Goal: Task Accomplishment & Management: Use online tool/utility

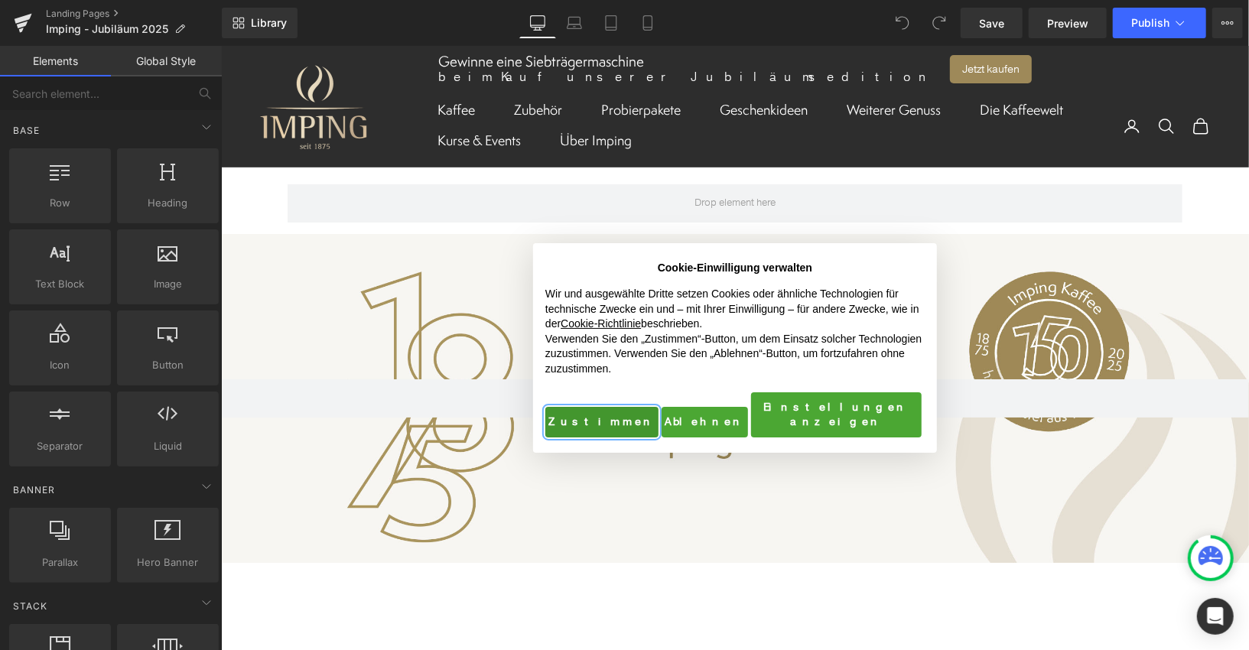
click at [577, 414] on button "Zustimmen" at bounding box center [601, 421] width 113 height 31
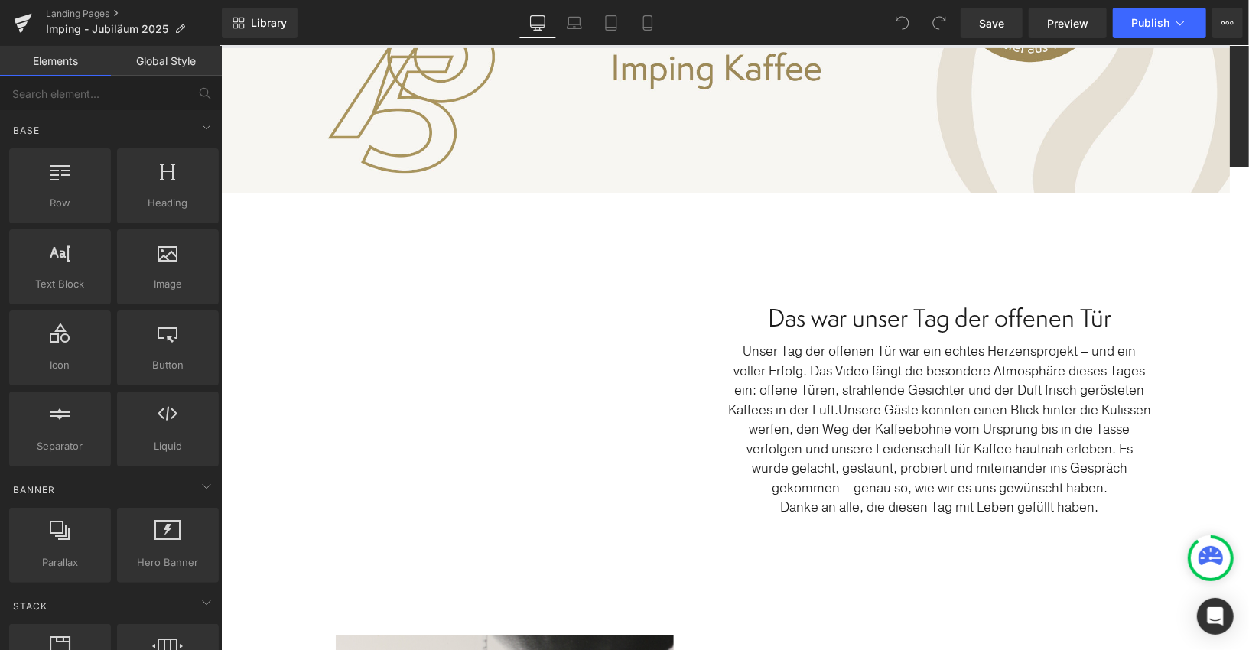
scroll to position [369, 21]
click at [648, 19] on icon at bounding box center [647, 22] width 15 height 15
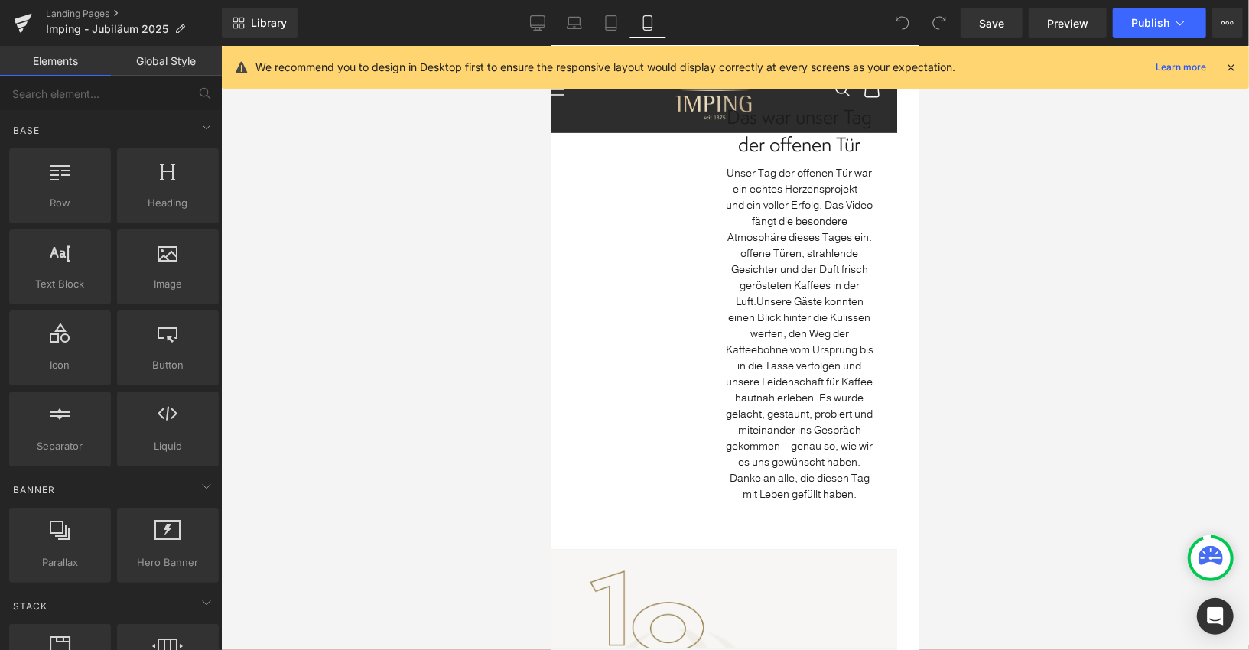
scroll to position [0, 21]
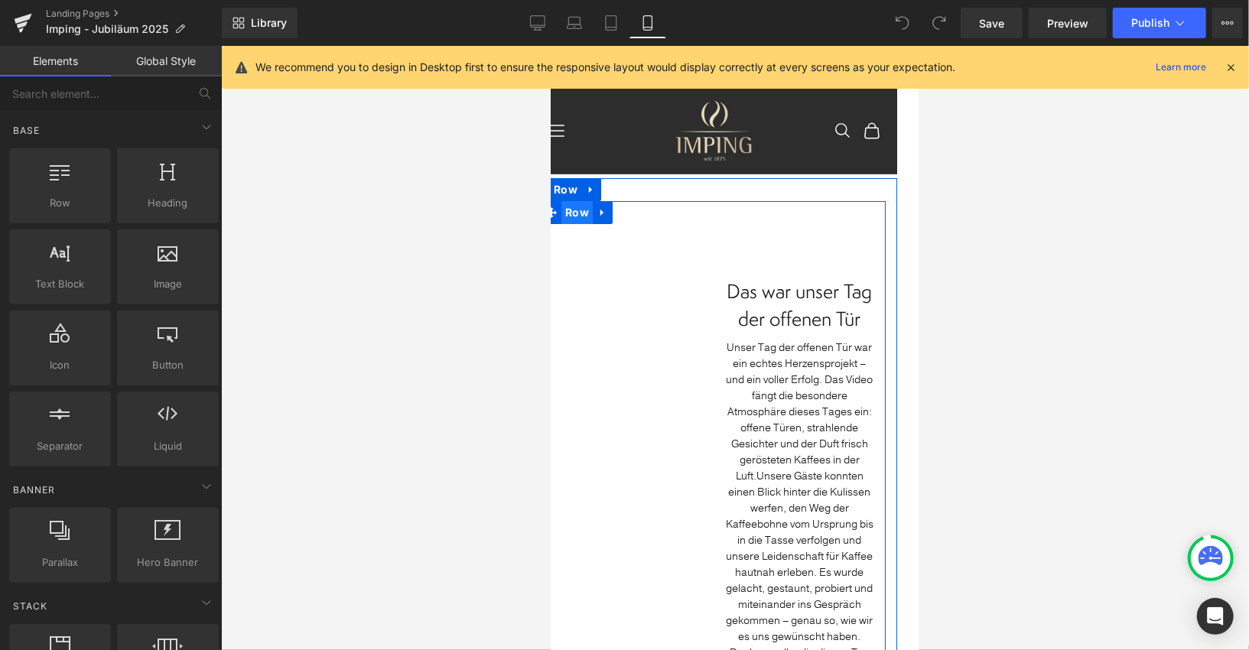
click at [578, 216] on span "Row" at bounding box center [576, 211] width 31 height 23
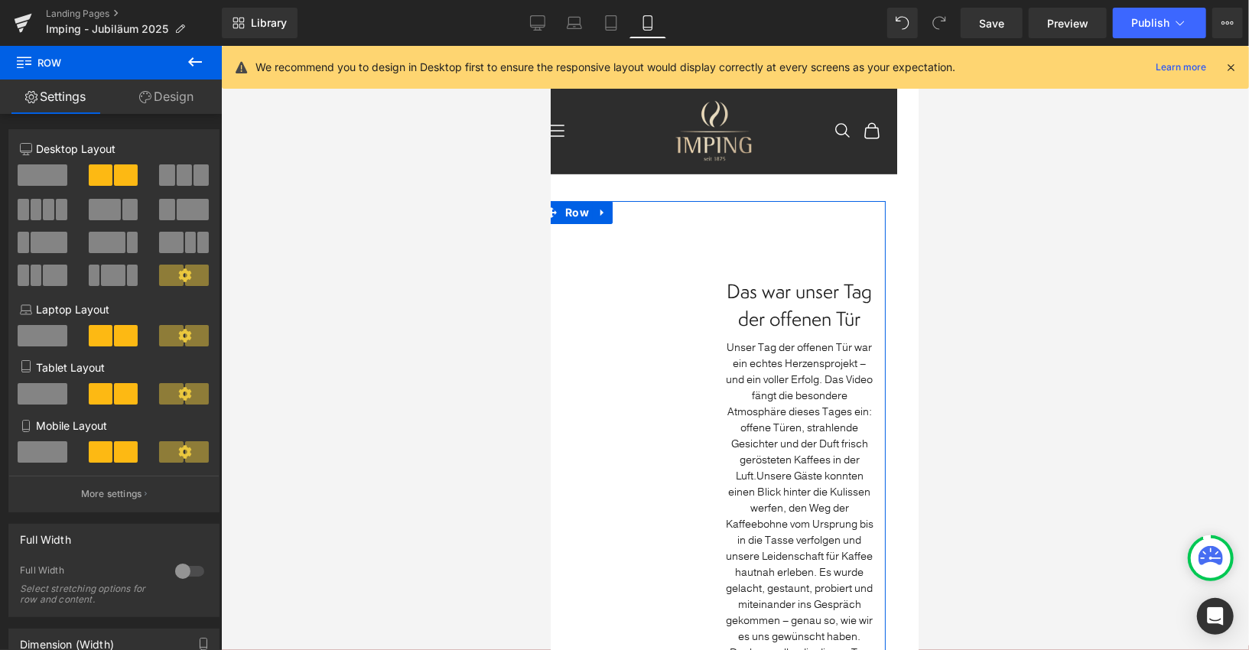
click at [159, 99] on link "Design" at bounding box center [166, 97] width 111 height 34
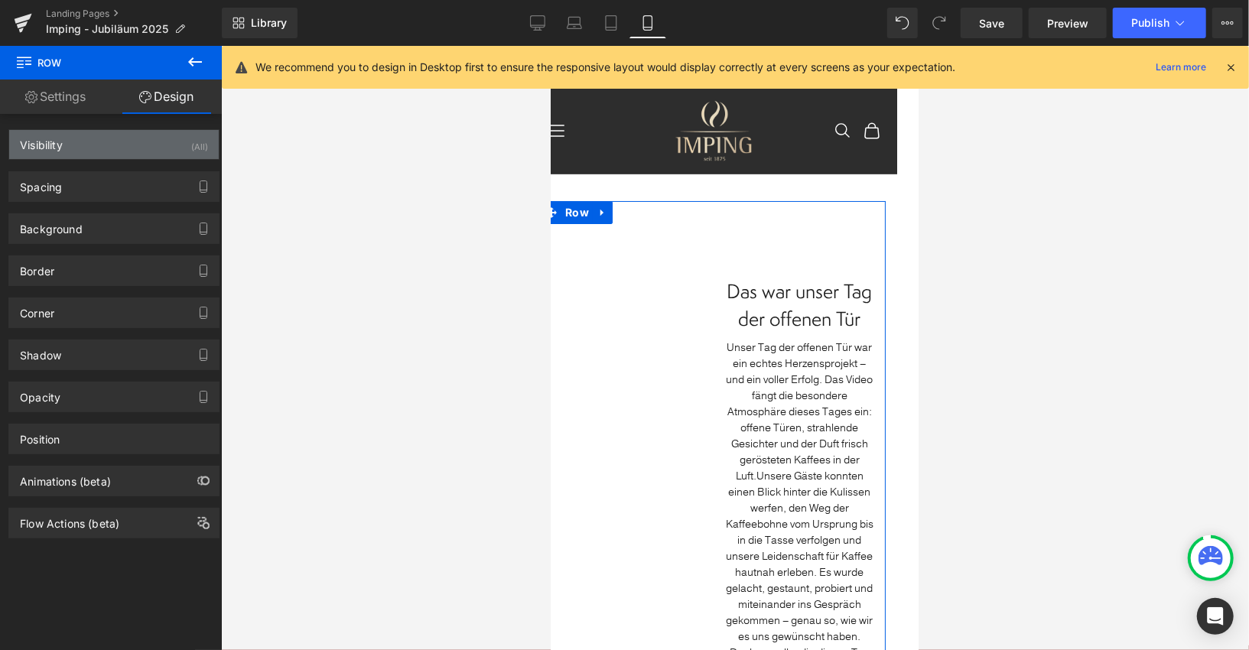
click at [141, 141] on div "Visibility (All)" at bounding box center [114, 144] width 210 height 29
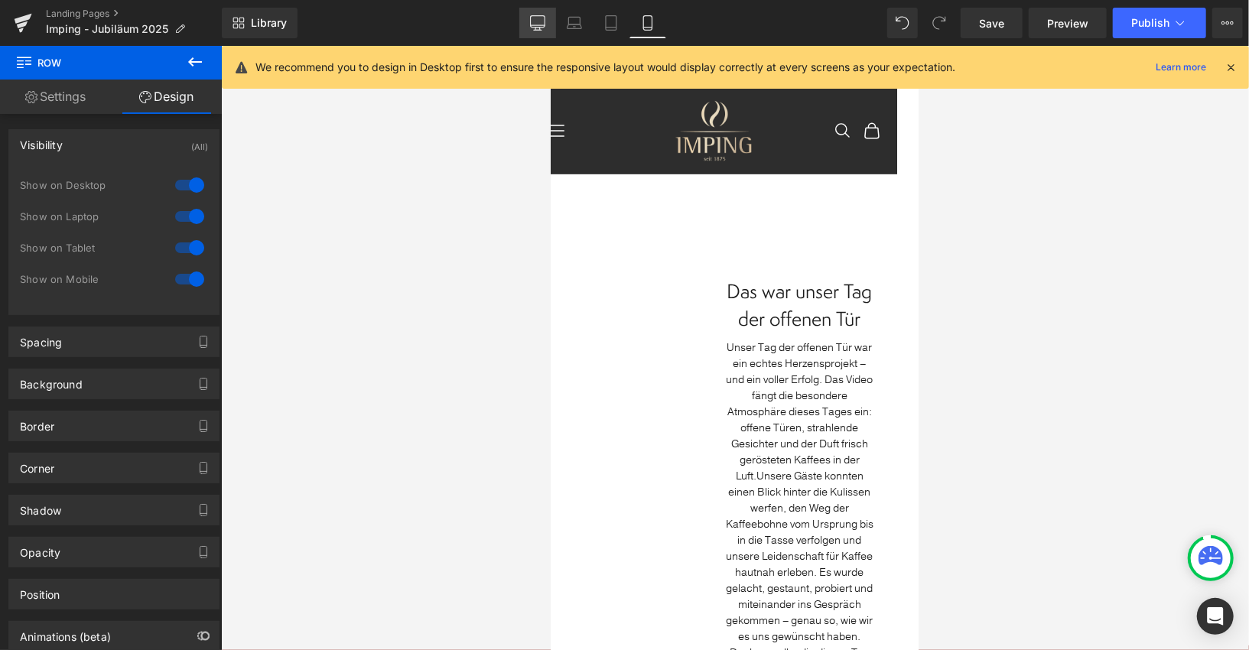
click at [548, 27] on link "Desktop" at bounding box center [537, 23] width 37 height 31
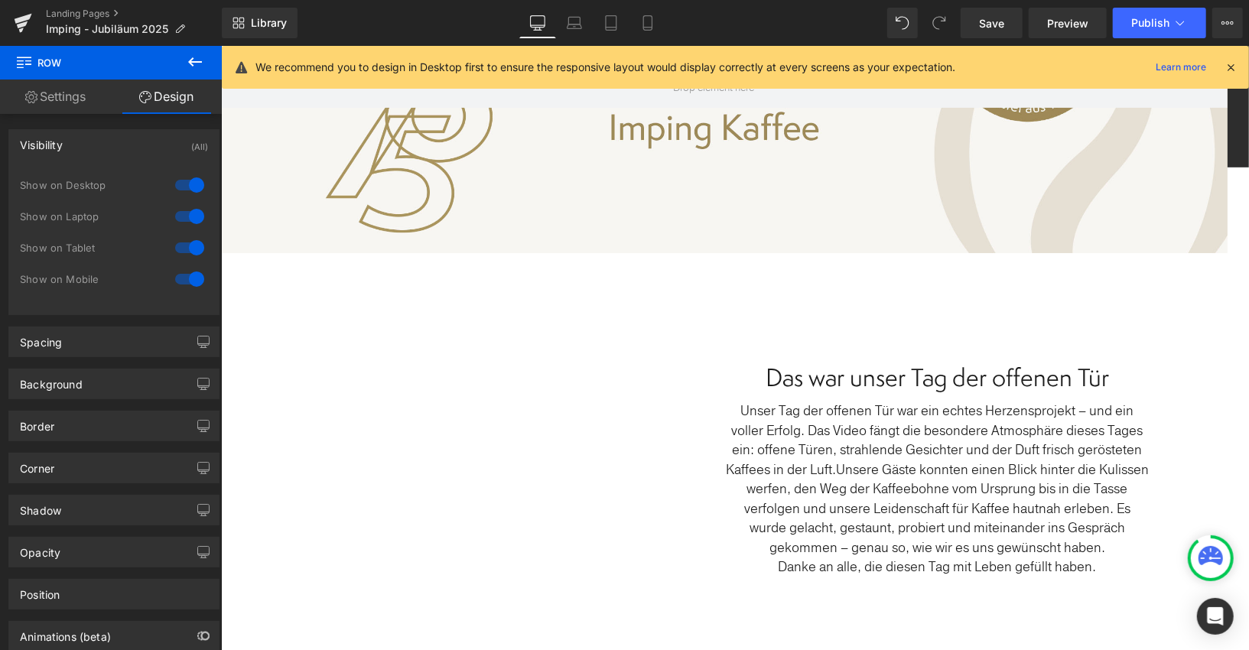
scroll to position [306, 21]
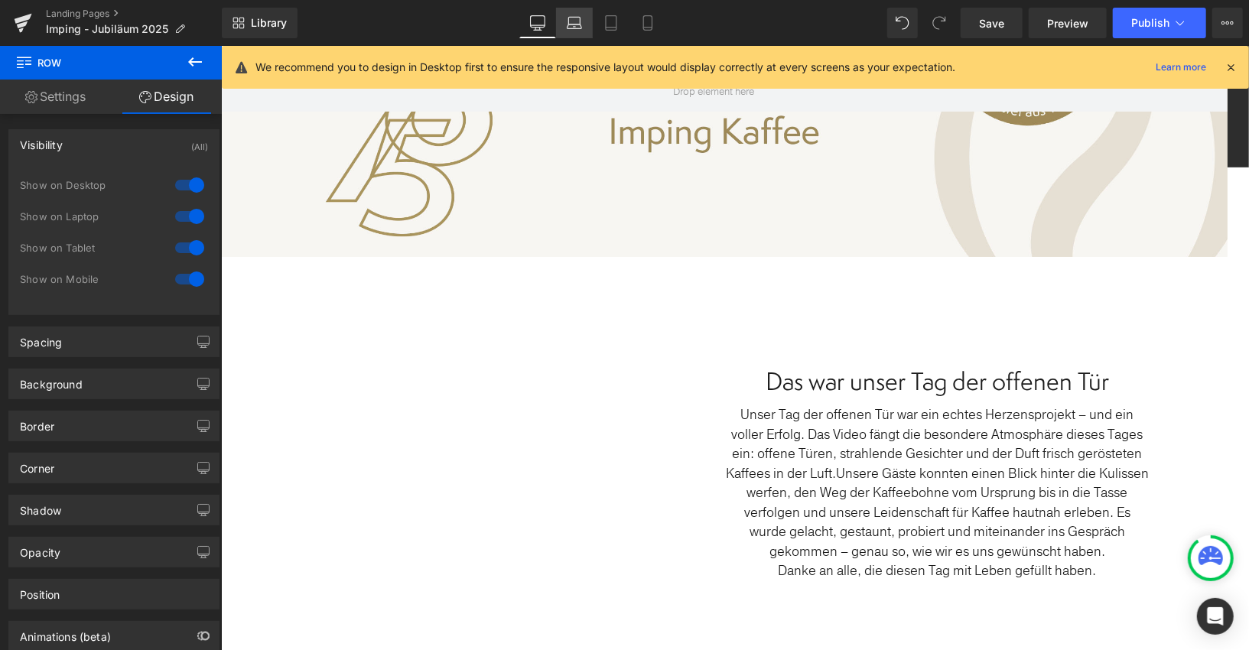
click at [572, 24] on icon at bounding box center [574, 26] width 15 height 5
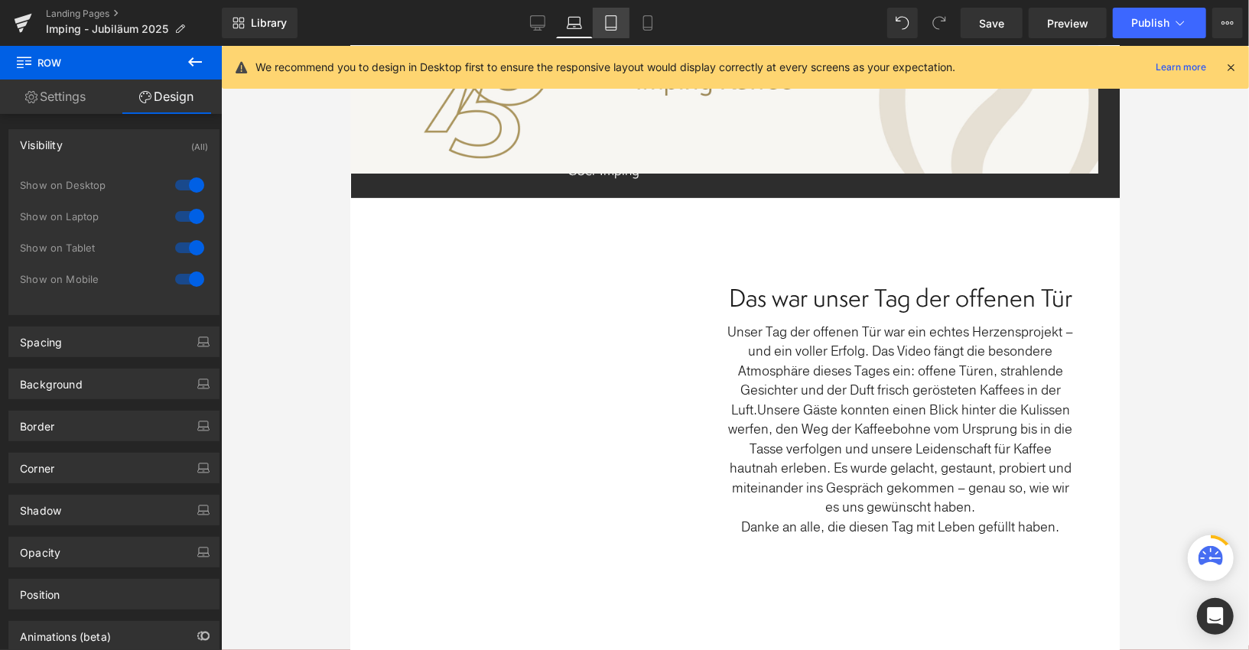
scroll to position [223, 21]
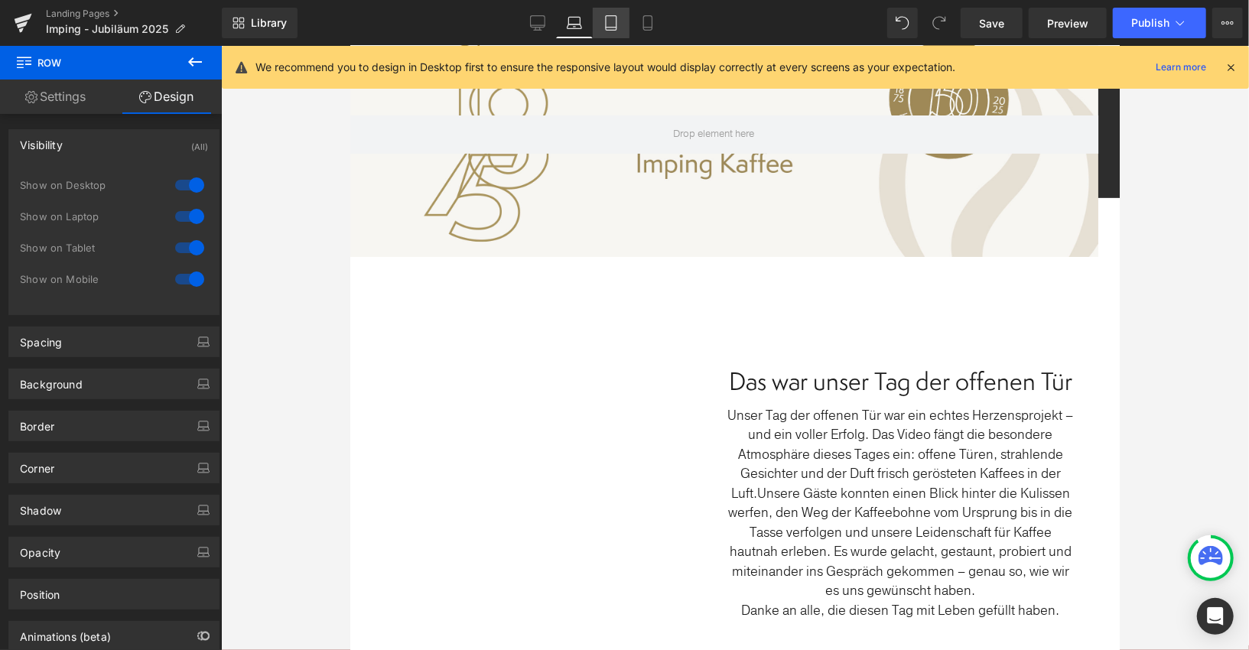
click at [604, 23] on icon at bounding box center [610, 22] width 15 height 15
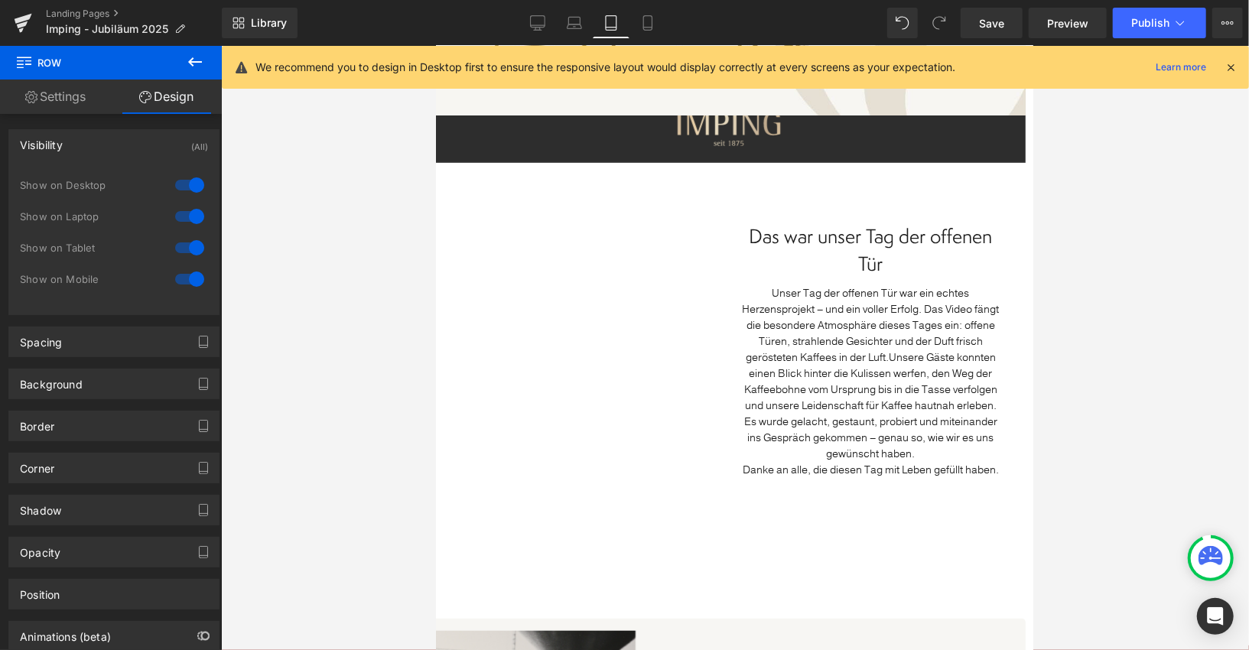
scroll to position [575, 8]
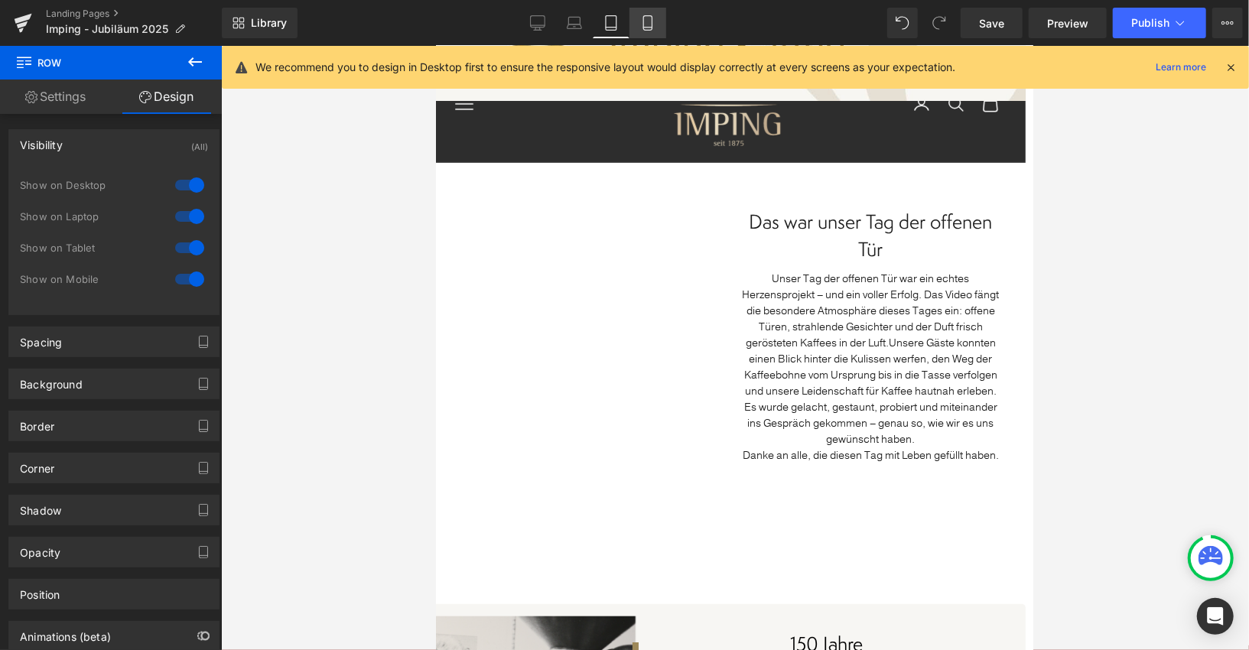
click at [646, 29] on icon at bounding box center [647, 22] width 15 height 15
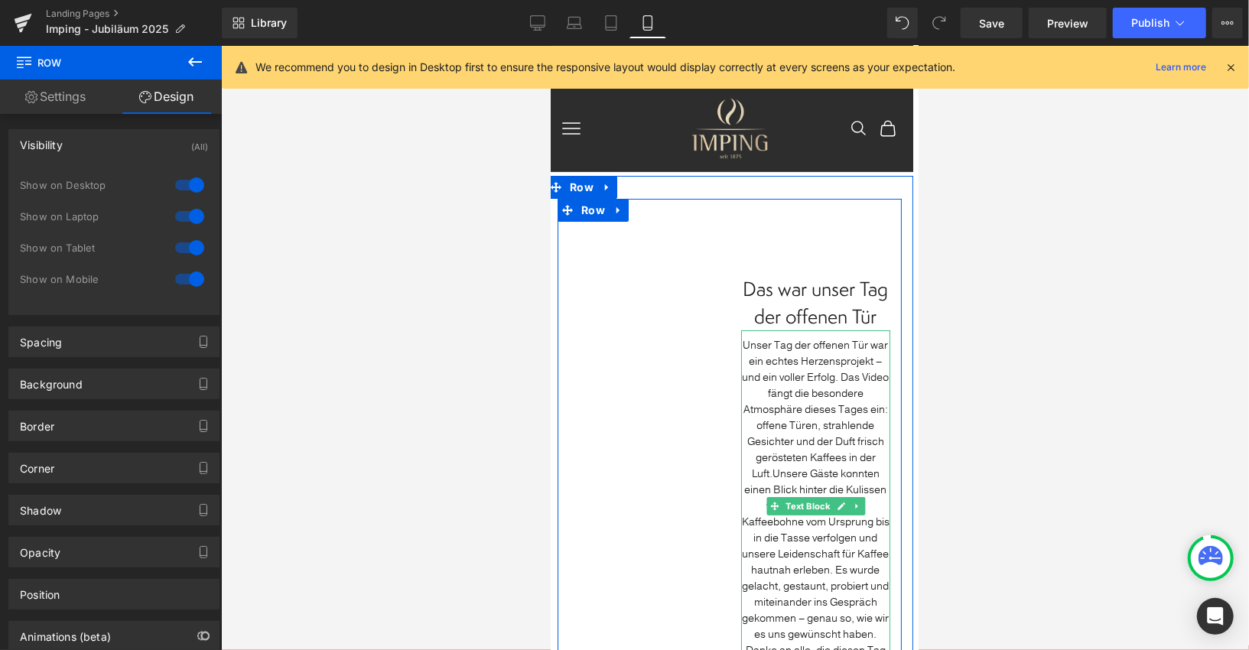
scroll to position [2, 11]
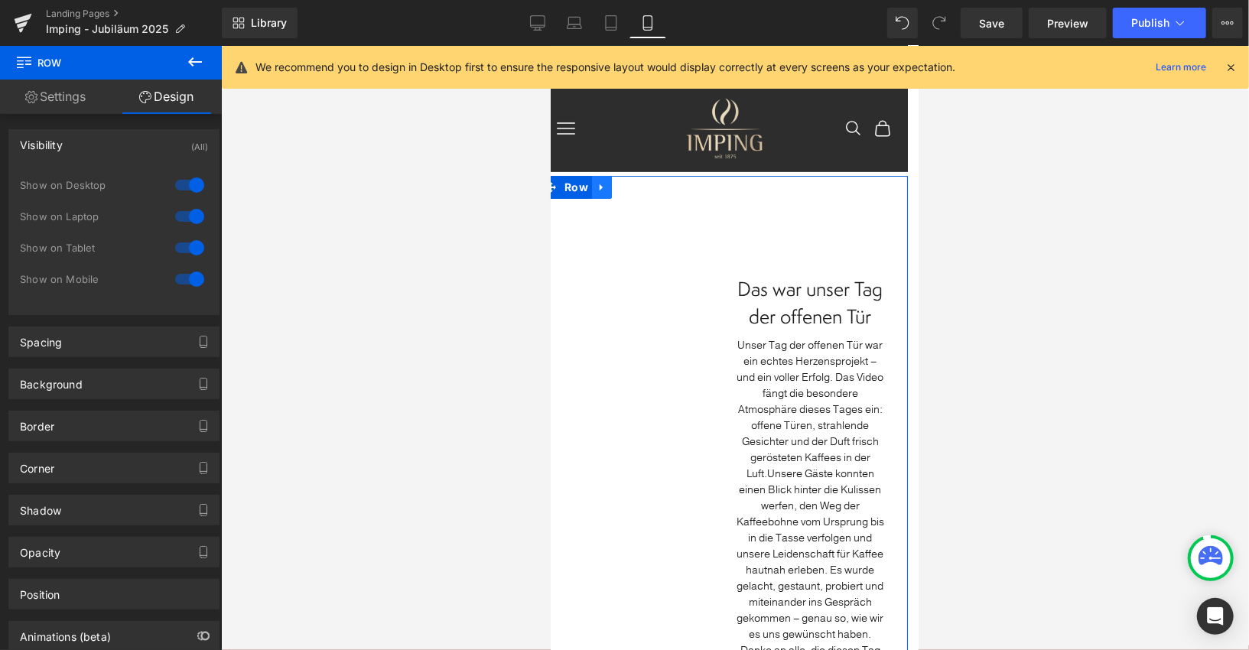
click at [600, 190] on icon at bounding box center [601, 186] width 11 height 11
click at [619, 186] on icon at bounding box center [621, 186] width 11 height 11
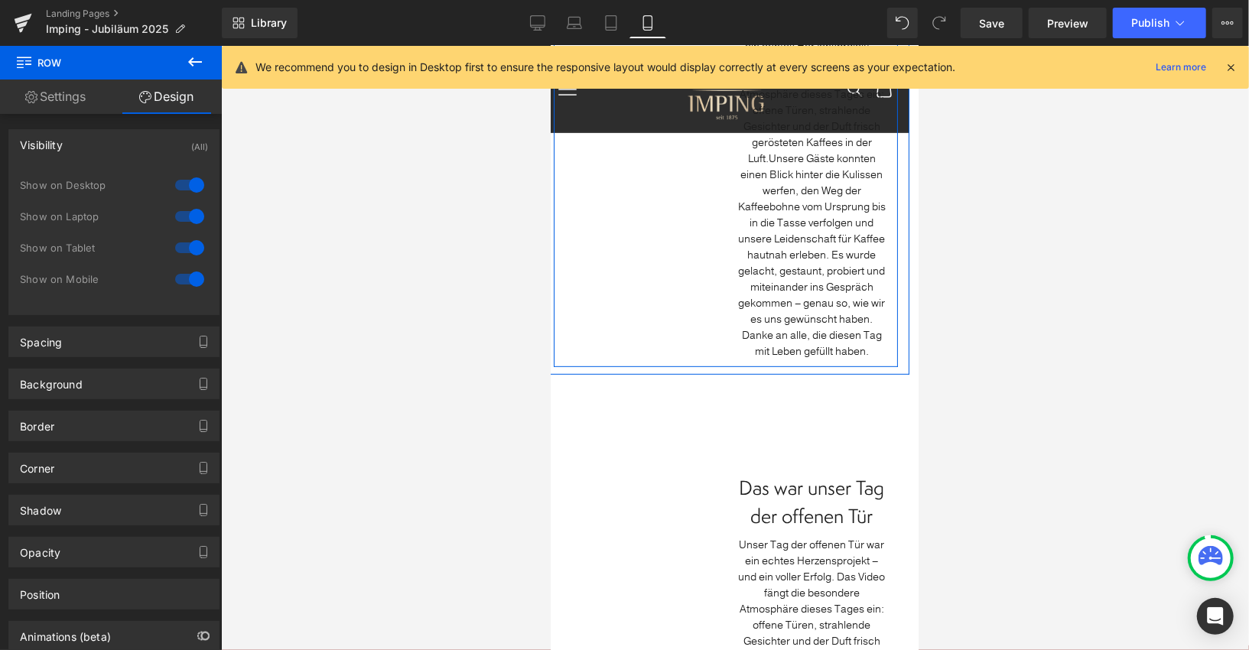
scroll to position [521, 9]
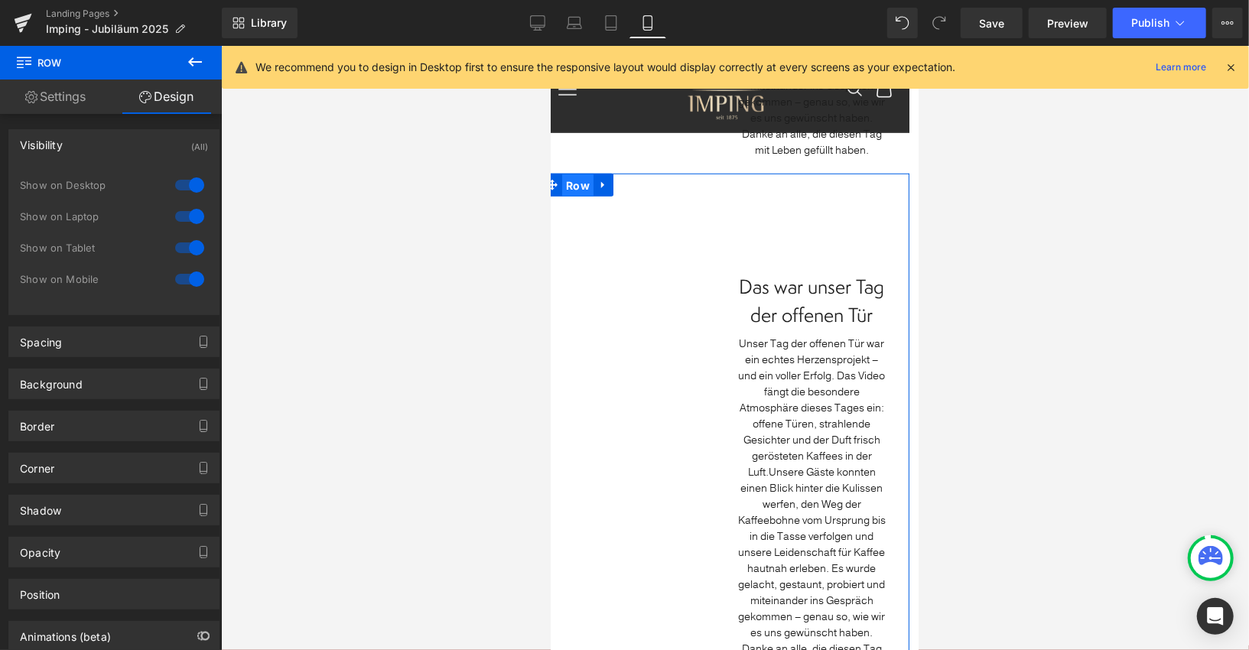
click at [582, 188] on span "Row" at bounding box center [576, 185] width 31 height 23
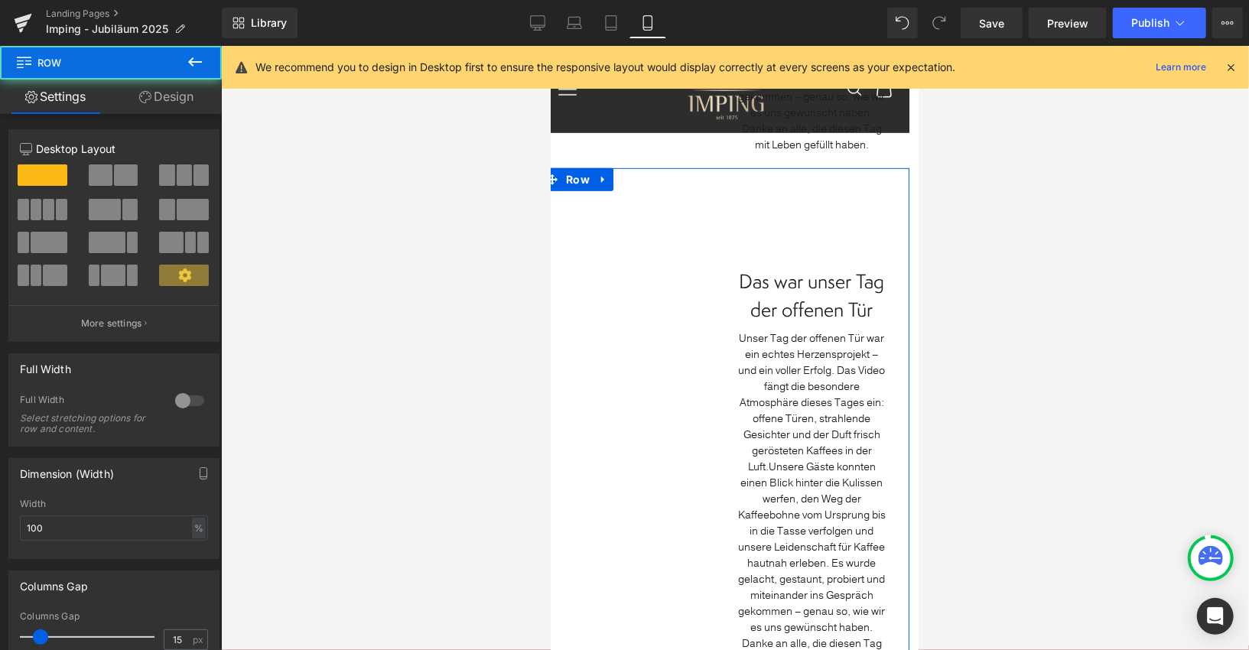
click at [193, 106] on link "Design" at bounding box center [166, 97] width 111 height 34
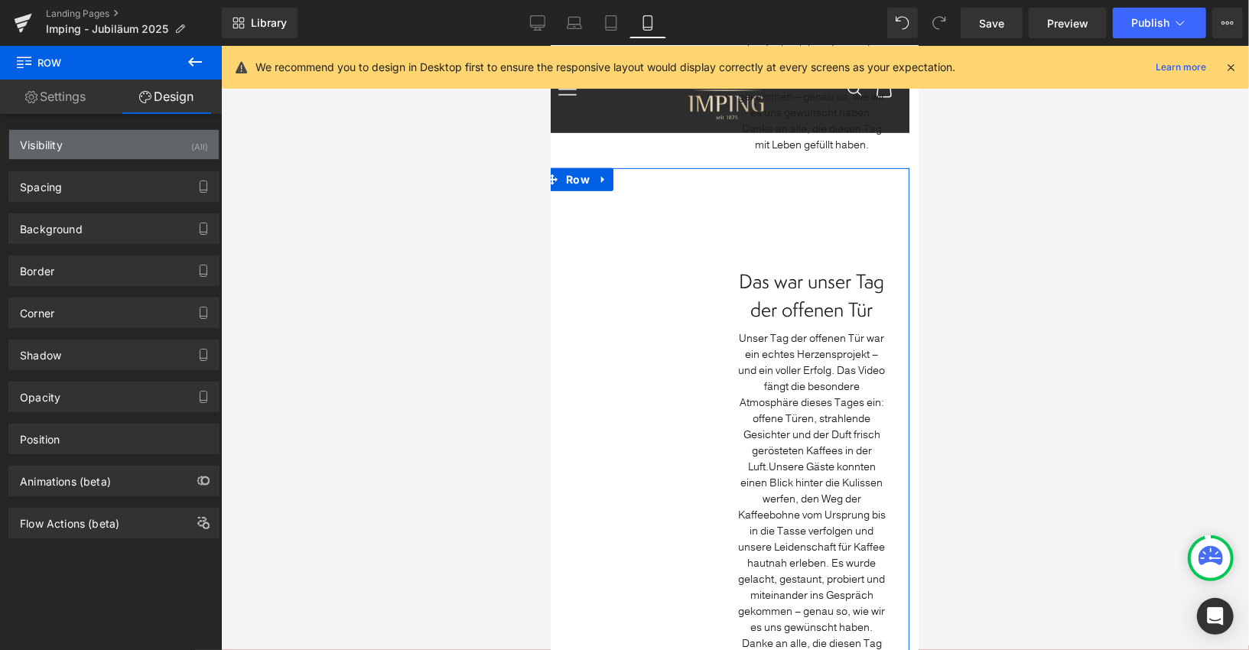
click at [154, 147] on div "Visibility (All)" at bounding box center [114, 144] width 210 height 29
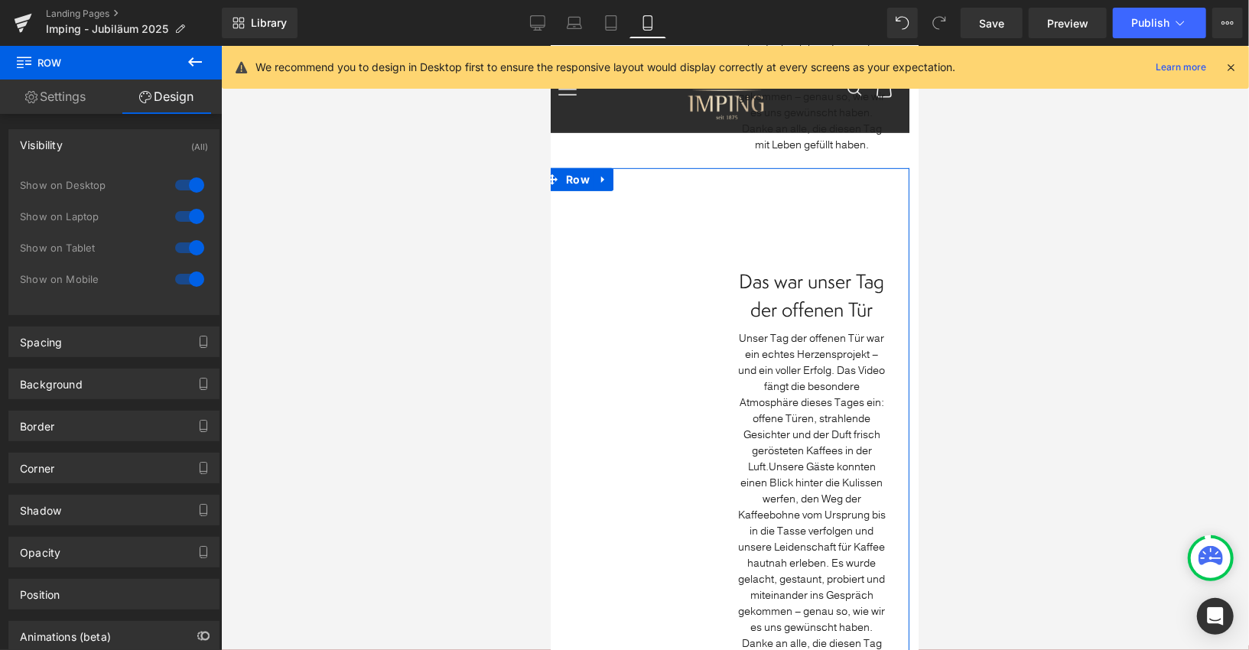
click at [180, 182] on div at bounding box center [189, 185] width 37 height 24
click at [184, 209] on div at bounding box center [189, 216] width 37 height 24
click at [184, 249] on div at bounding box center [189, 248] width 37 height 24
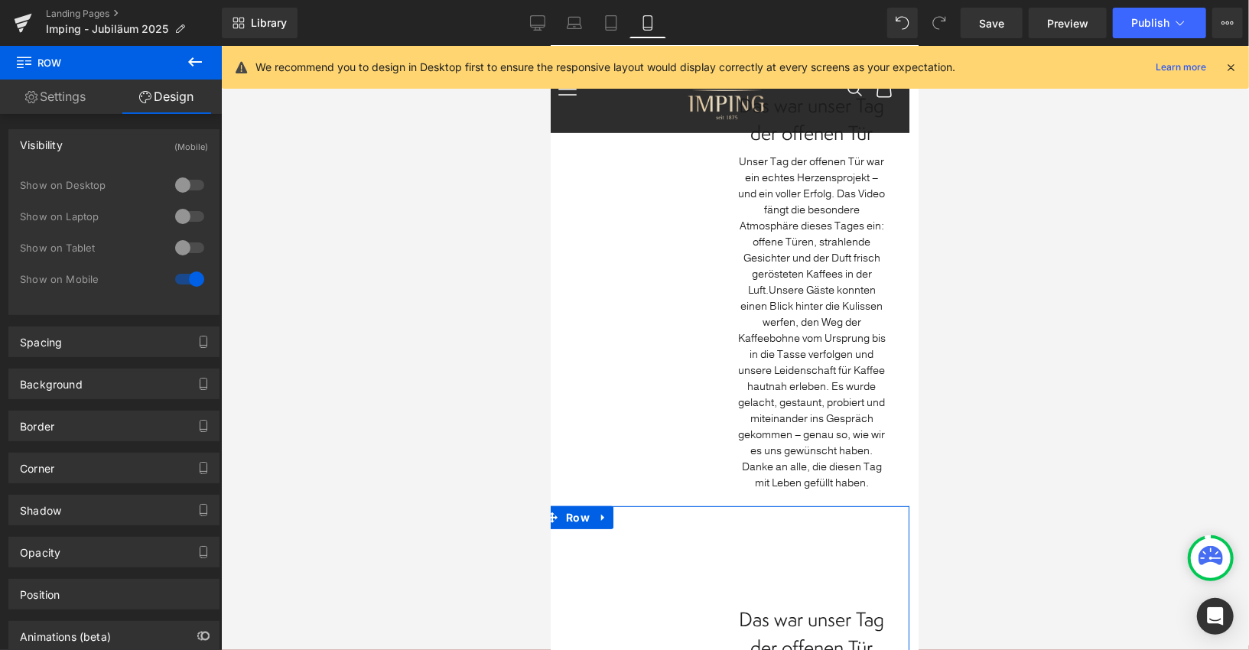
scroll to position [166, 9]
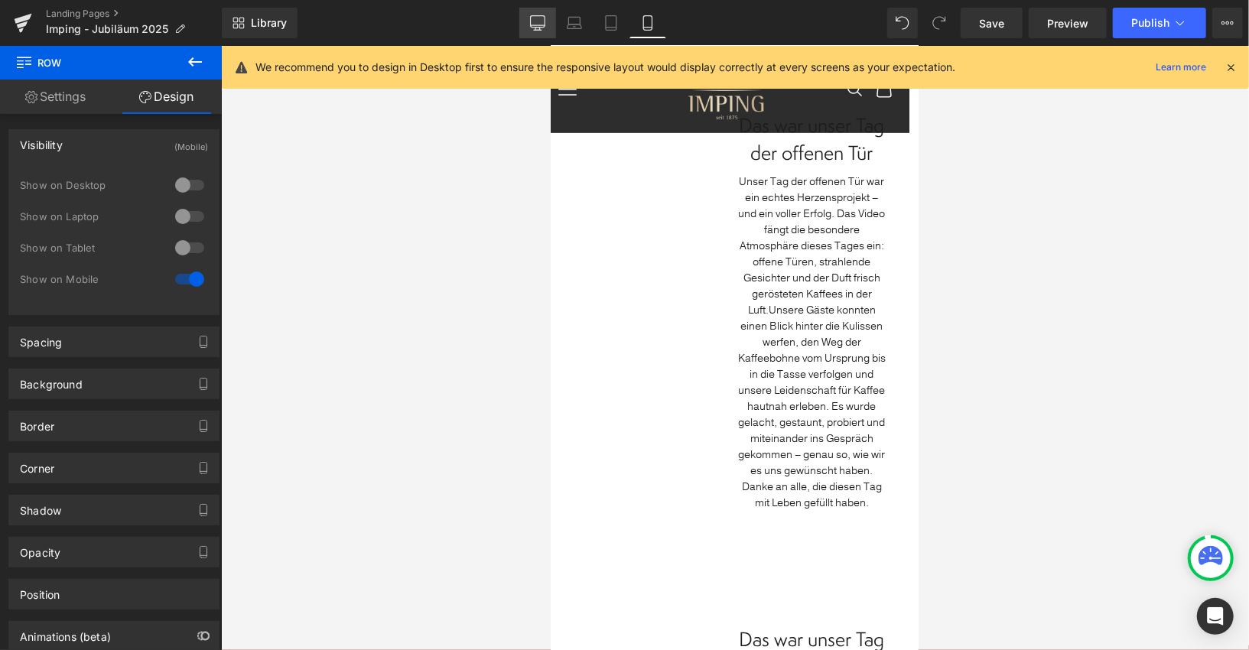
click at [544, 29] on icon at bounding box center [537, 22] width 15 height 15
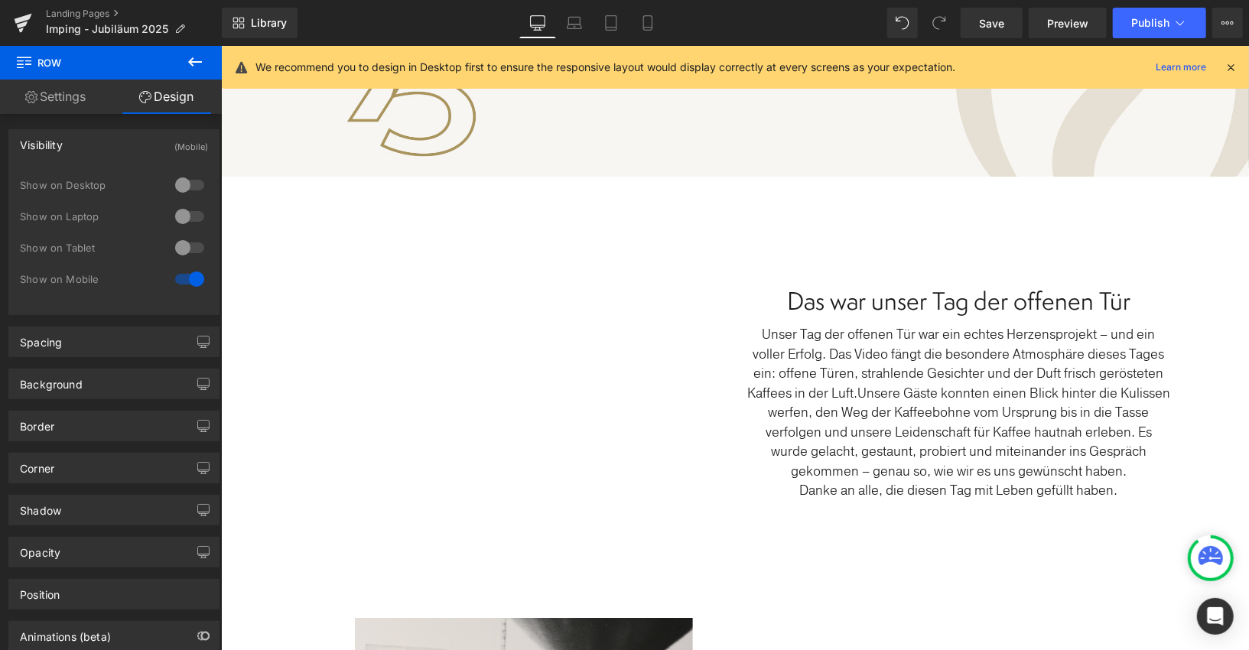
scroll to position [372, 0]
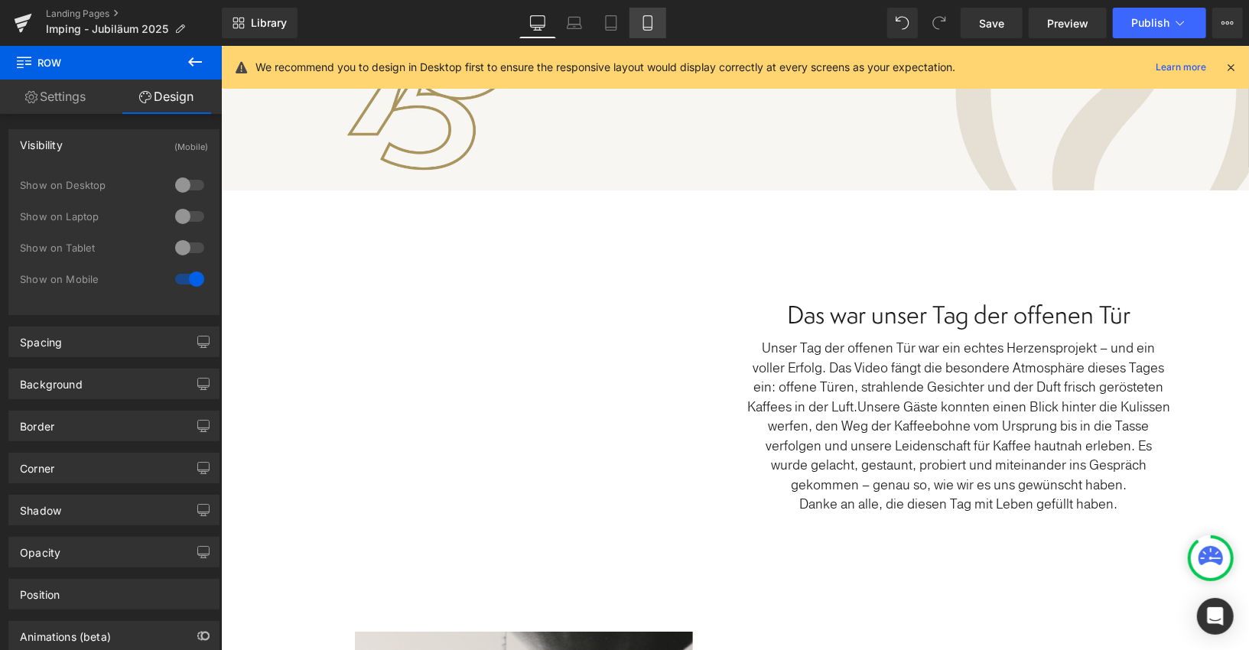
click at [643, 30] on icon at bounding box center [647, 23] width 8 height 15
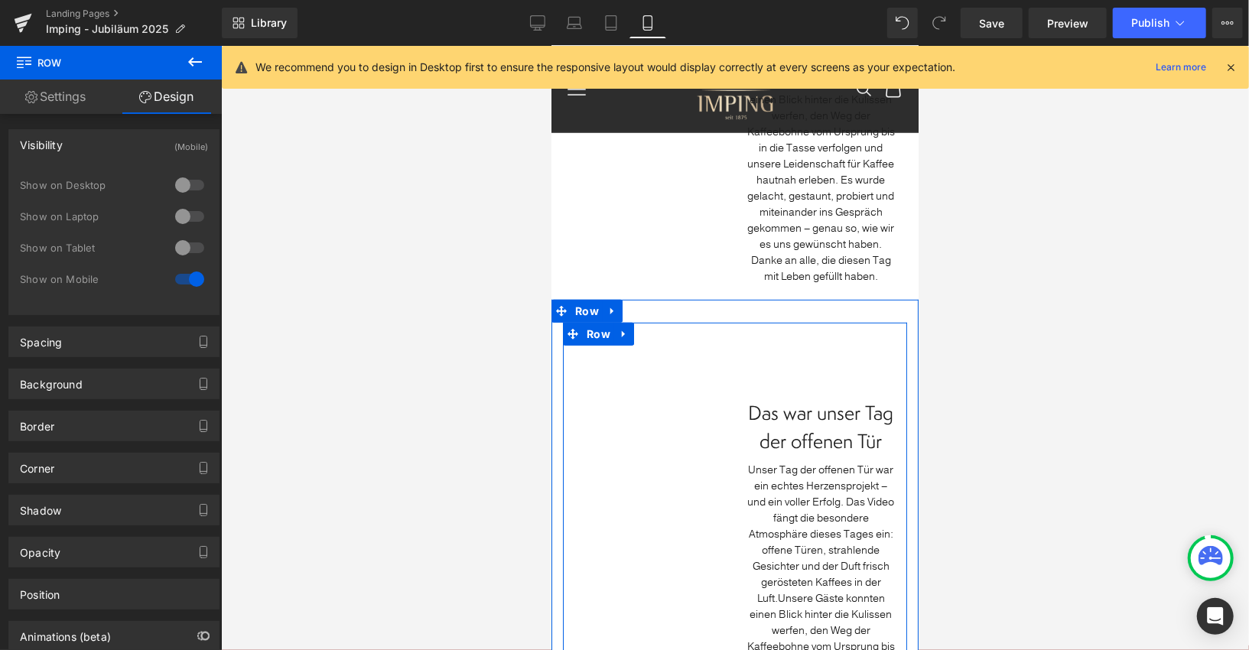
scroll to position [383, 0]
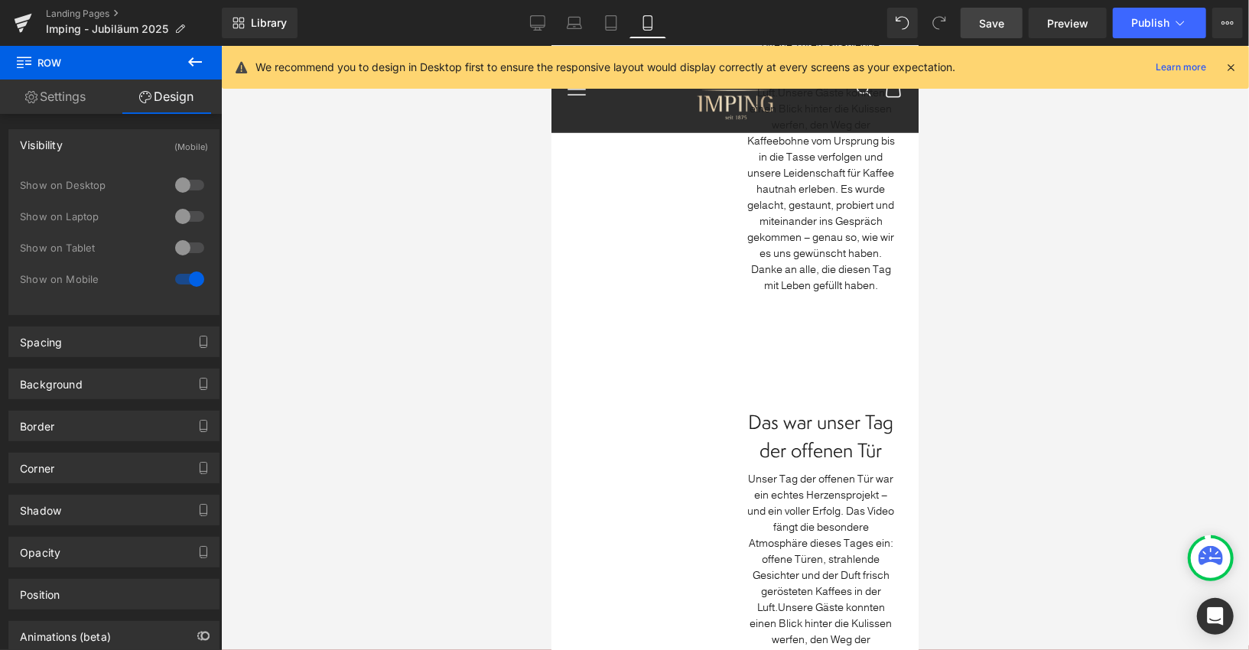
click at [977, 28] on link "Save" at bounding box center [992, 23] width 62 height 31
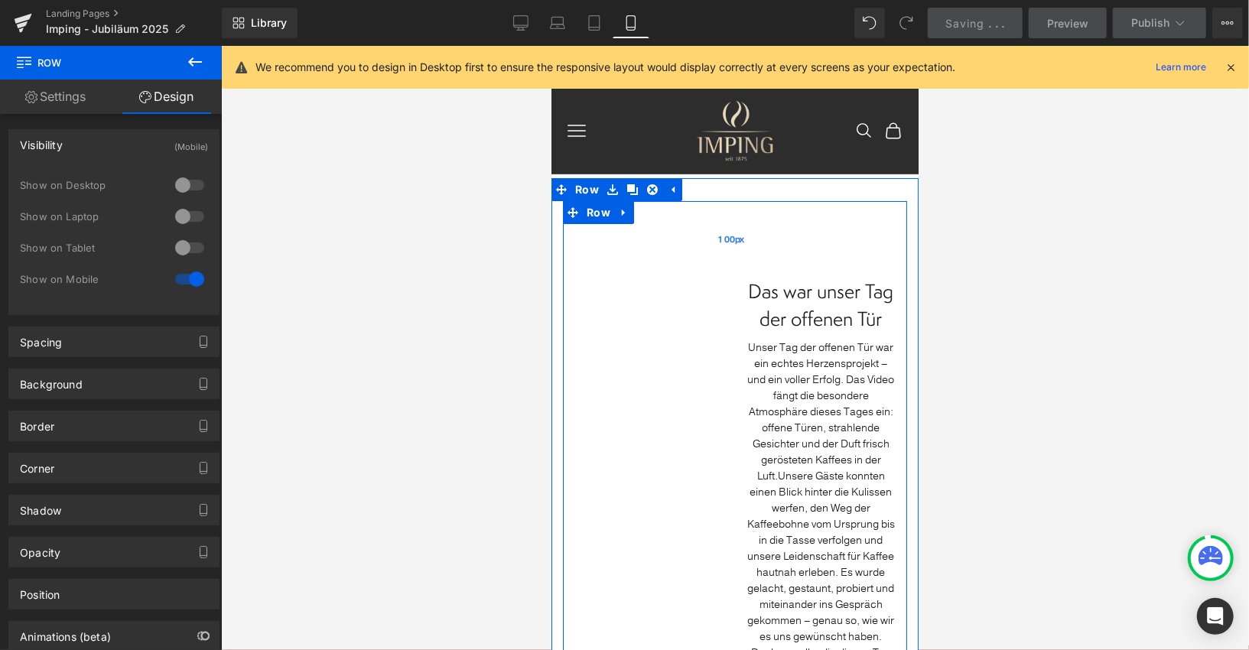
scroll to position [2, 0]
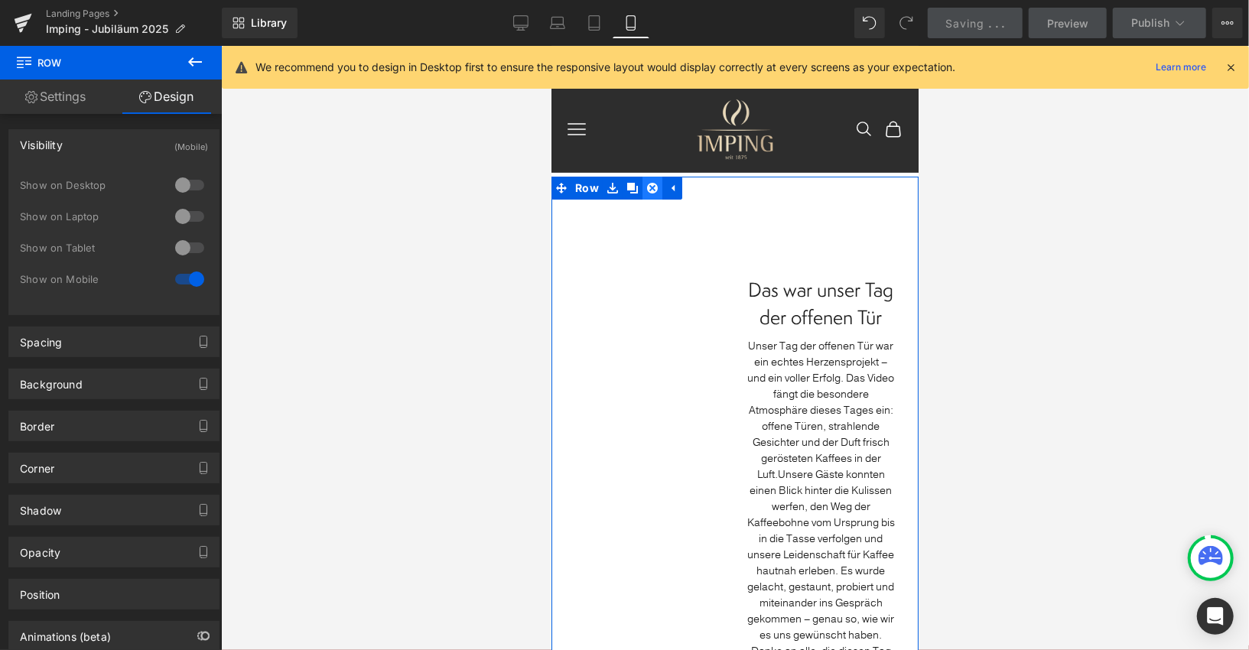
click at [657, 189] on link at bounding box center [652, 187] width 20 height 23
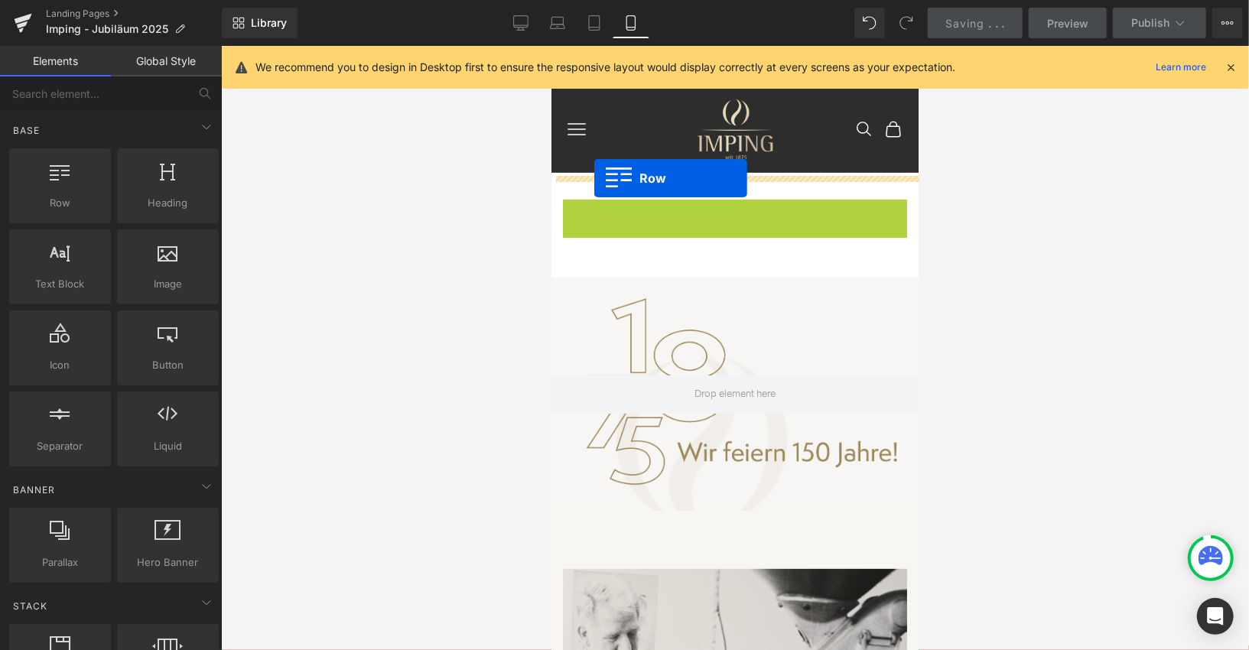
drag, startPoint x: 600, startPoint y: 207, endPoint x: 593, endPoint y: 177, distance: 30.6
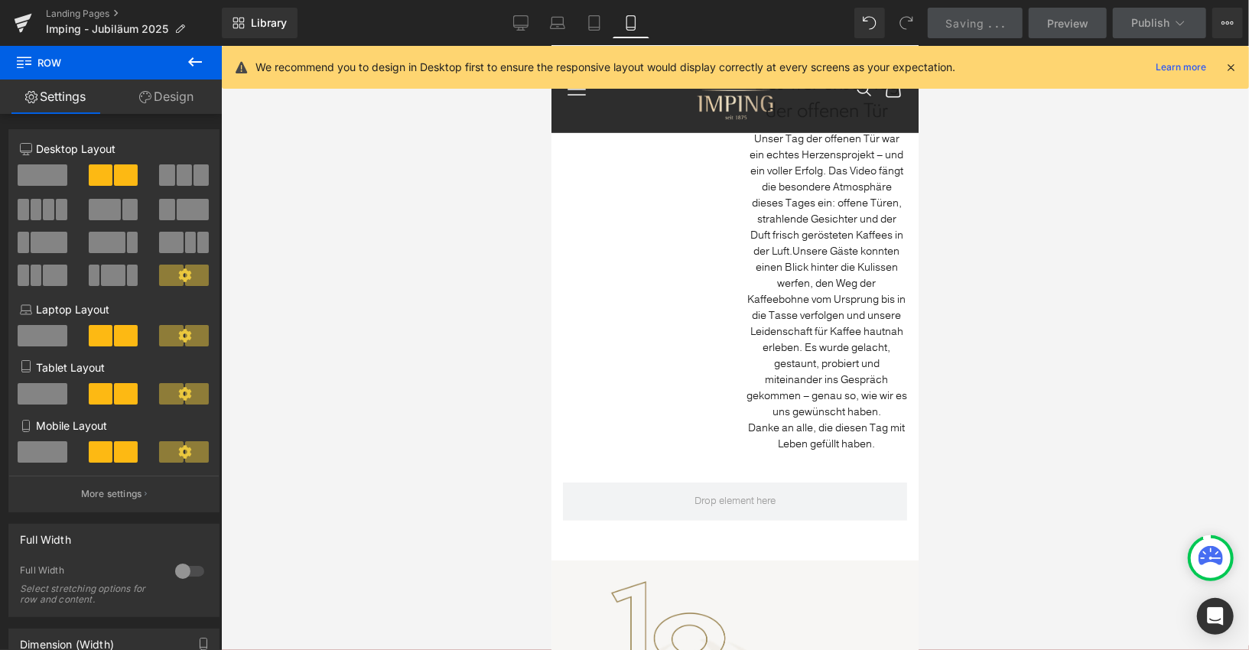
scroll to position [184, 0]
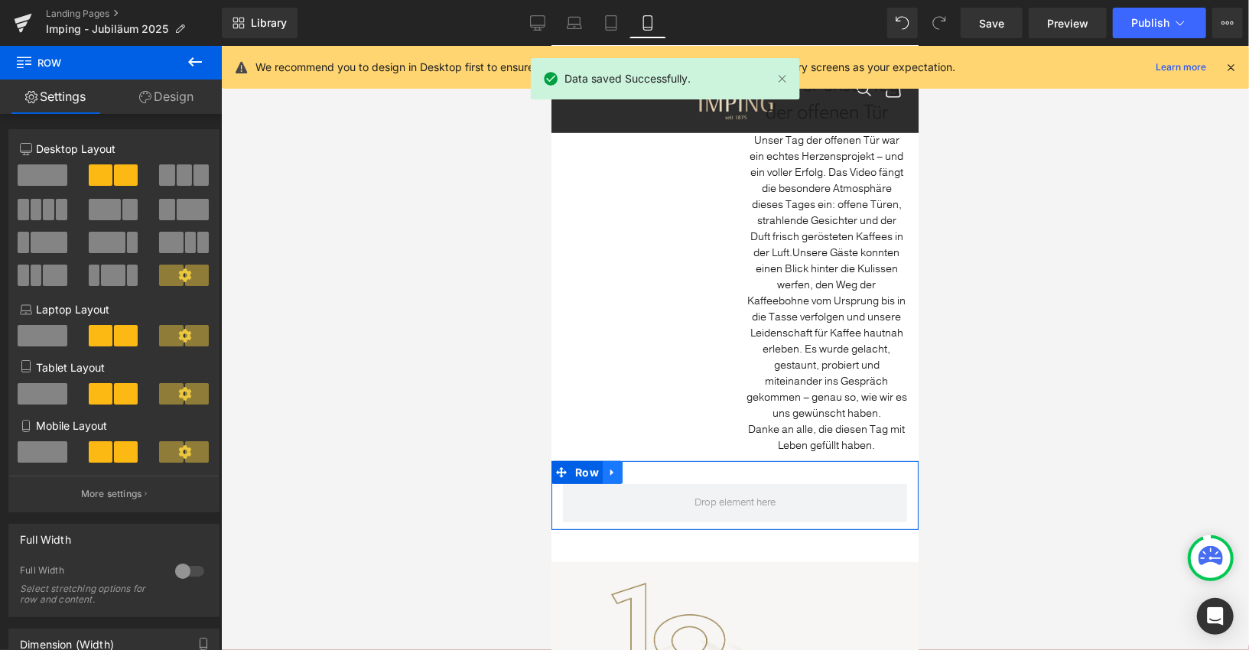
click at [615, 472] on icon at bounding box center [611, 472] width 11 height 11
click at [649, 471] on icon at bounding box center [651, 472] width 11 height 11
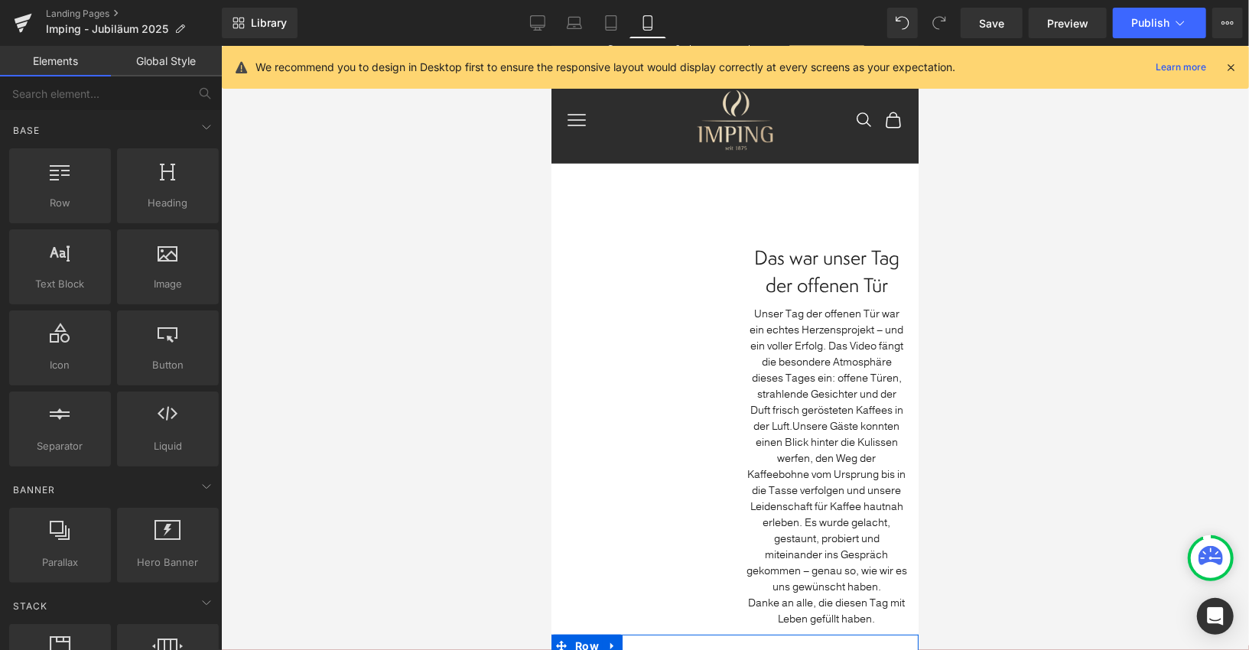
scroll to position [0, 0]
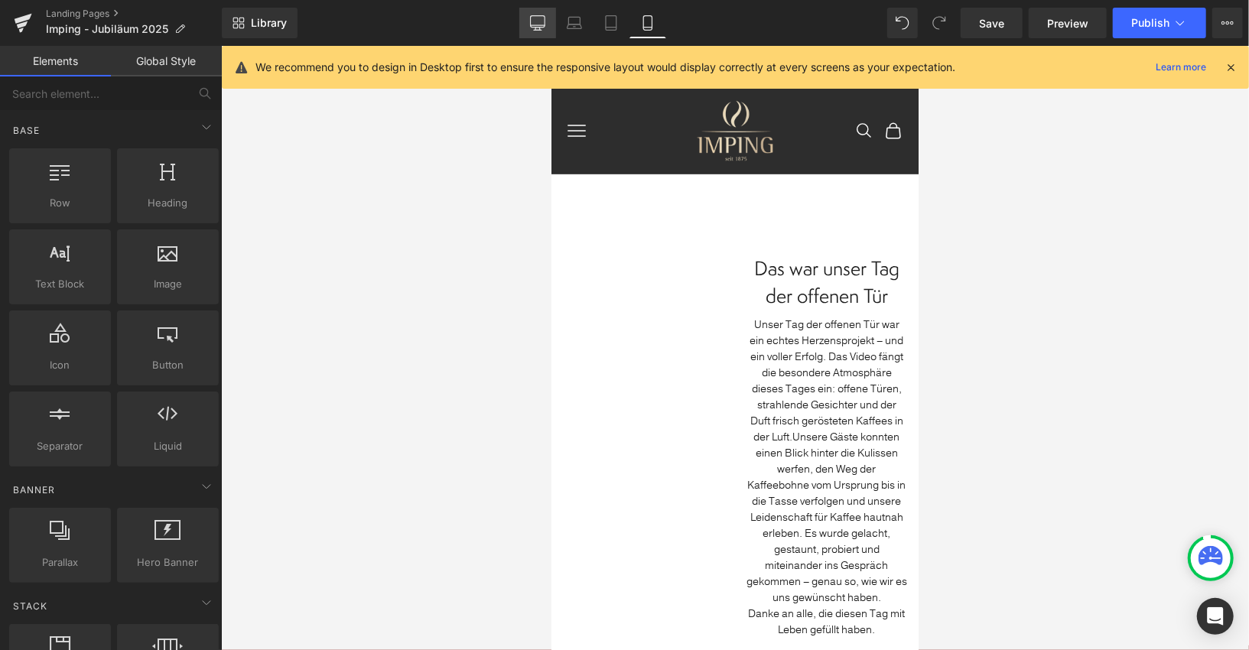
click at [534, 22] on icon at bounding box center [537, 22] width 15 height 15
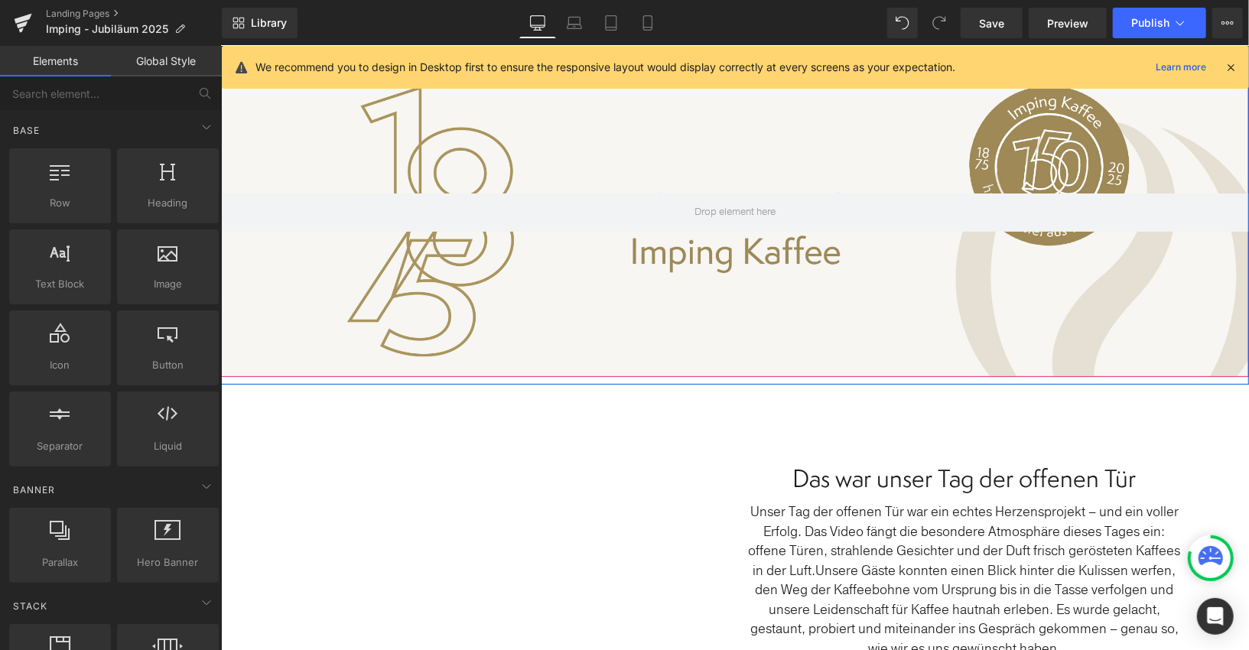
scroll to position [219, 0]
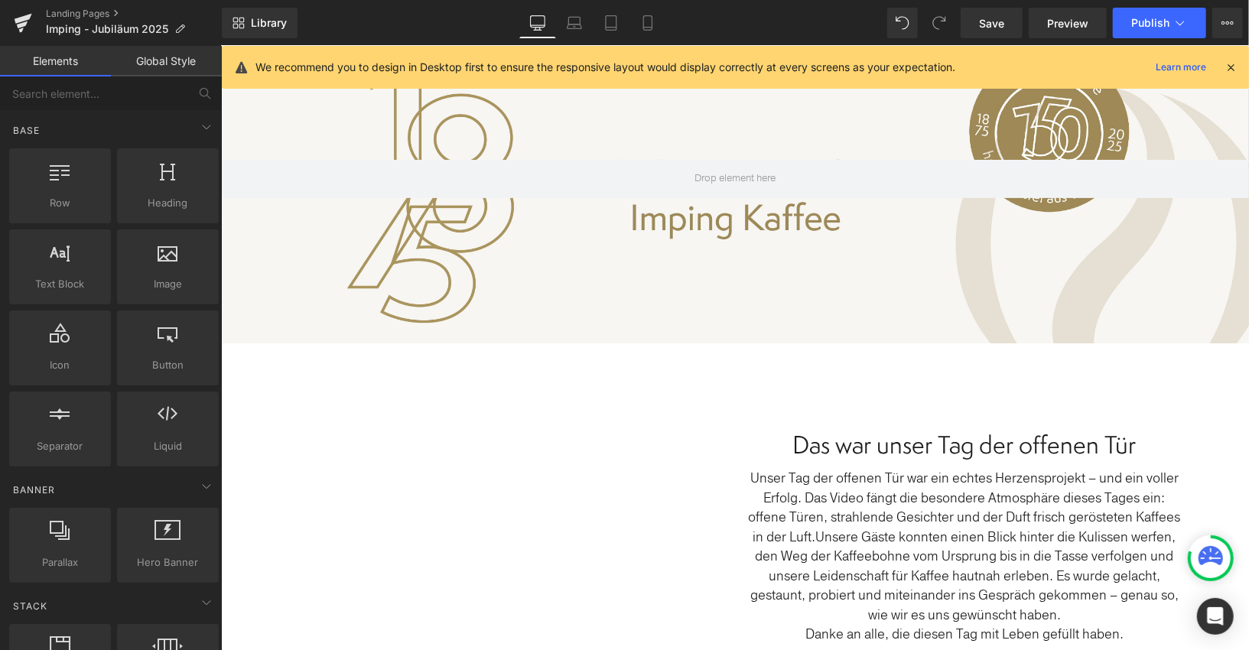
click at [670, 26] on div "Library Desktop Desktop Laptop Tablet Mobile Save Preview Publish Scheduled Vie…" at bounding box center [735, 23] width 1027 height 31
click at [655, 25] on link "Mobile" at bounding box center [647, 23] width 37 height 31
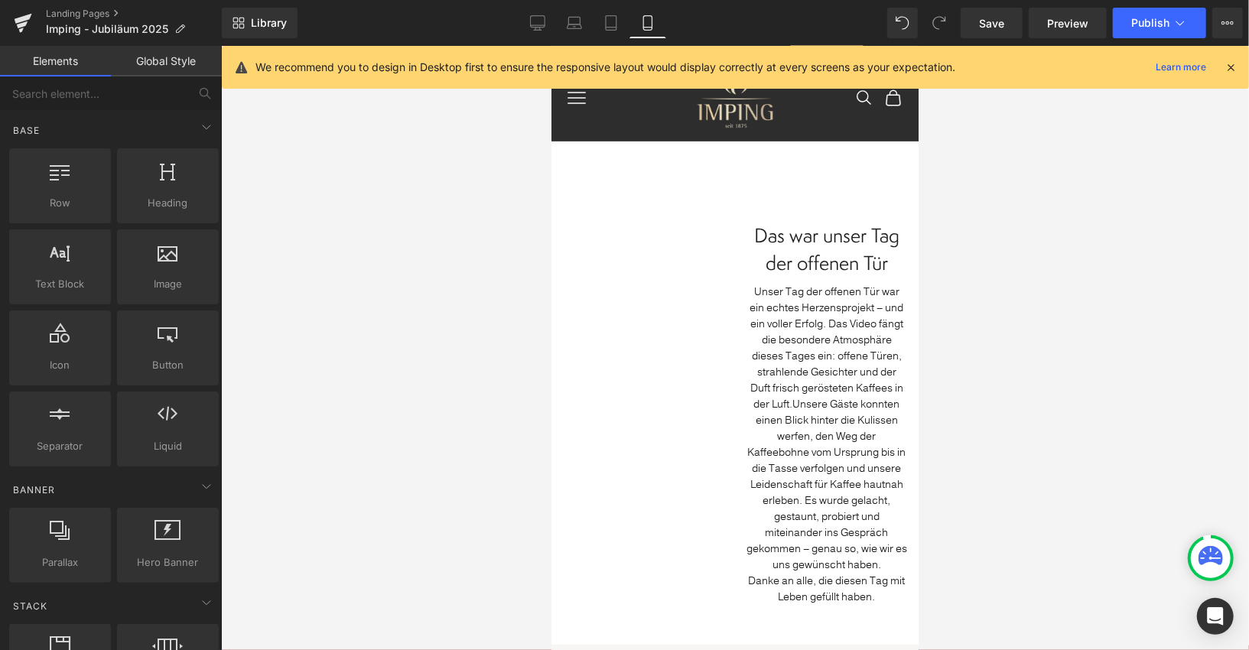
scroll to position [0, 0]
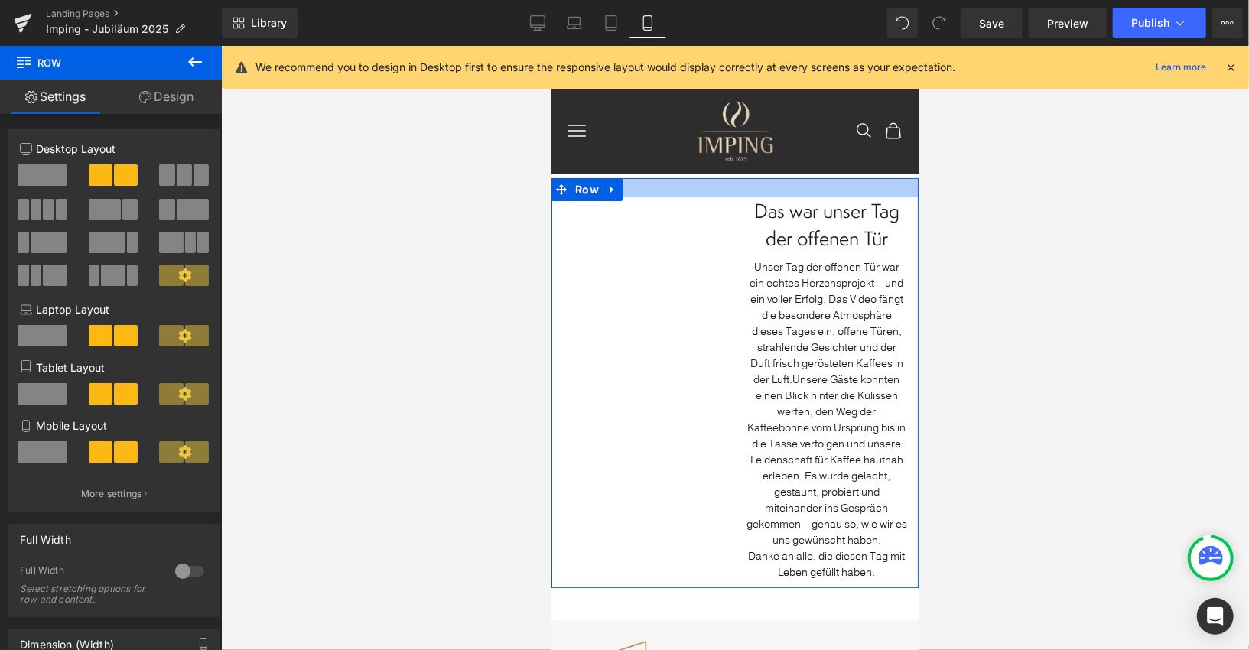
drag, startPoint x: 752, startPoint y: 243, endPoint x: 751, endPoint y: 186, distance: 57.4
click at [751, 186] on div at bounding box center [734, 186] width 367 height 19
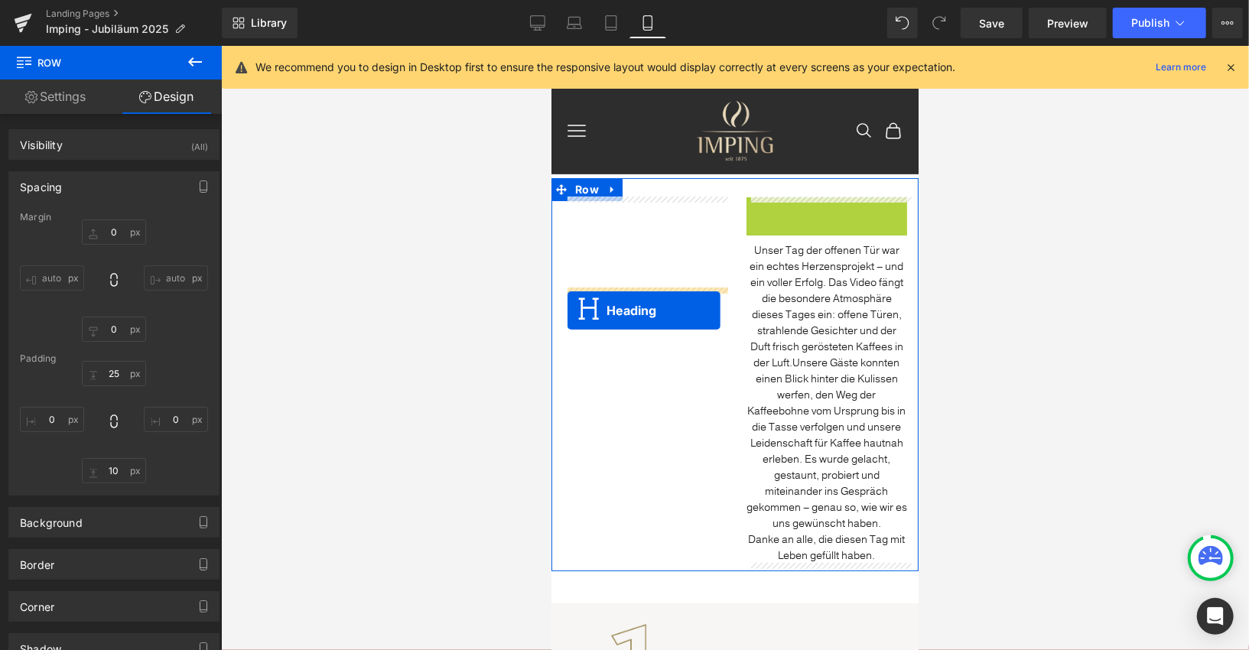
drag, startPoint x: 787, startPoint y: 217, endPoint x: 567, endPoint y: 310, distance: 238.9
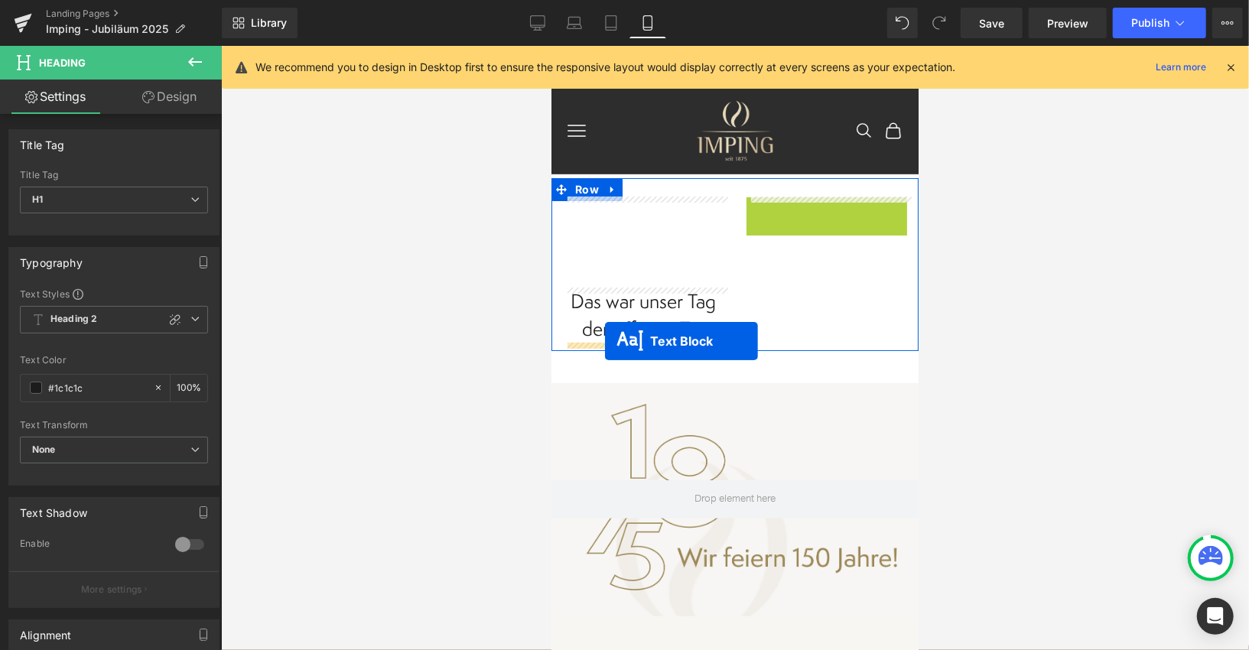
drag, startPoint x: 785, startPoint y: 359, endPoint x: 604, endPoint y: 340, distance: 182.2
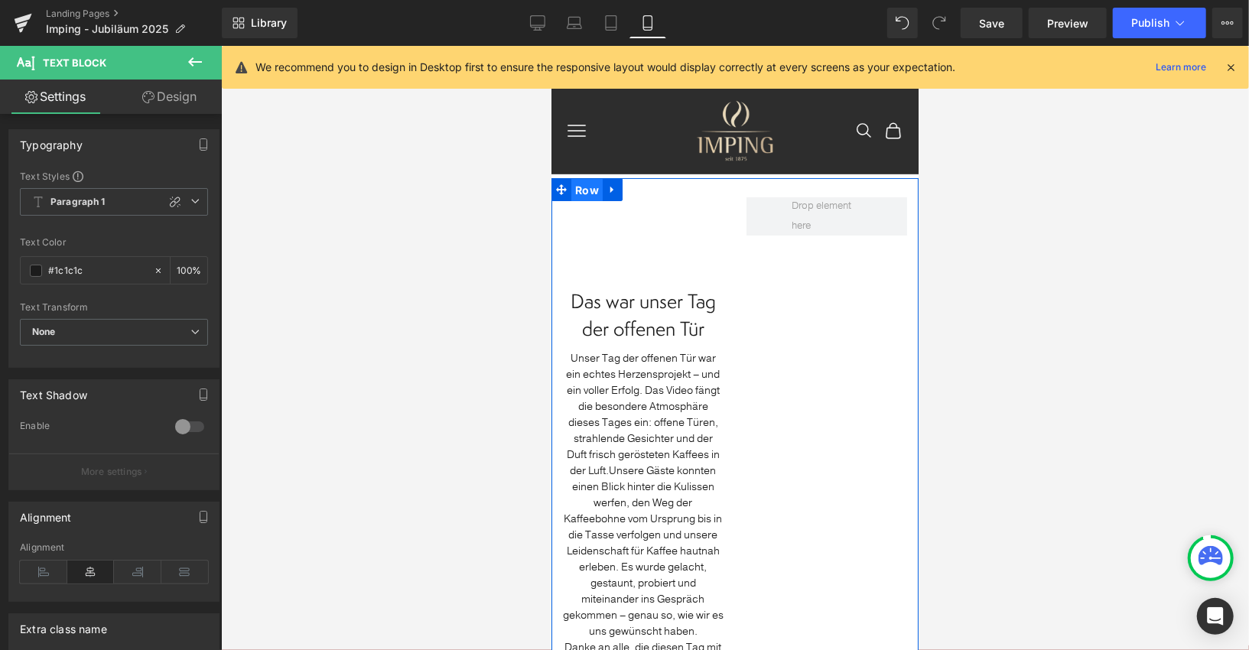
click at [585, 187] on span "Row" at bounding box center [586, 189] width 31 height 23
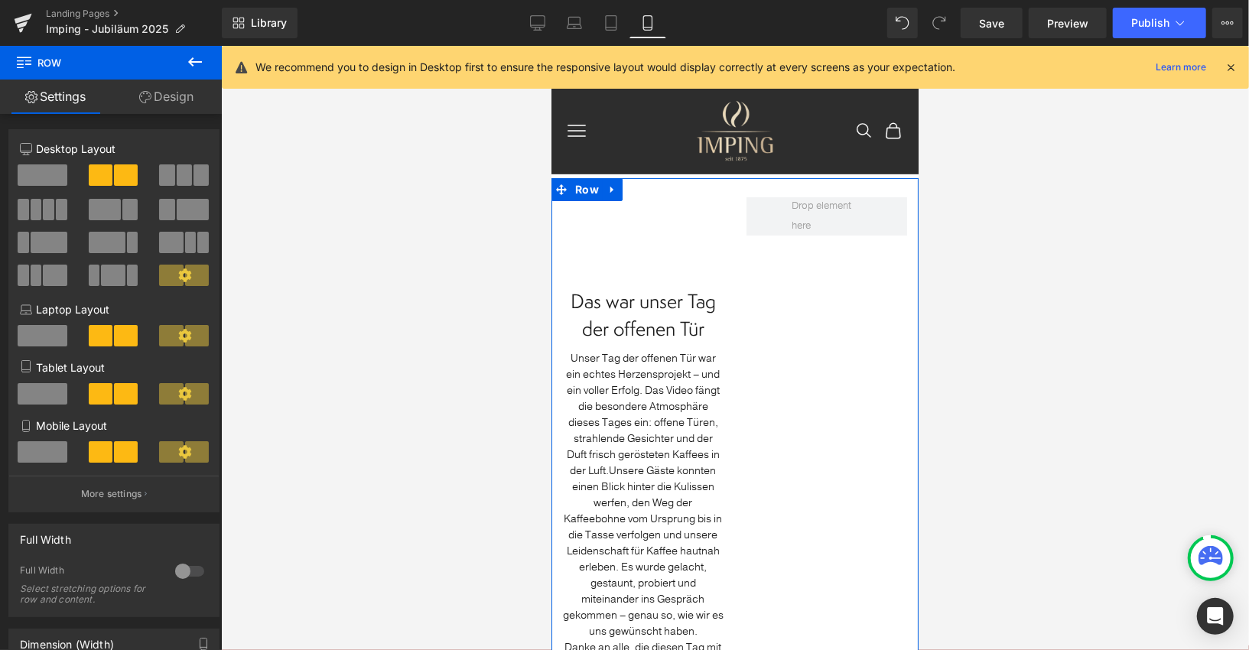
click at [28, 172] on span at bounding box center [43, 174] width 50 height 21
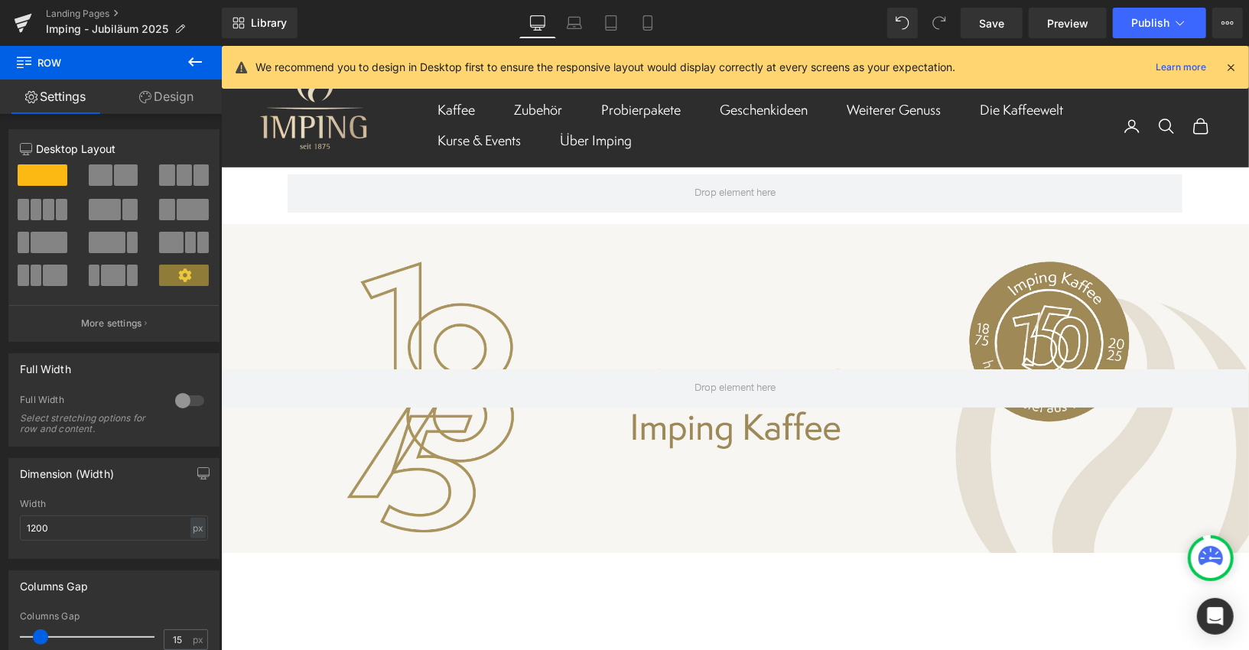
scroll to position [9, 0]
click at [637, 18] on link "Mobile" at bounding box center [647, 23] width 37 height 31
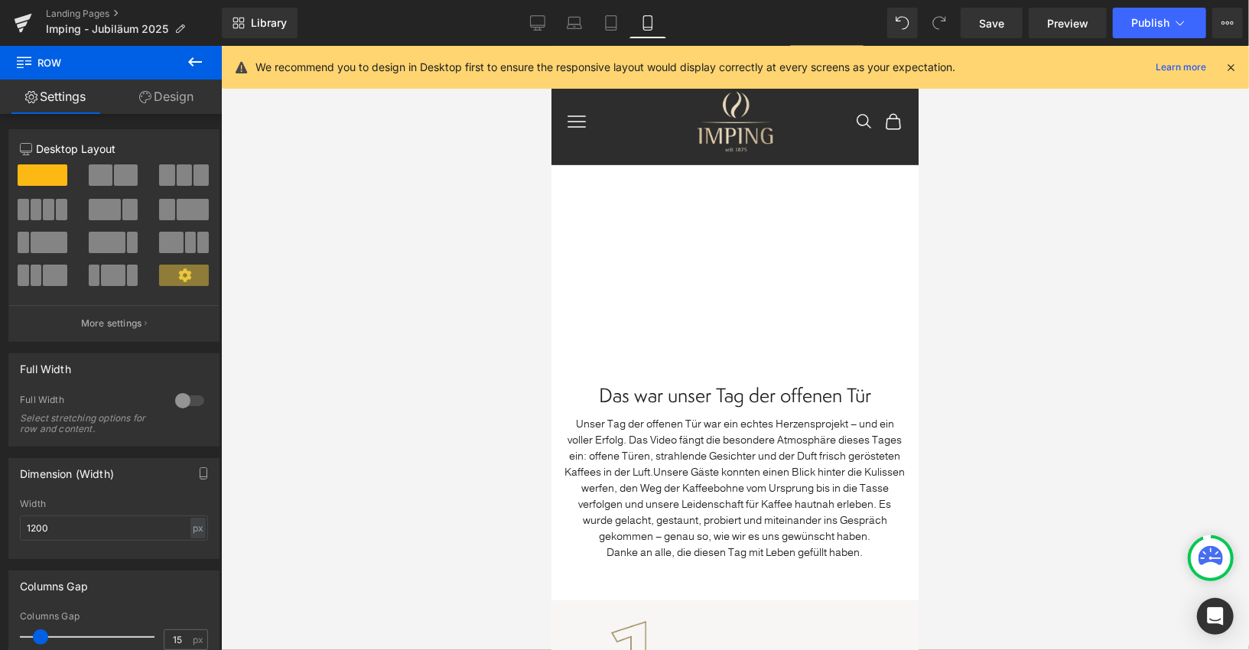
scroll to position [0, 0]
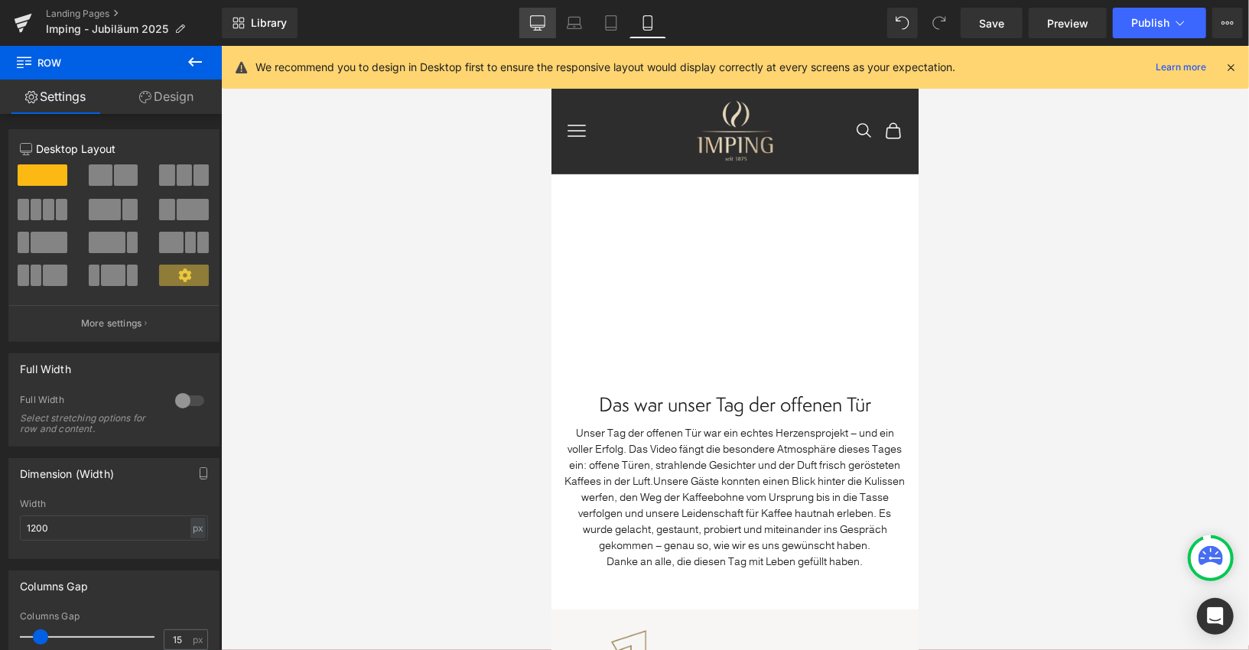
click at [545, 18] on icon at bounding box center [537, 22] width 15 height 15
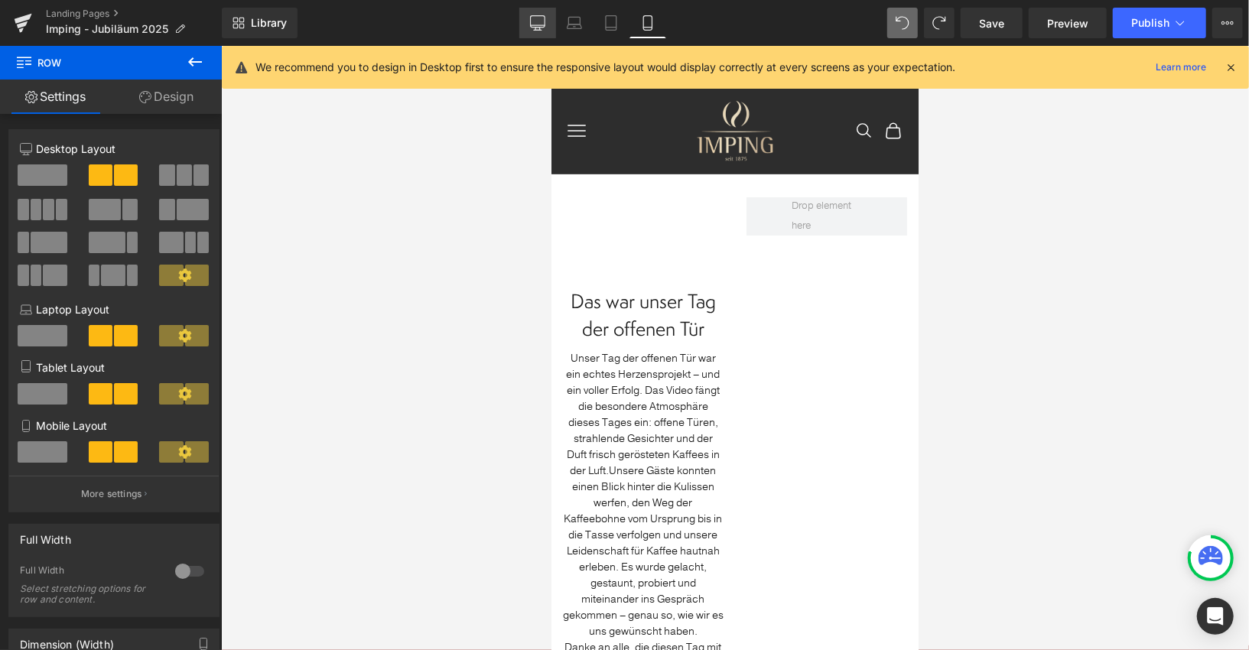
click at [542, 21] on icon at bounding box center [537, 22] width 15 height 15
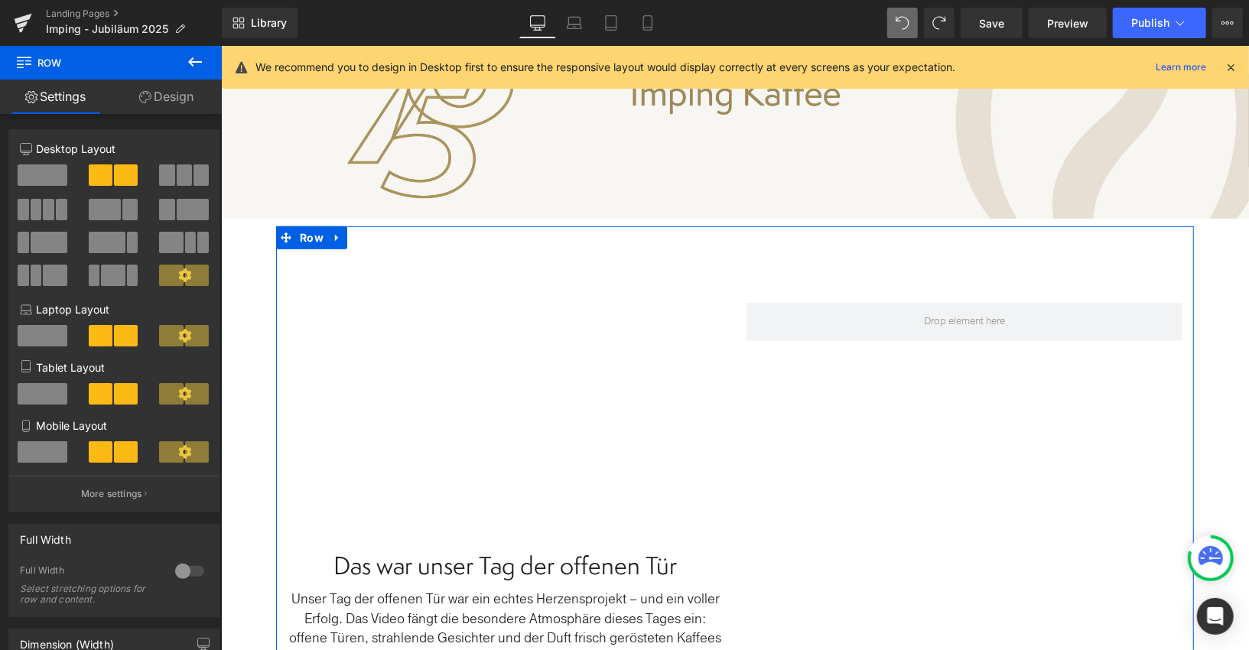
scroll to position [329, 0]
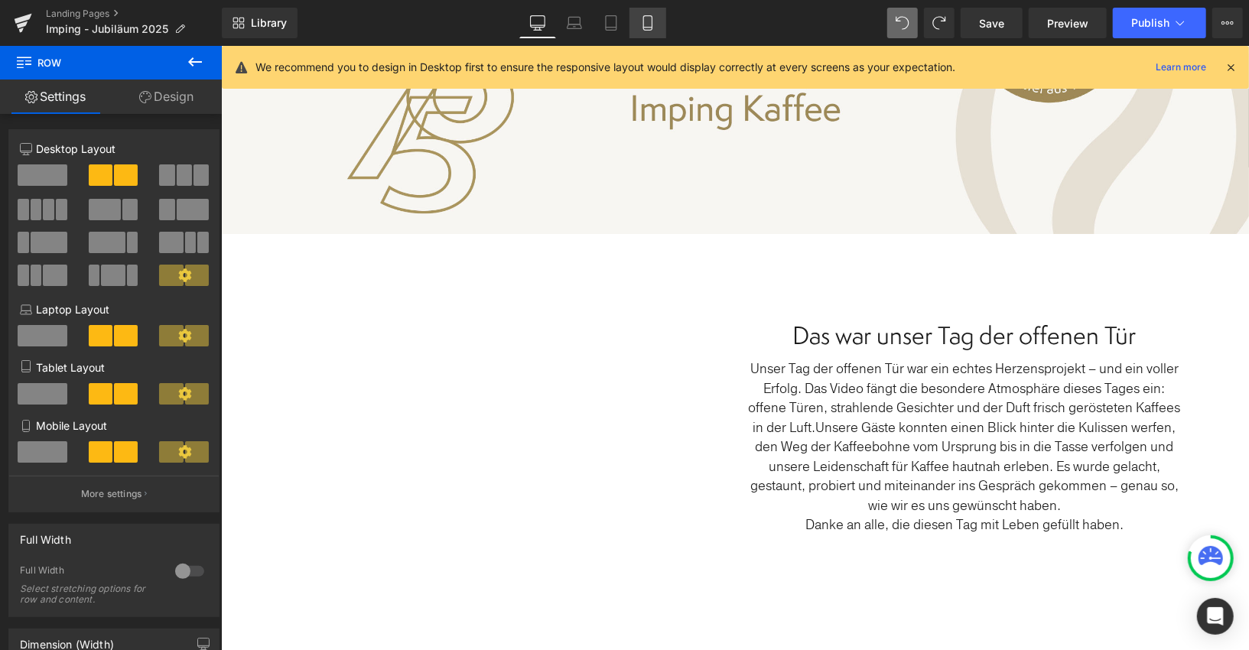
click at [652, 28] on icon at bounding box center [647, 22] width 15 height 15
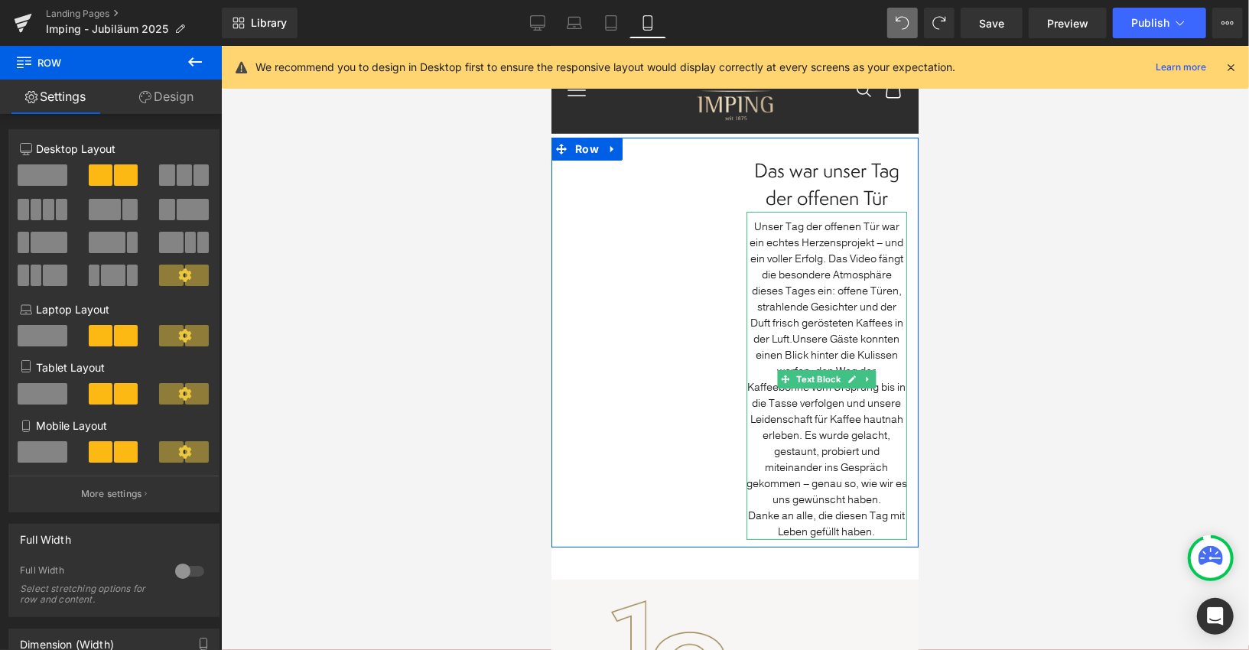
scroll to position [48, 0]
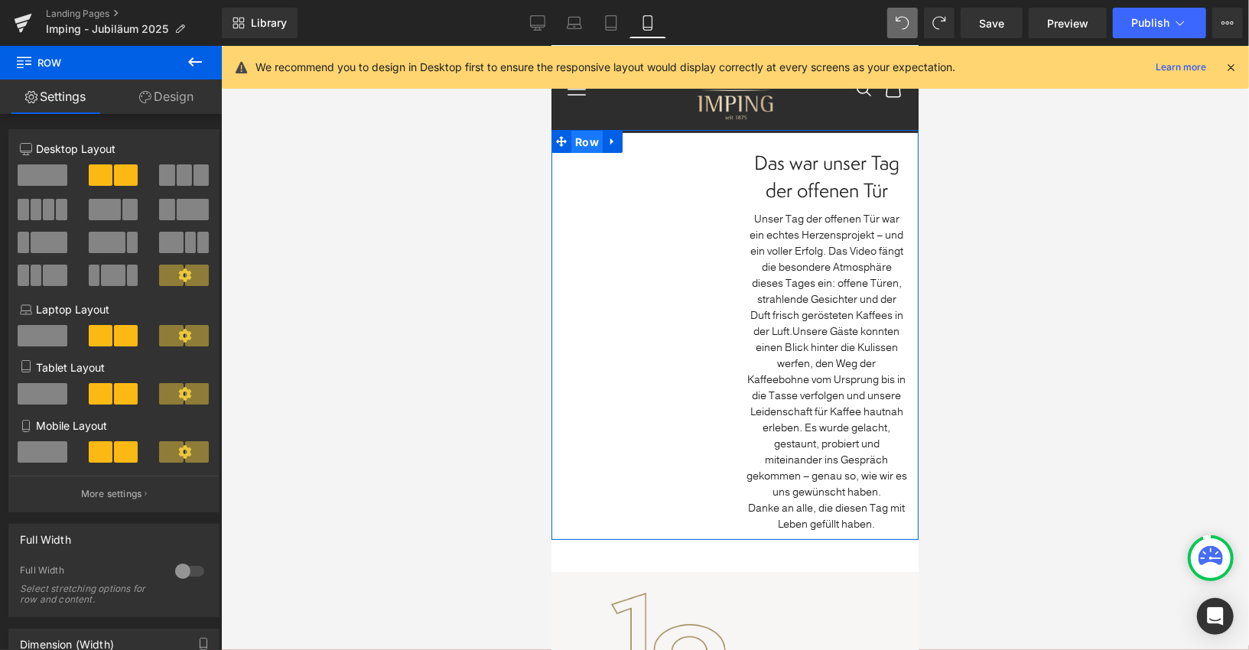
click at [591, 143] on span "Row" at bounding box center [586, 141] width 31 height 23
click at [180, 96] on link "Design" at bounding box center [166, 97] width 111 height 34
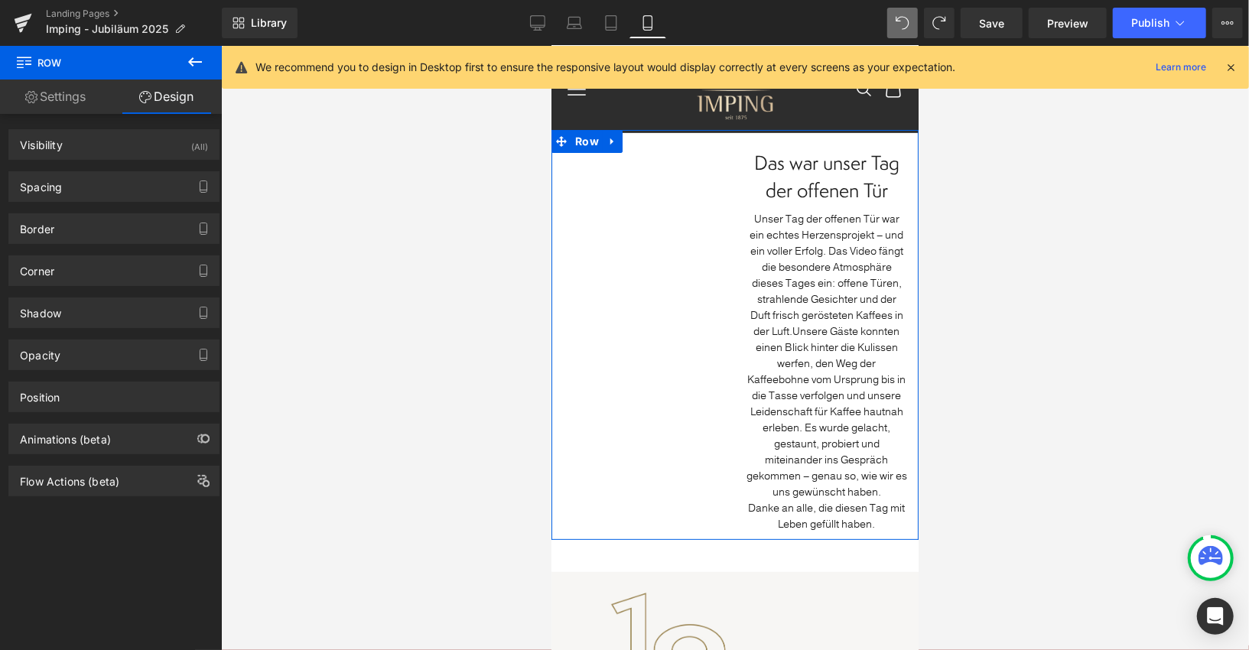
click at [165, 125] on div "Visibility (All) 0|0|0|0 1 Show on Desktop 1 Show on Laptop 1 Show on Tablet 1 …" at bounding box center [114, 139] width 229 height 42
click at [159, 140] on div "Visibility (All)" at bounding box center [114, 144] width 210 height 29
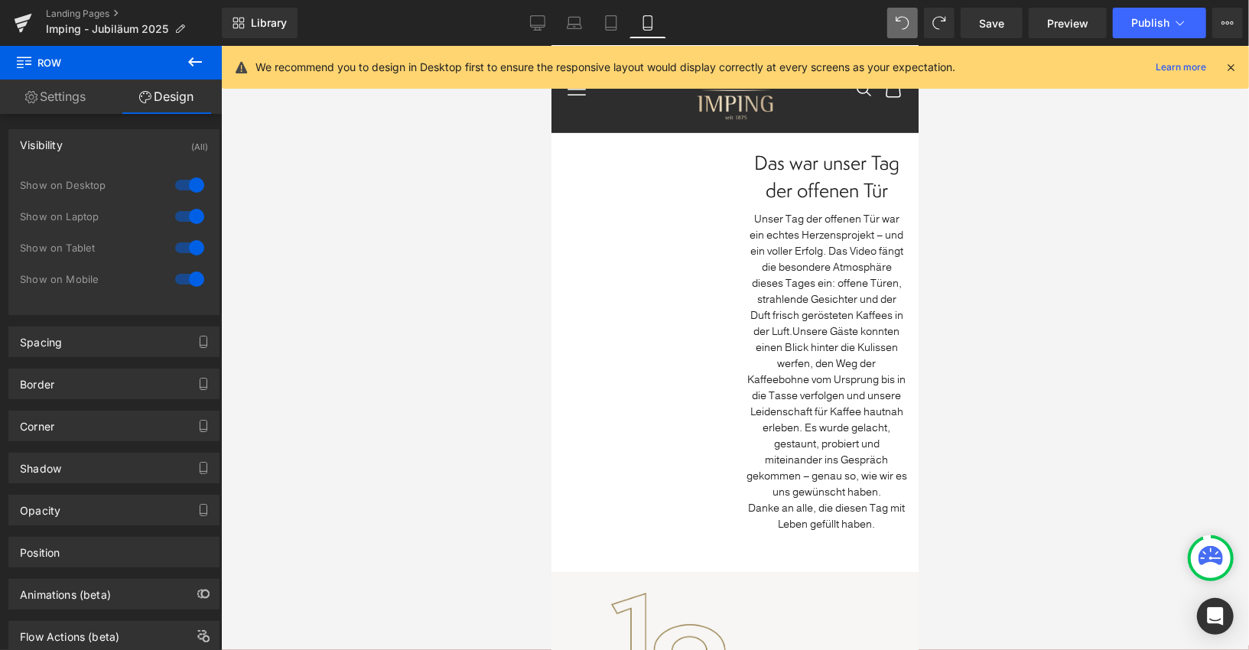
click at [195, 63] on icon at bounding box center [195, 62] width 18 height 18
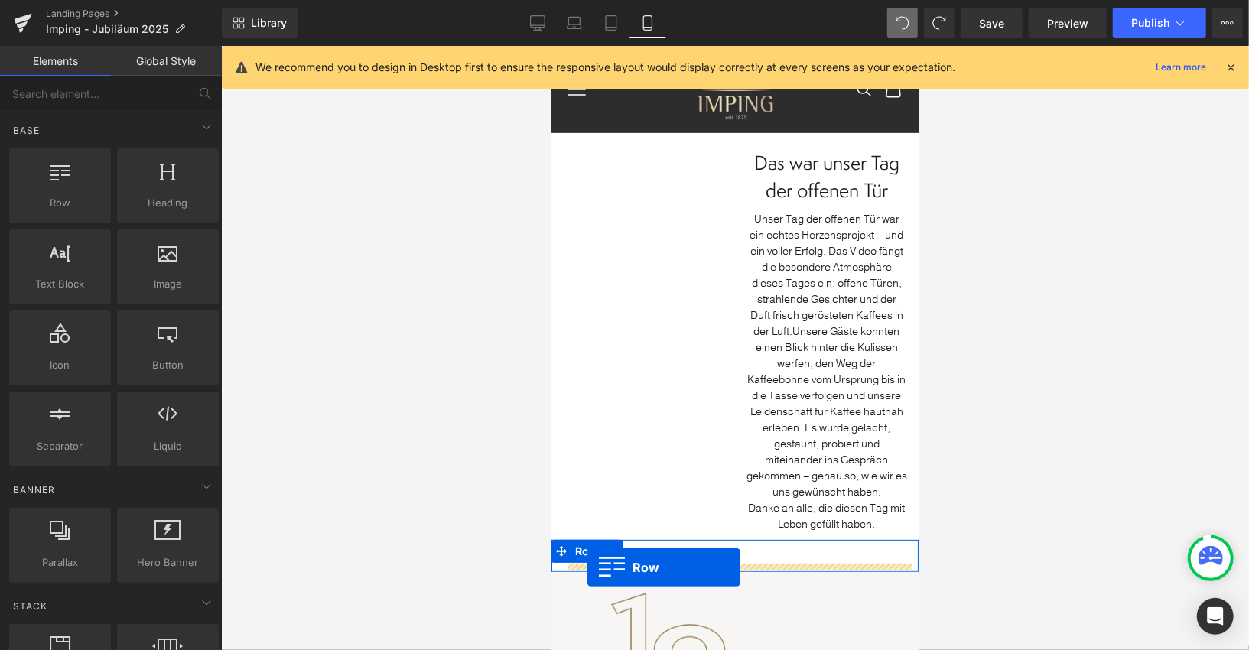
drag, startPoint x: 604, startPoint y: 245, endPoint x: 587, endPoint y: 566, distance: 321.7
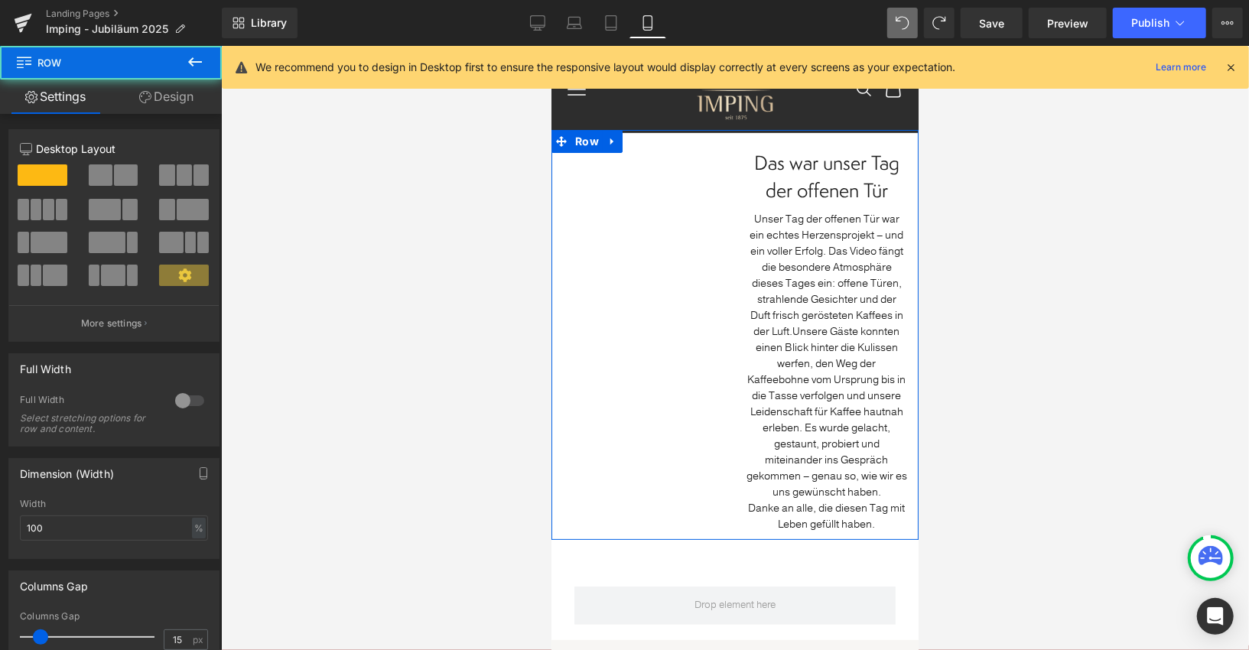
scroll to position [71, 0]
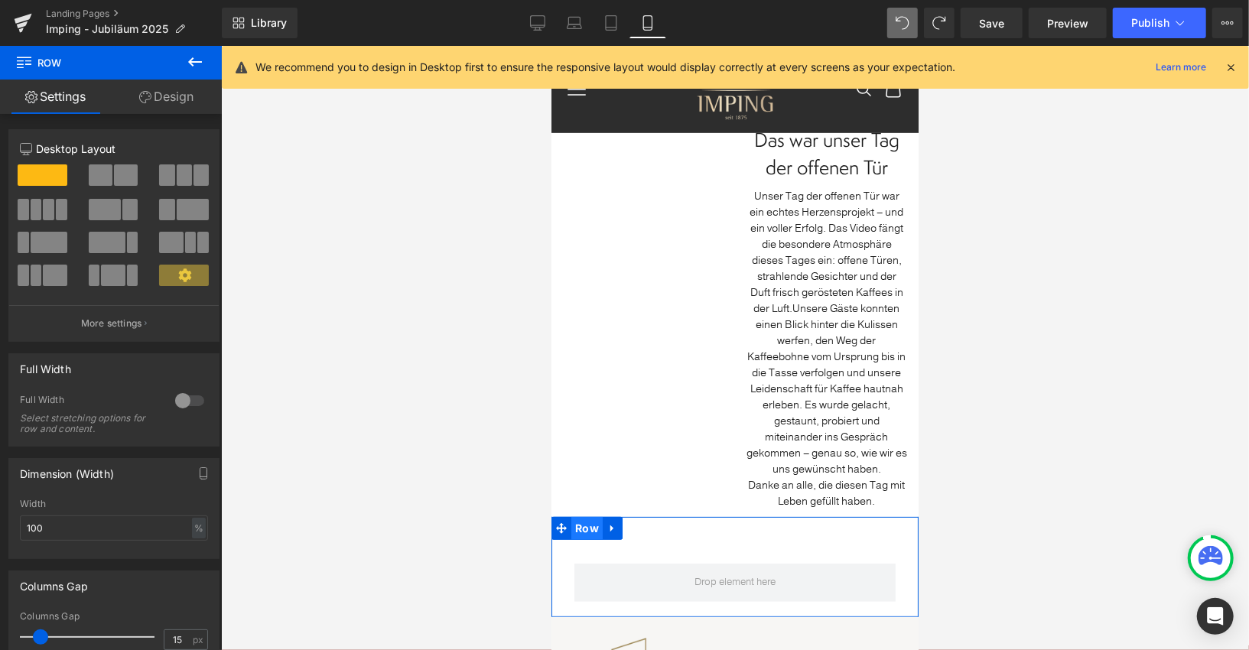
click at [574, 525] on span "Row" at bounding box center [586, 527] width 31 height 23
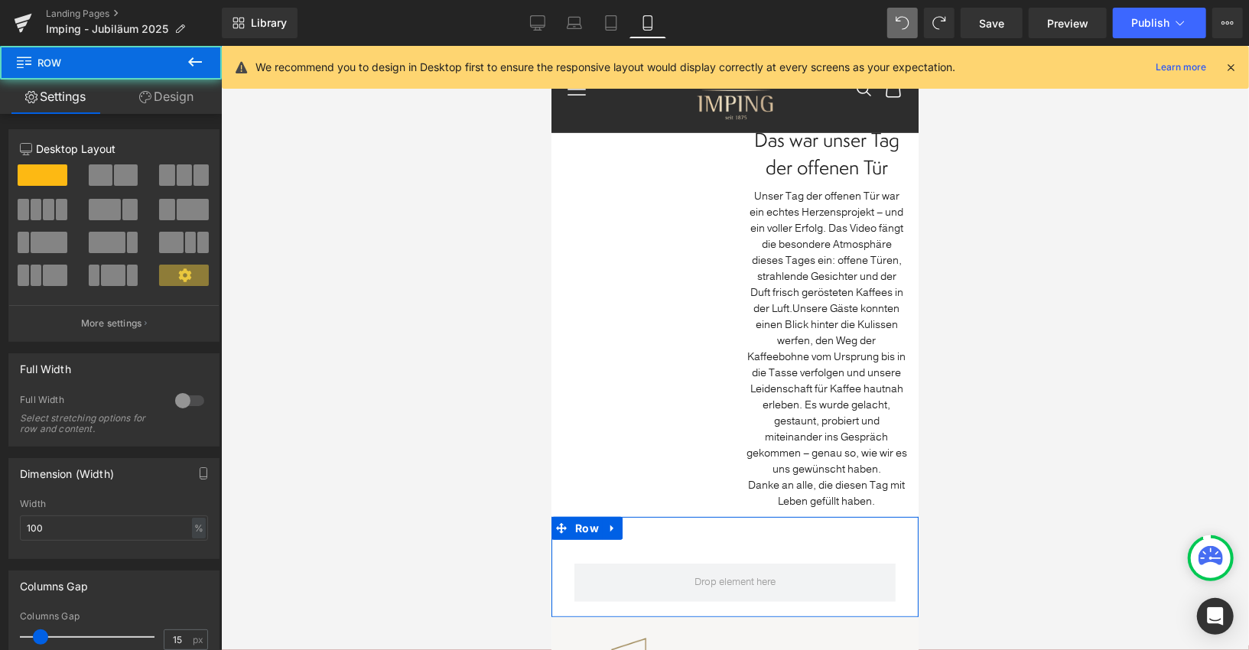
click at [171, 87] on link "Design" at bounding box center [166, 97] width 111 height 34
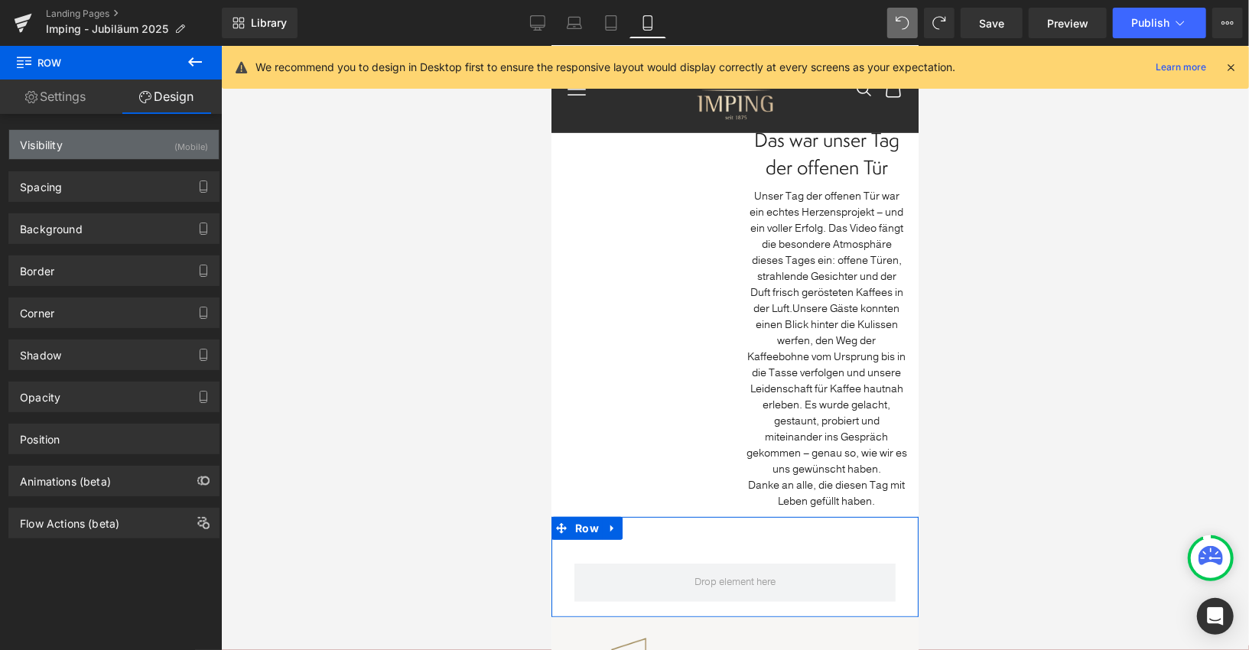
click at [174, 150] on div "(Mobile)" at bounding box center [191, 142] width 34 height 25
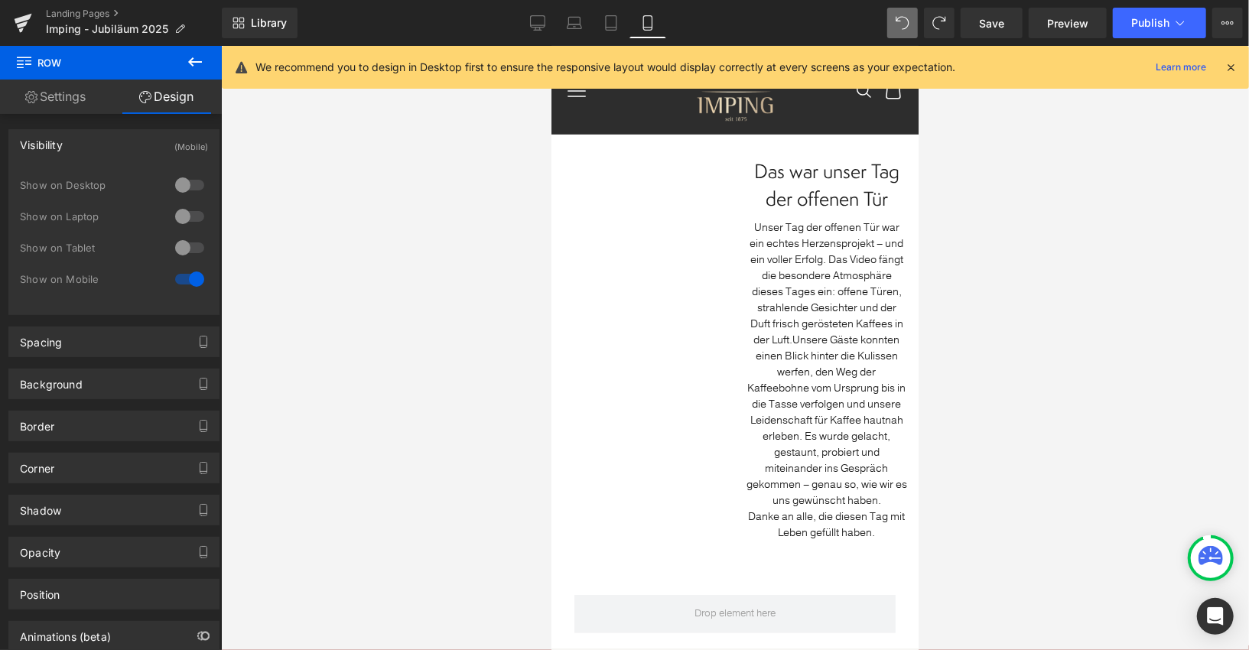
scroll to position [0, 0]
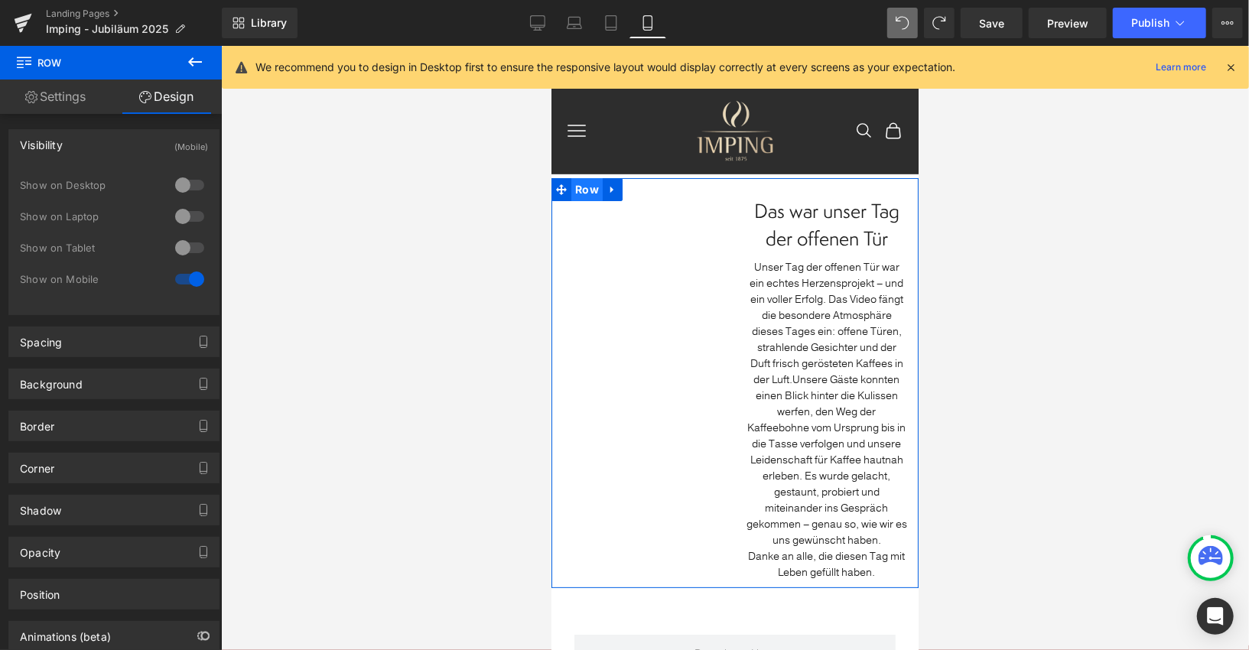
click at [581, 192] on span "Row" at bounding box center [586, 188] width 31 height 23
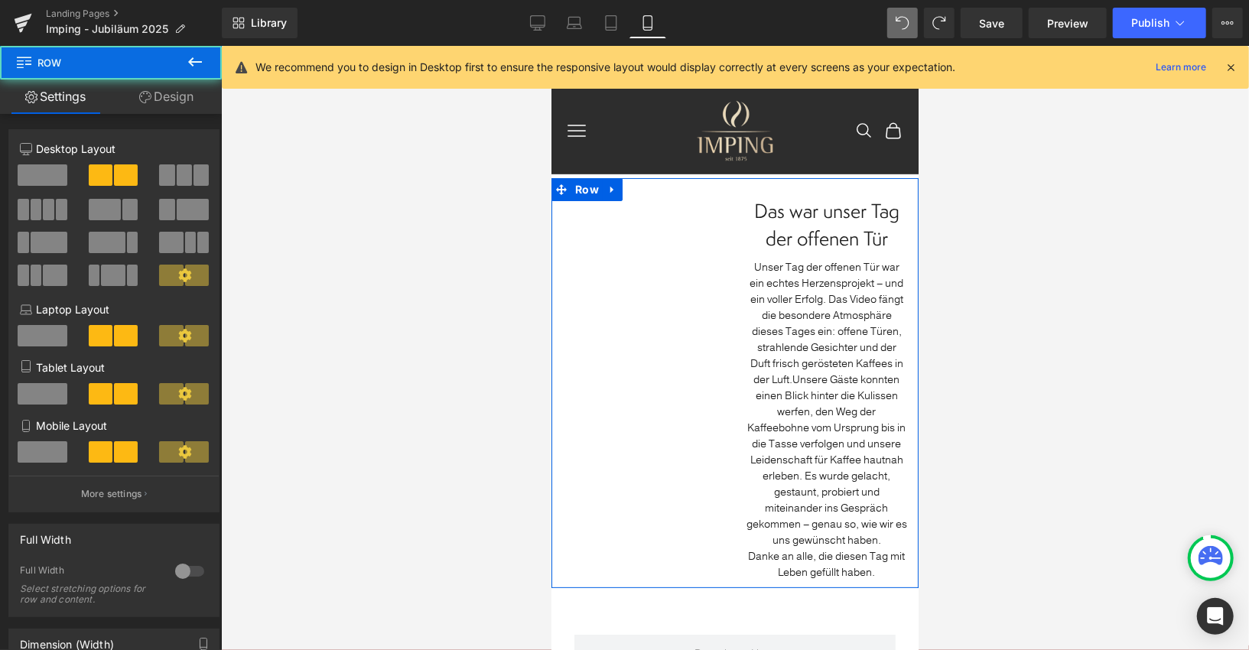
click at [191, 89] on link "Design" at bounding box center [166, 97] width 111 height 34
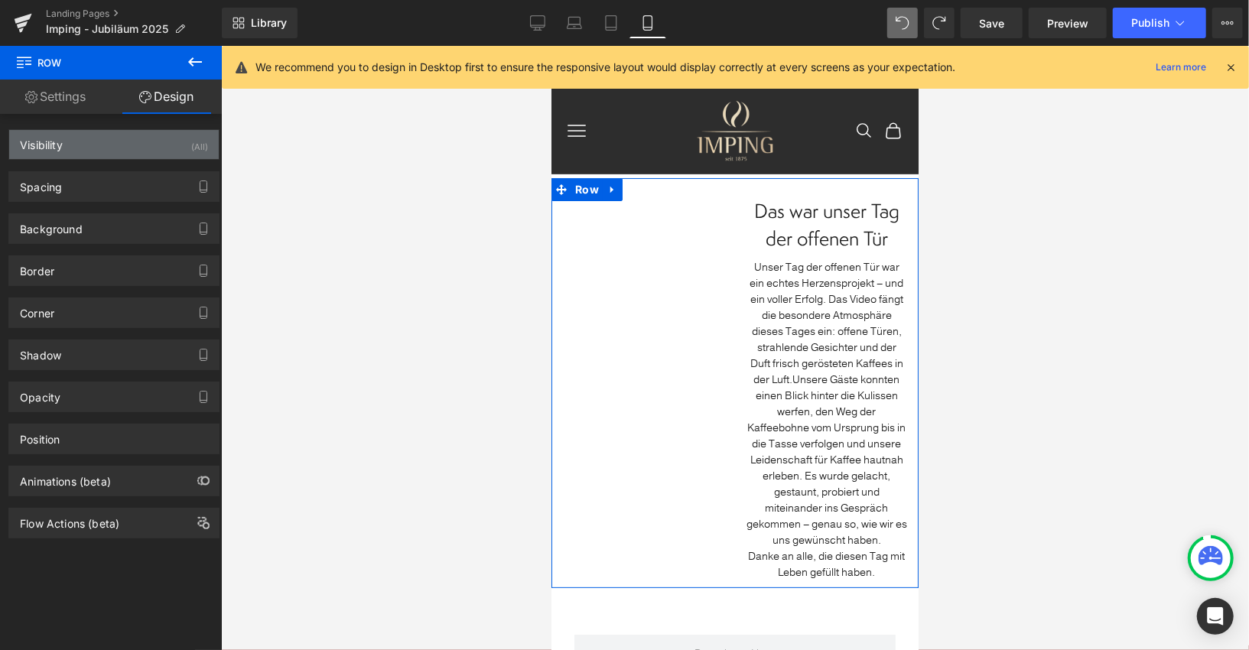
click at [164, 130] on div "Visibility (All)" at bounding box center [114, 144] width 210 height 29
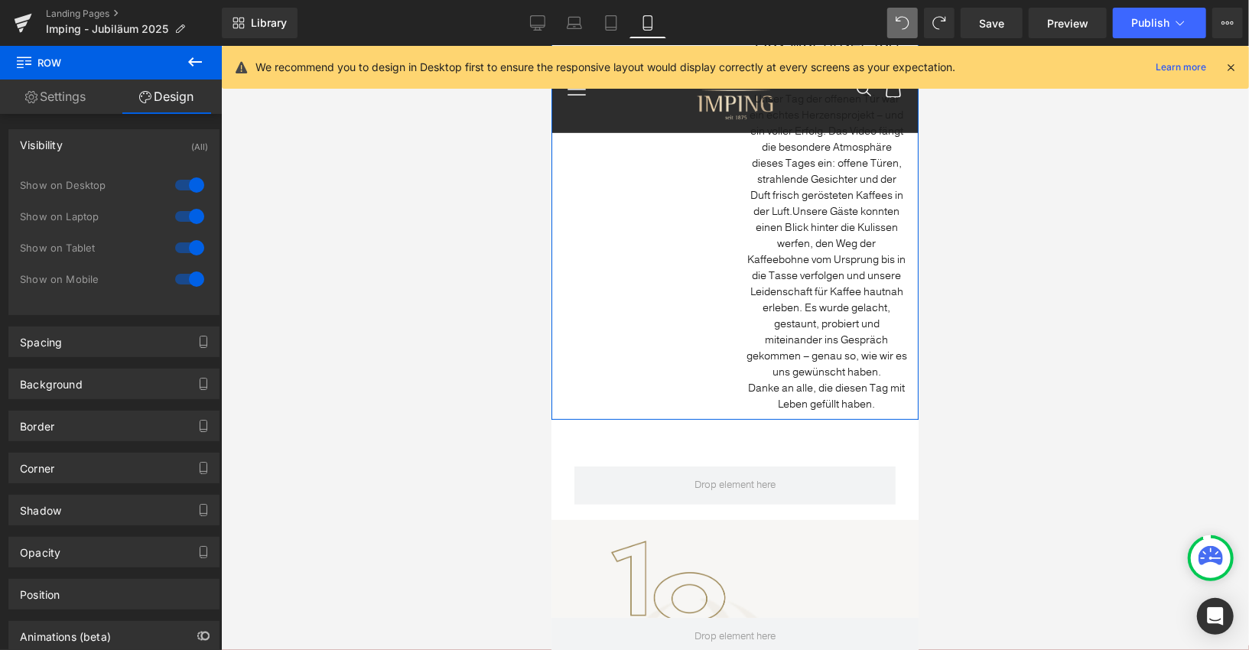
scroll to position [121, 0]
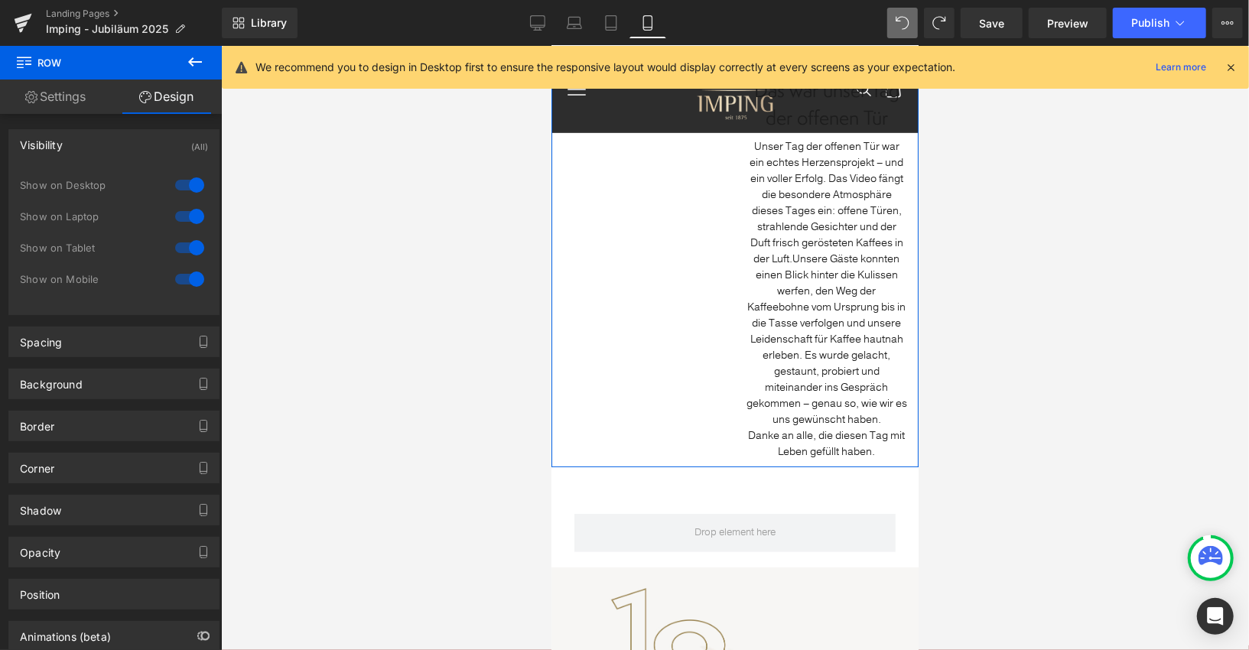
click at [849, 351] on span "Unsere Gäste konnten einen Blick hinter die Kulissen werfen, den Weg der Kaffee…" at bounding box center [826, 338] width 161 height 175
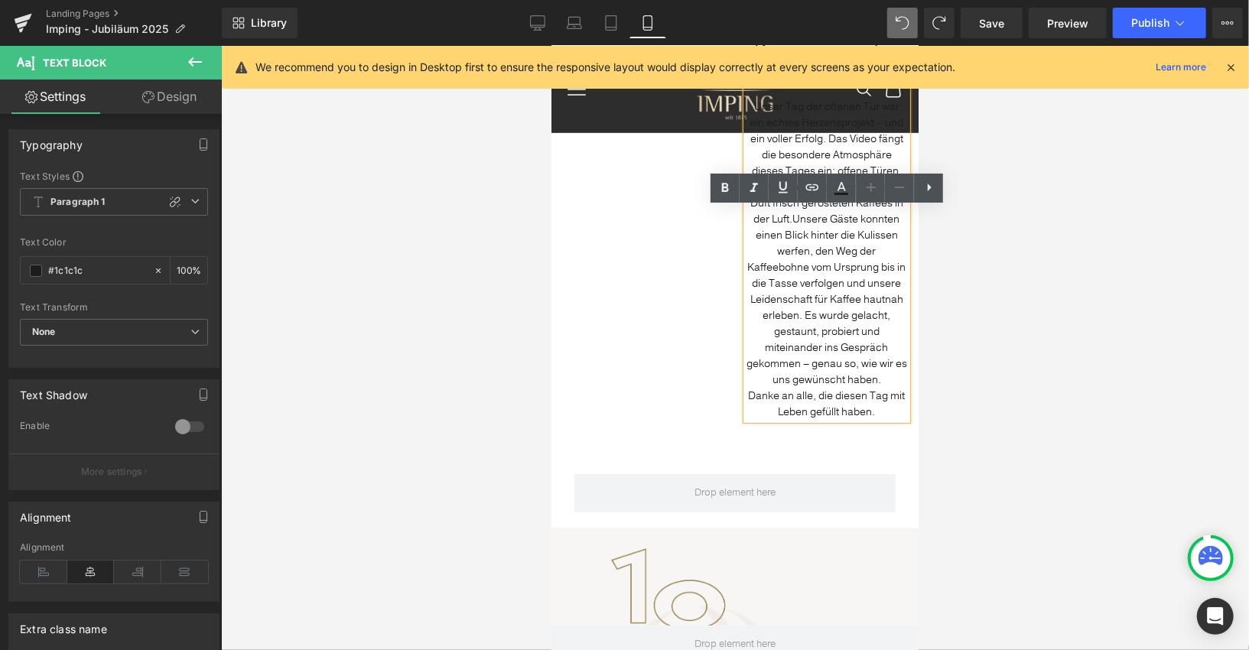
scroll to position [161, 0]
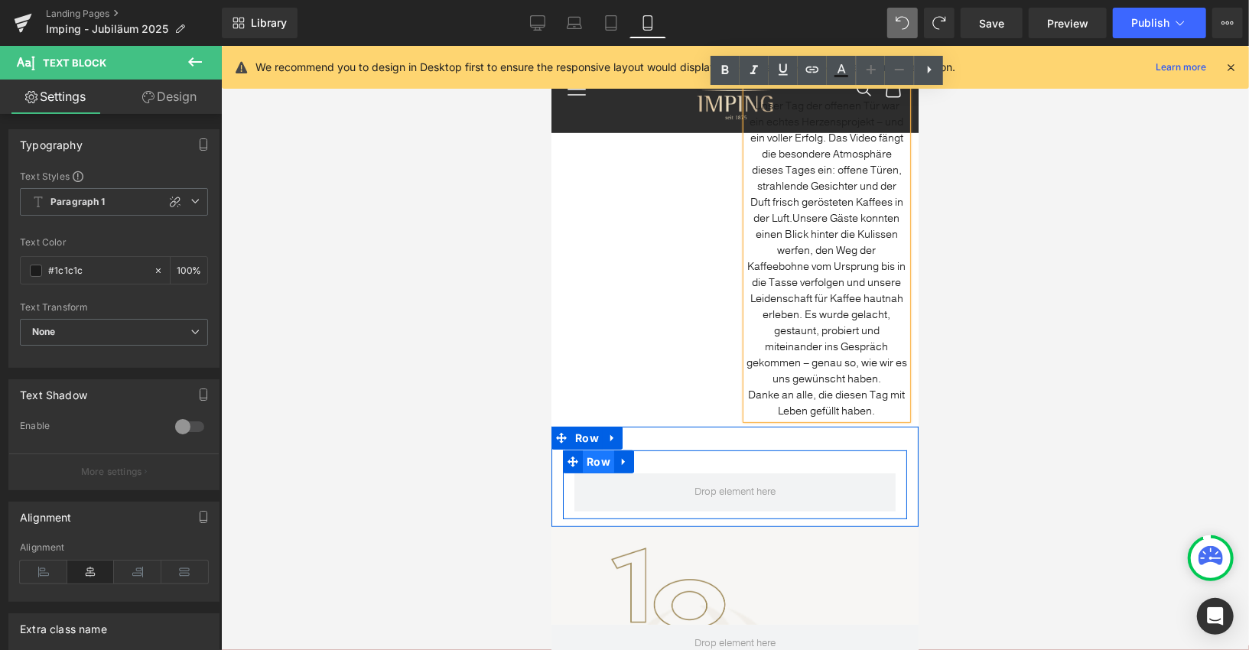
click at [593, 457] on span "Row" at bounding box center [597, 461] width 31 height 23
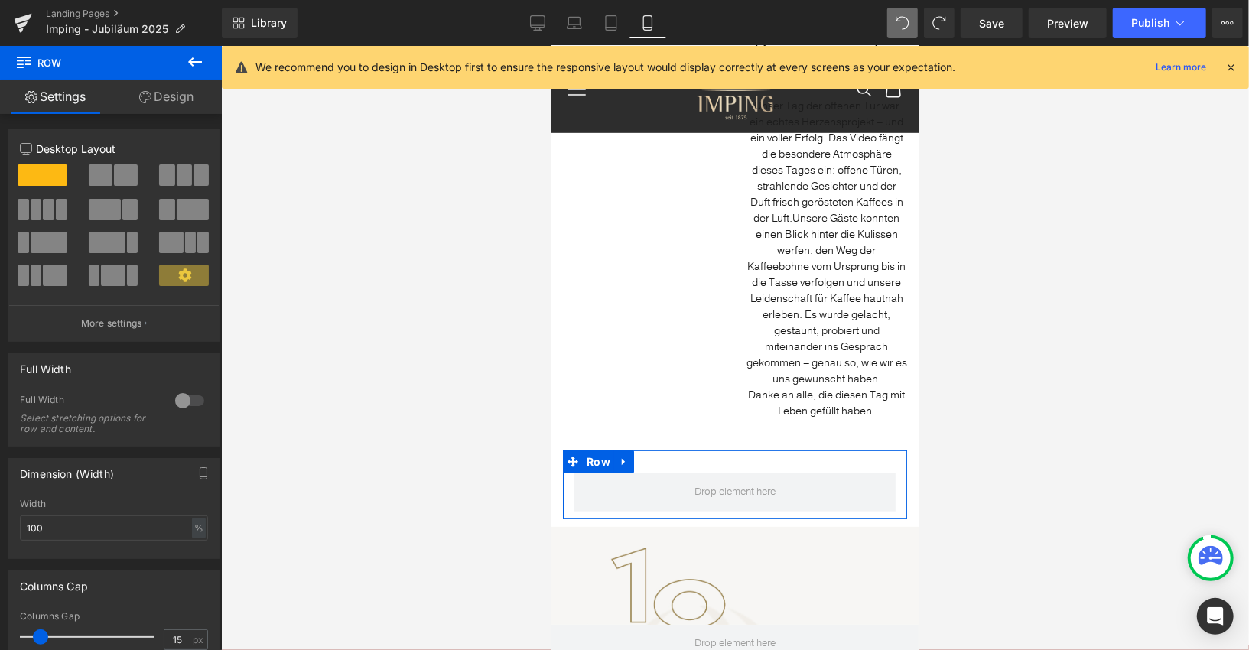
click at [156, 94] on link "Design" at bounding box center [166, 97] width 111 height 34
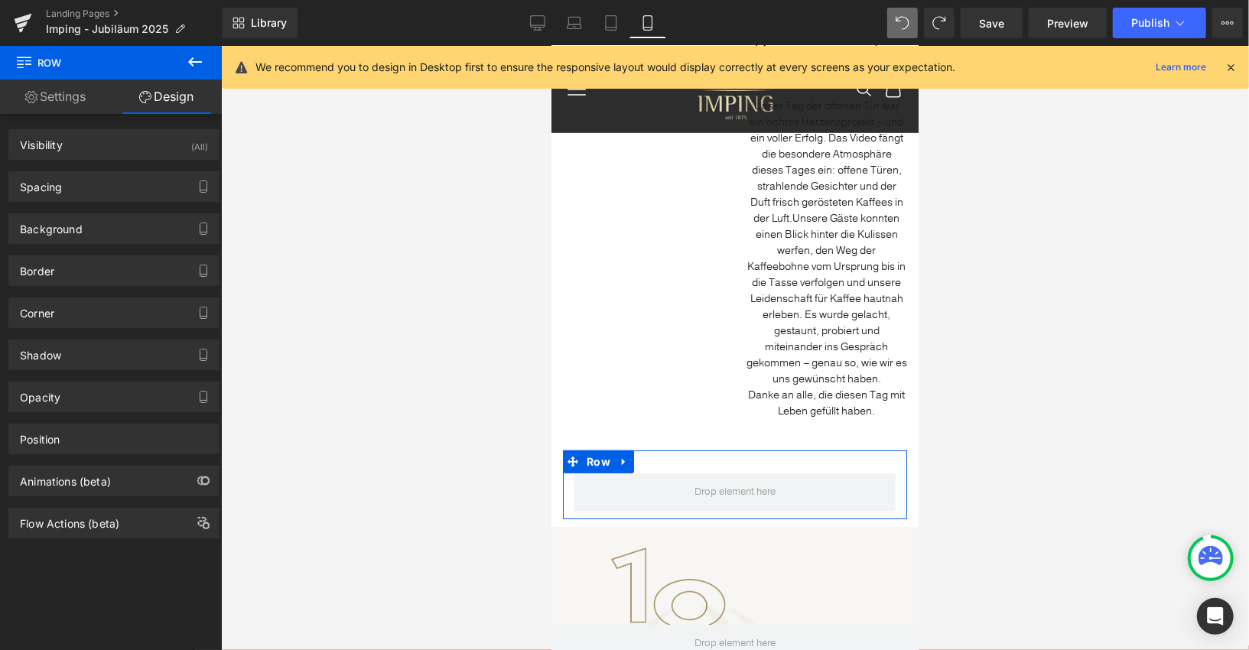
click at [42, 89] on link "Settings" at bounding box center [55, 97] width 111 height 34
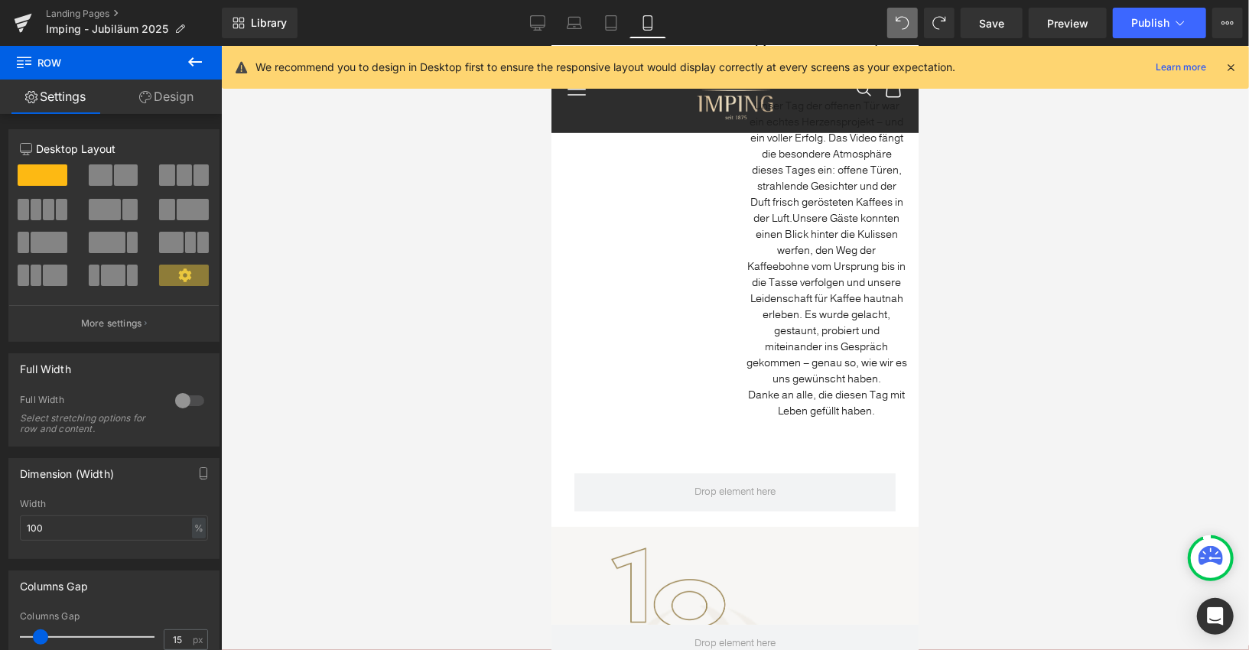
click at [196, 60] on icon at bounding box center [195, 62] width 18 height 18
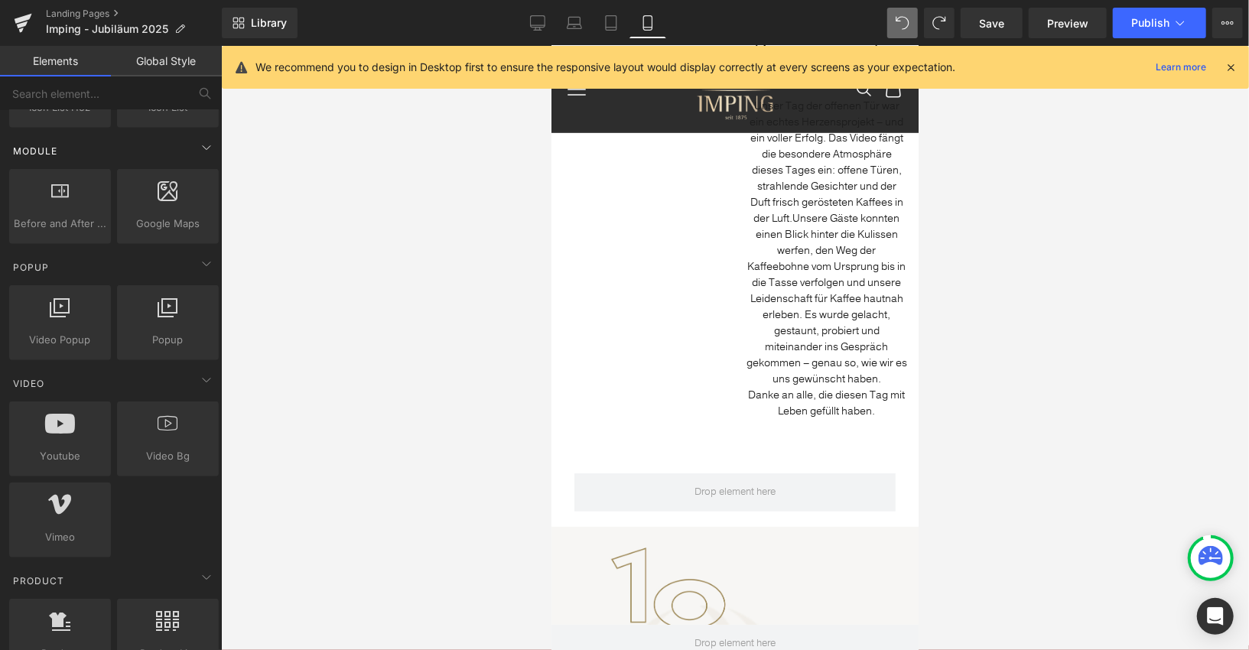
scroll to position [773, 0]
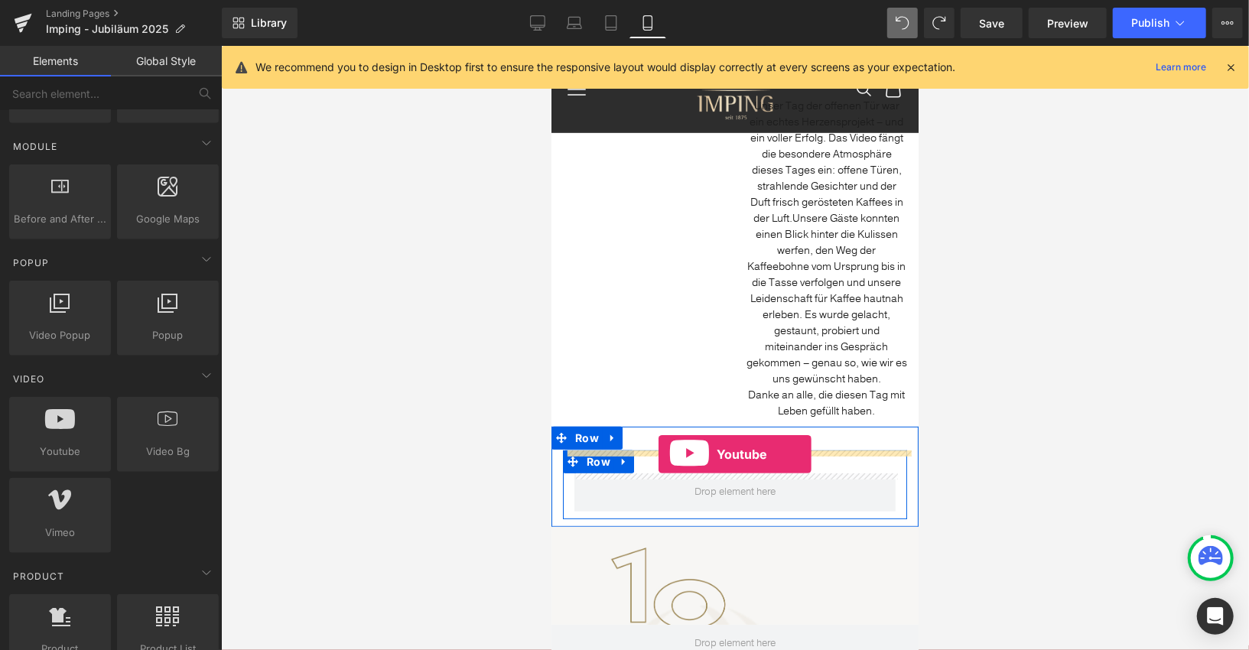
drag, startPoint x: 607, startPoint y: 478, endPoint x: 658, endPoint y: 454, distance: 56.1
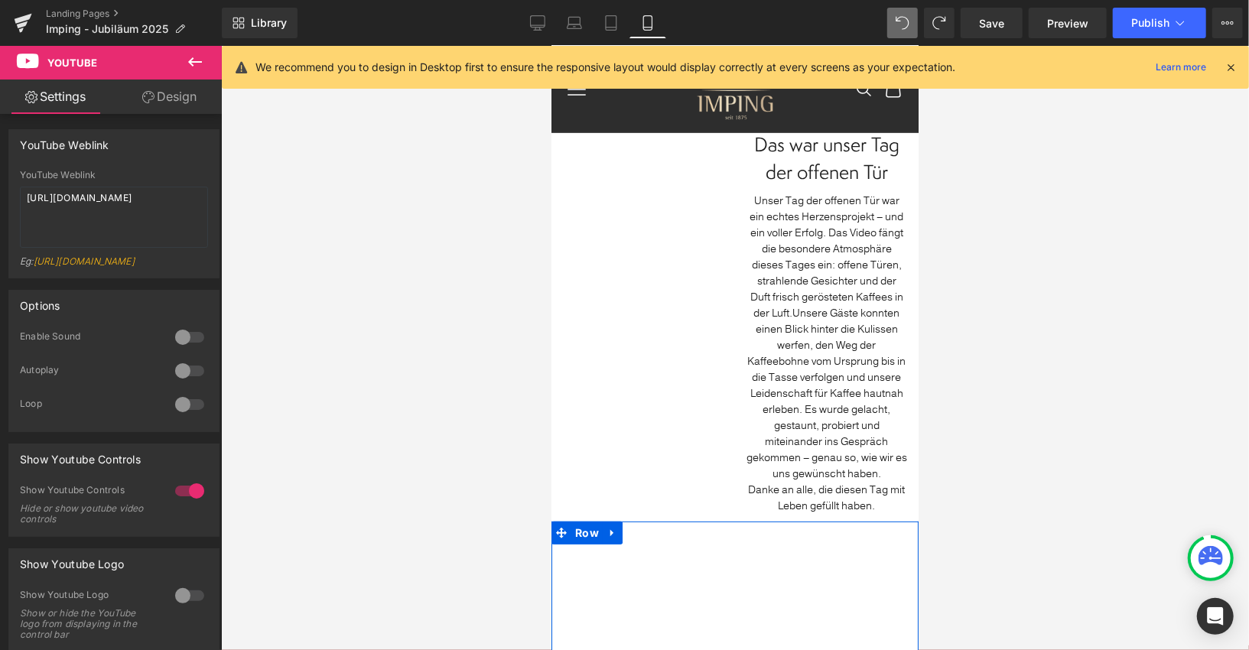
scroll to position [0, 0]
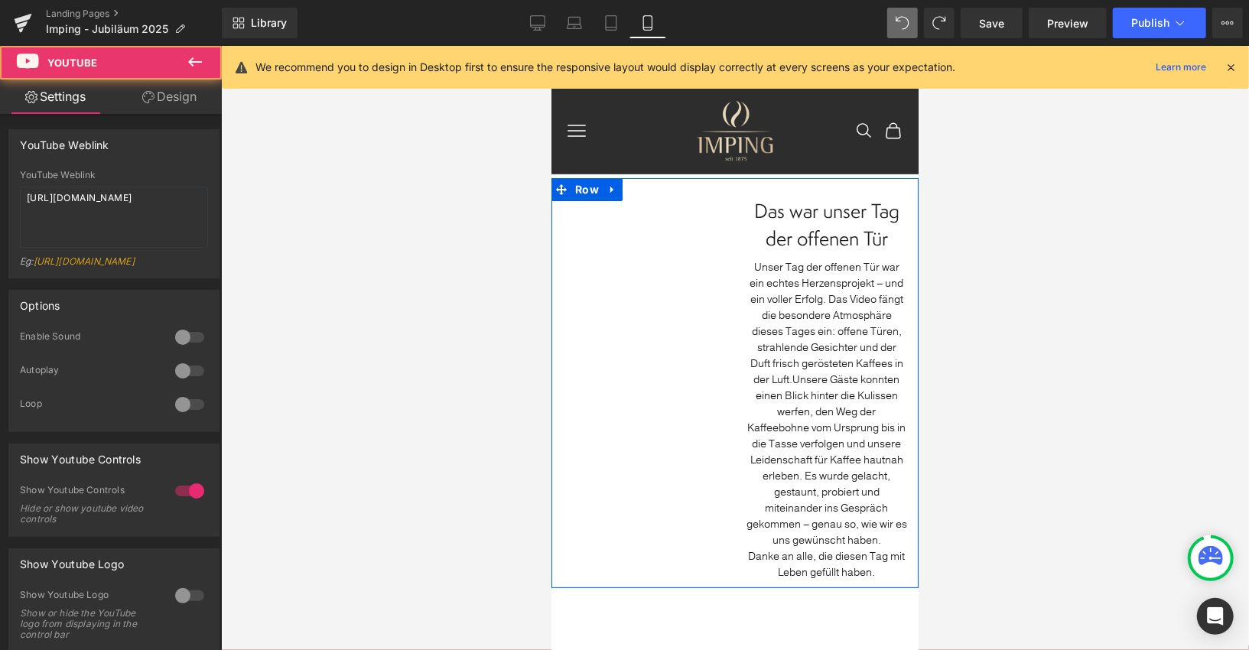
click at [576, 195] on div "Youtube Das war unser Tag der offenen Tür Heading Unser Tag der offenen Tür war…" at bounding box center [734, 382] width 367 height 410
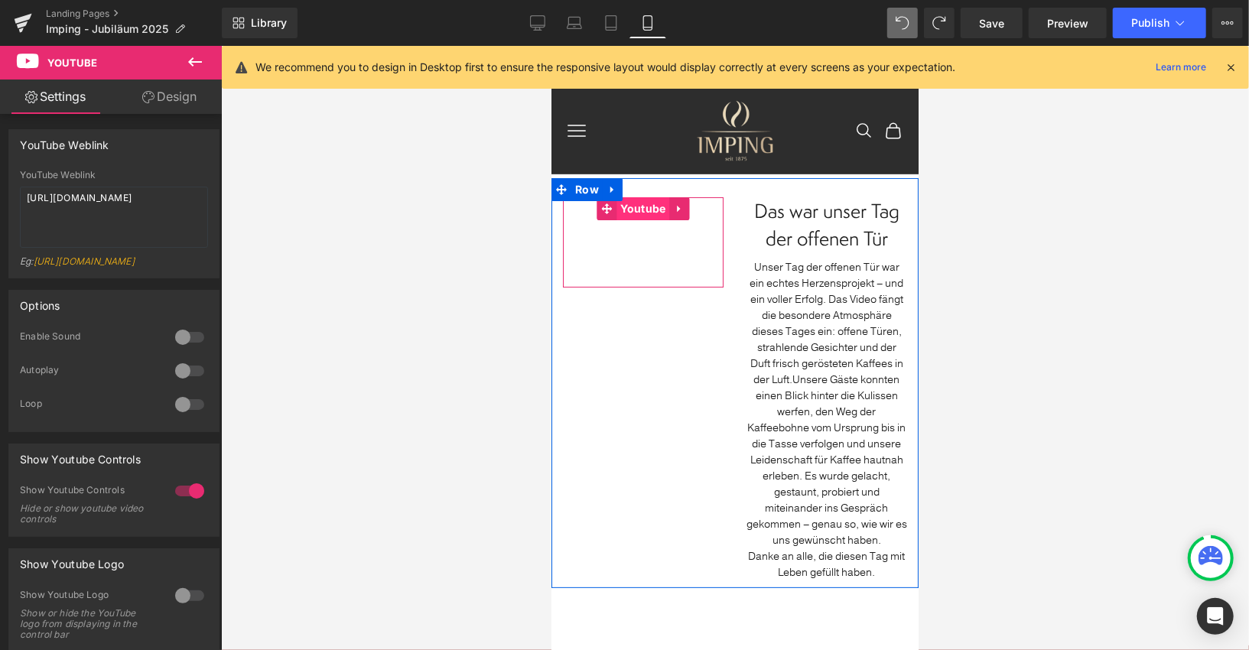
click at [644, 206] on span "Youtube" at bounding box center [642, 208] width 53 height 23
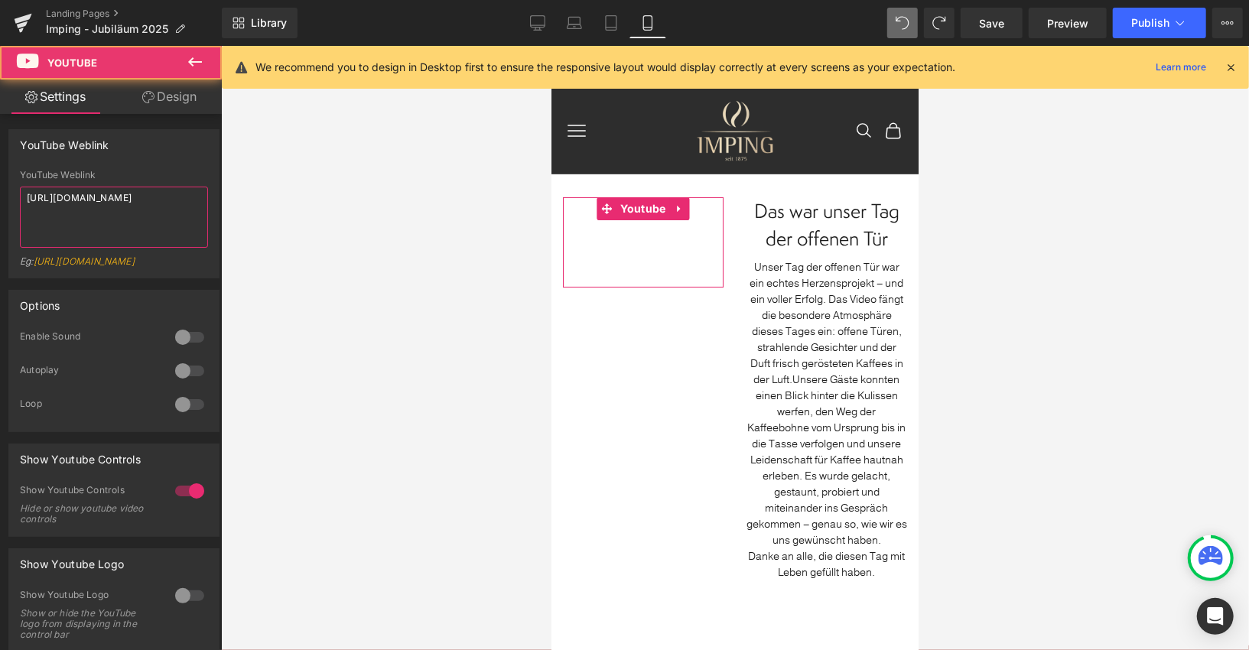
click at [138, 202] on textarea "[URL][DOMAIN_NAME]" at bounding box center [114, 217] width 188 height 61
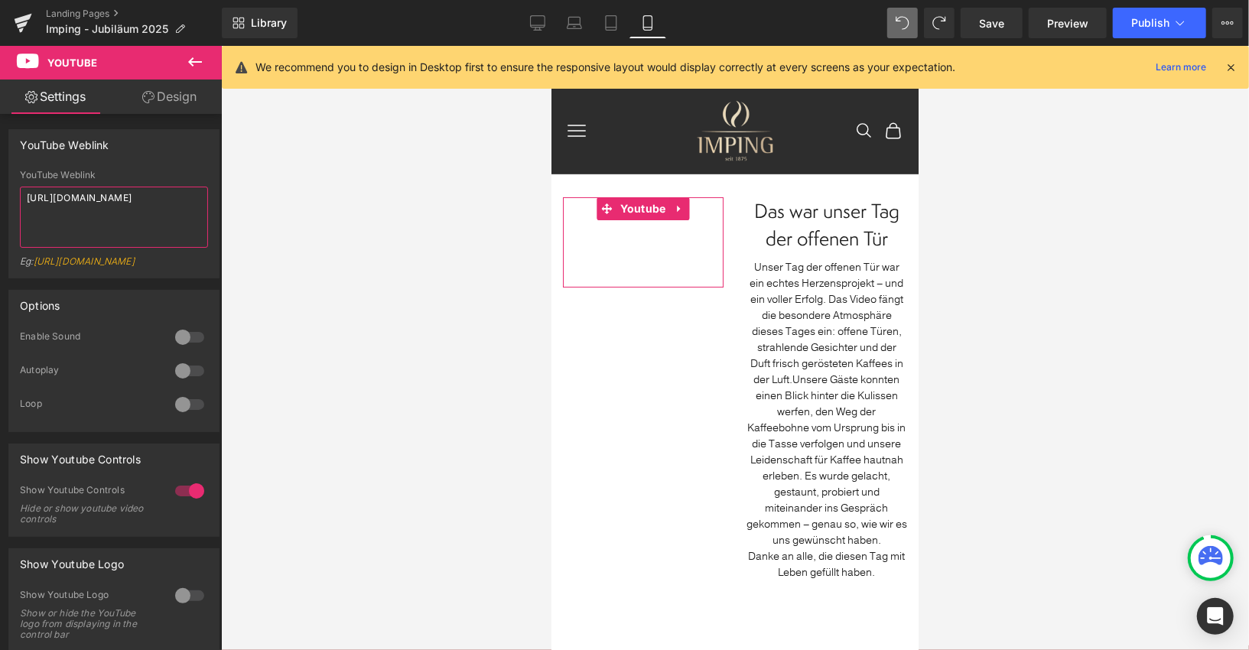
click at [138, 202] on textarea "[URL][DOMAIN_NAME]" at bounding box center [114, 217] width 188 height 61
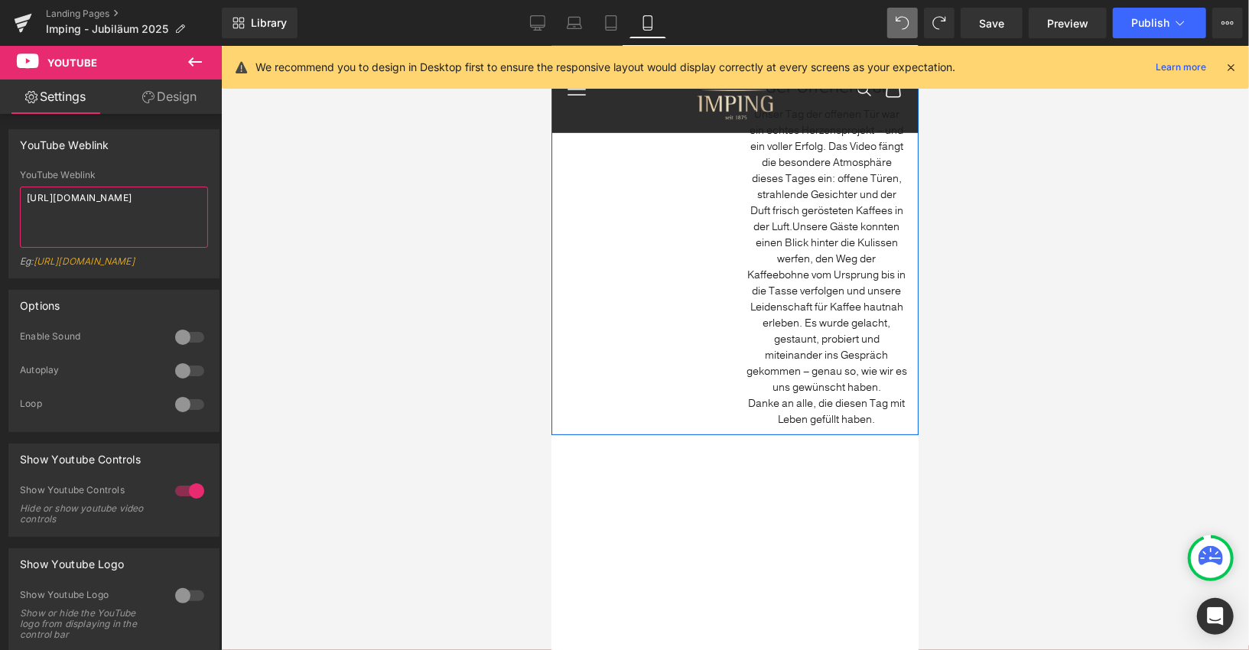
scroll to position [162, 0]
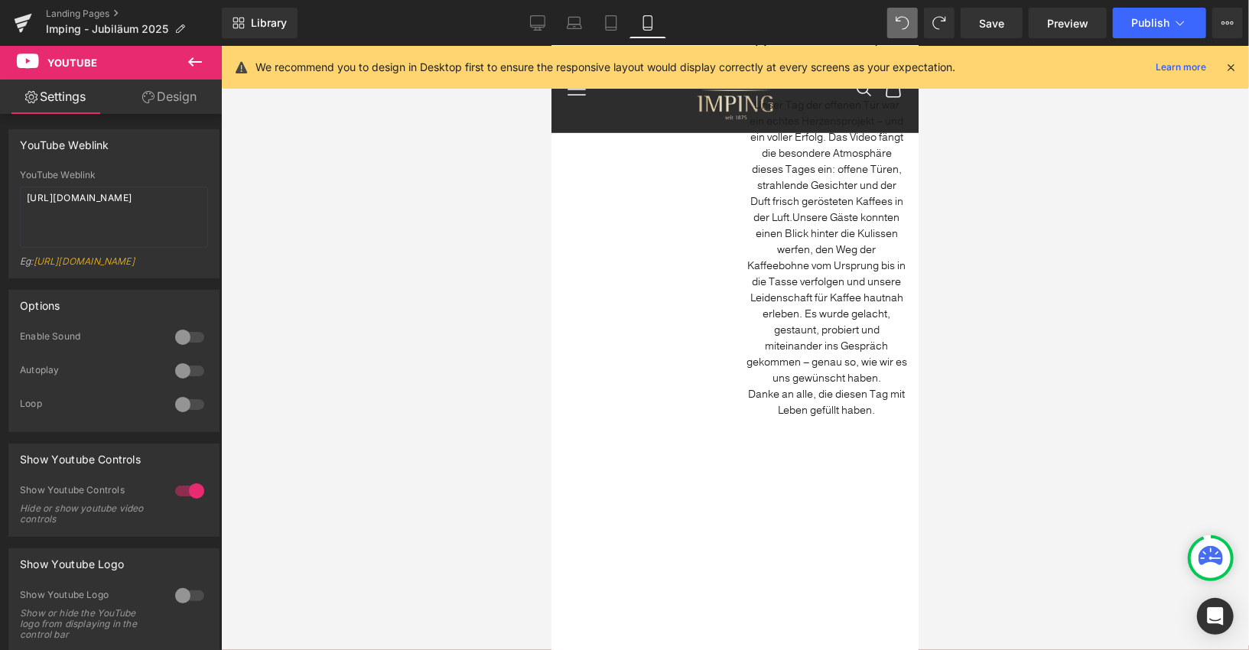
click at [584, 445] on span "Row" at bounding box center [586, 437] width 25 height 18
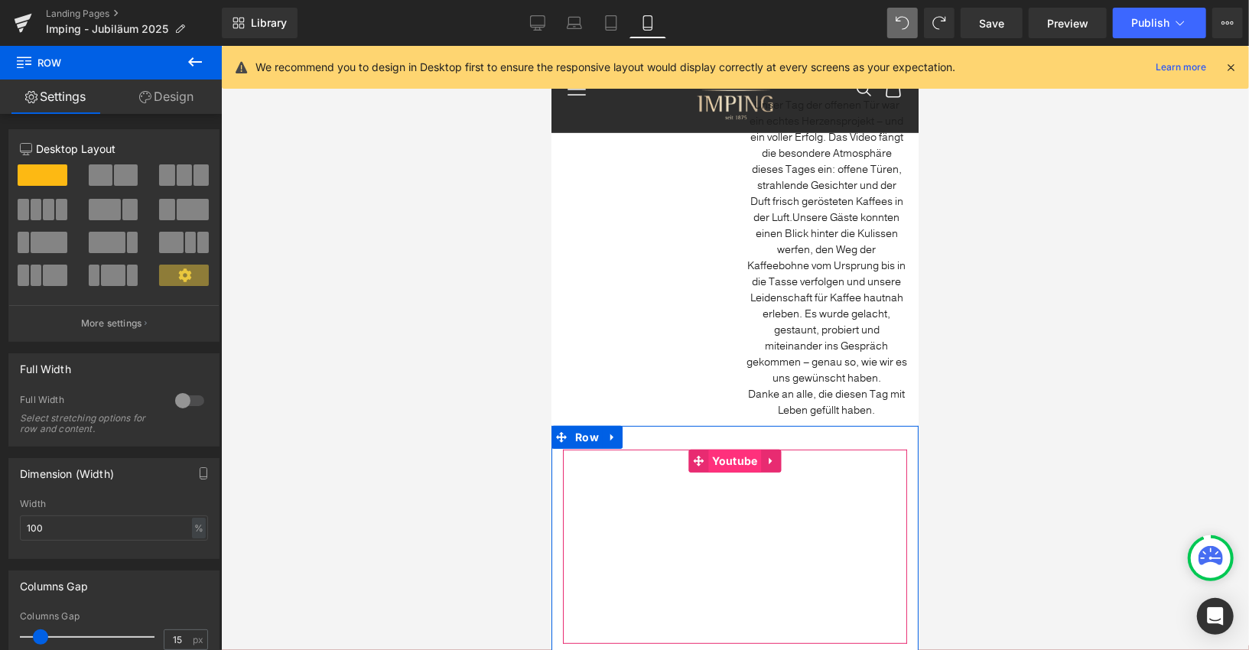
click at [727, 460] on span "Youtube" at bounding box center [733, 460] width 53 height 23
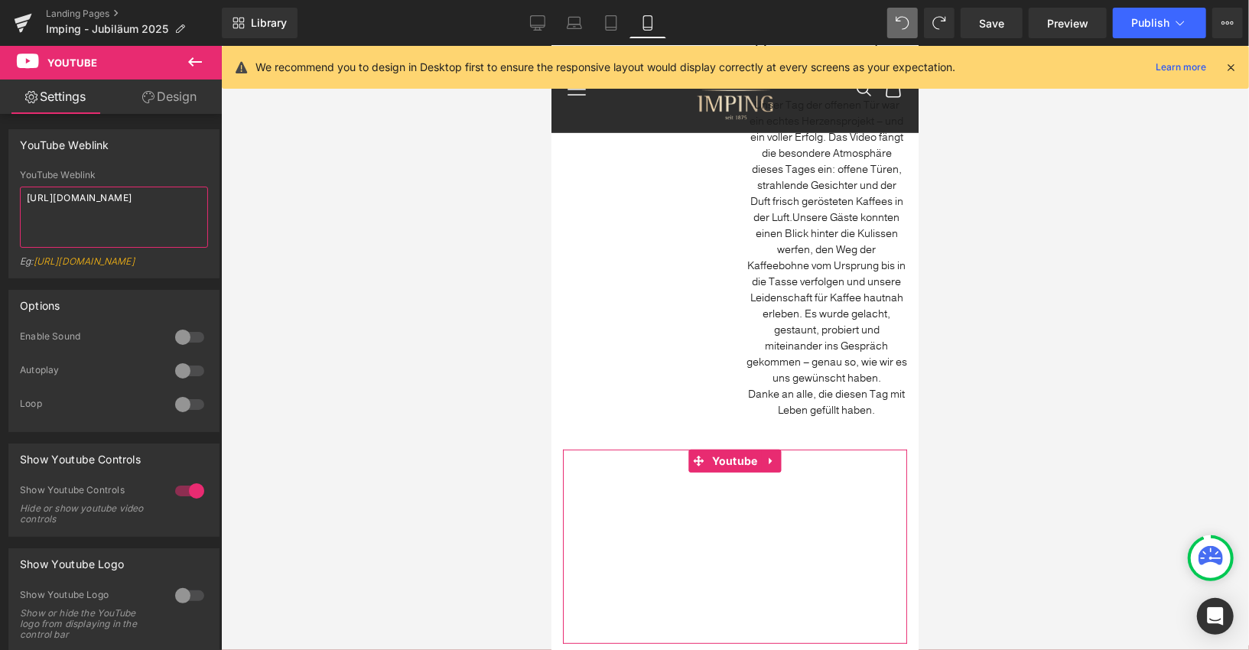
click at [120, 228] on textarea "[URL][DOMAIN_NAME]" at bounding box center [114, 217] width 188 height 61
paste textarea "[DOMAIN_NAME][URL]"
type textarea "[URL][DOMAIN_NAME]"
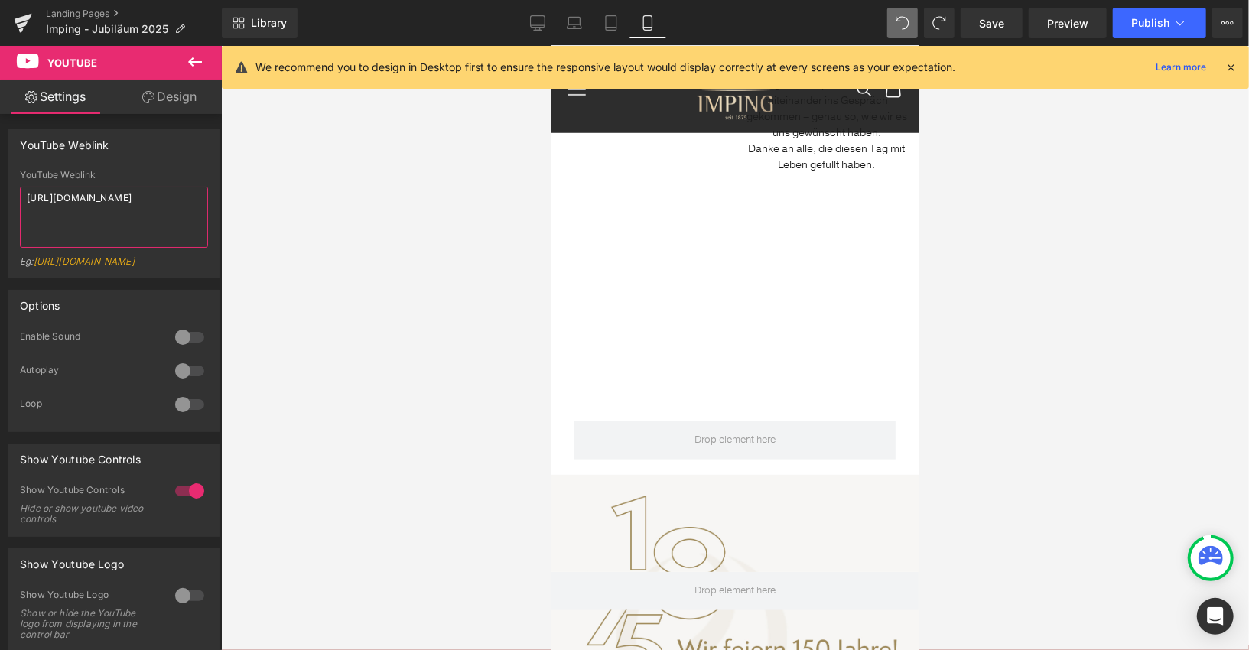
scroll to position [415, 0]
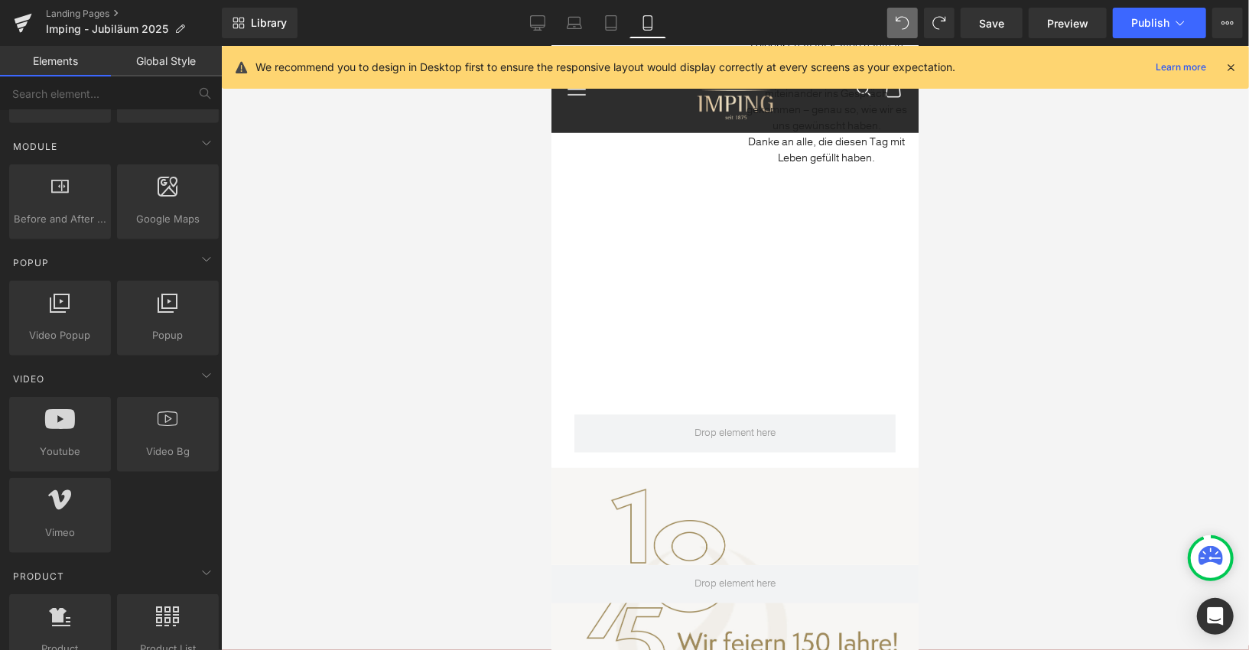
drag, startPoint x: 336, startPoint y: 179, endPoint x: 312, endPoint y: 162, distance: 29.1
click at [336, 179] on div at bounding box center [735, 348] width 1028 height 604
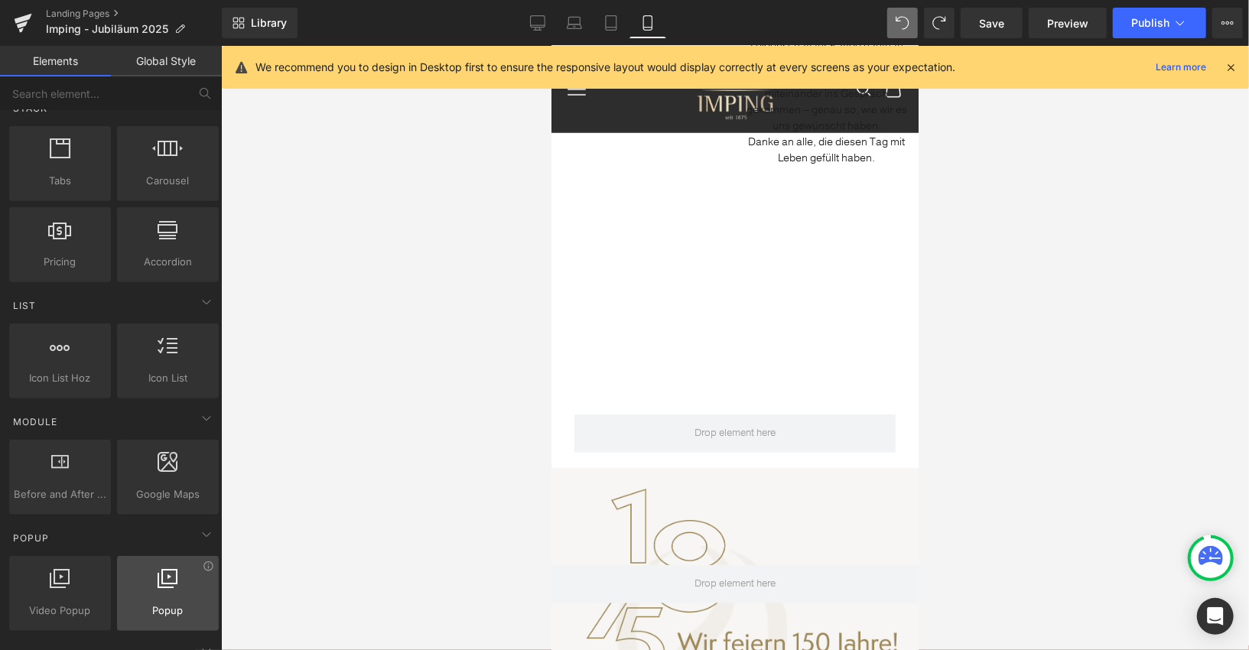
scroll to position [0, 0]
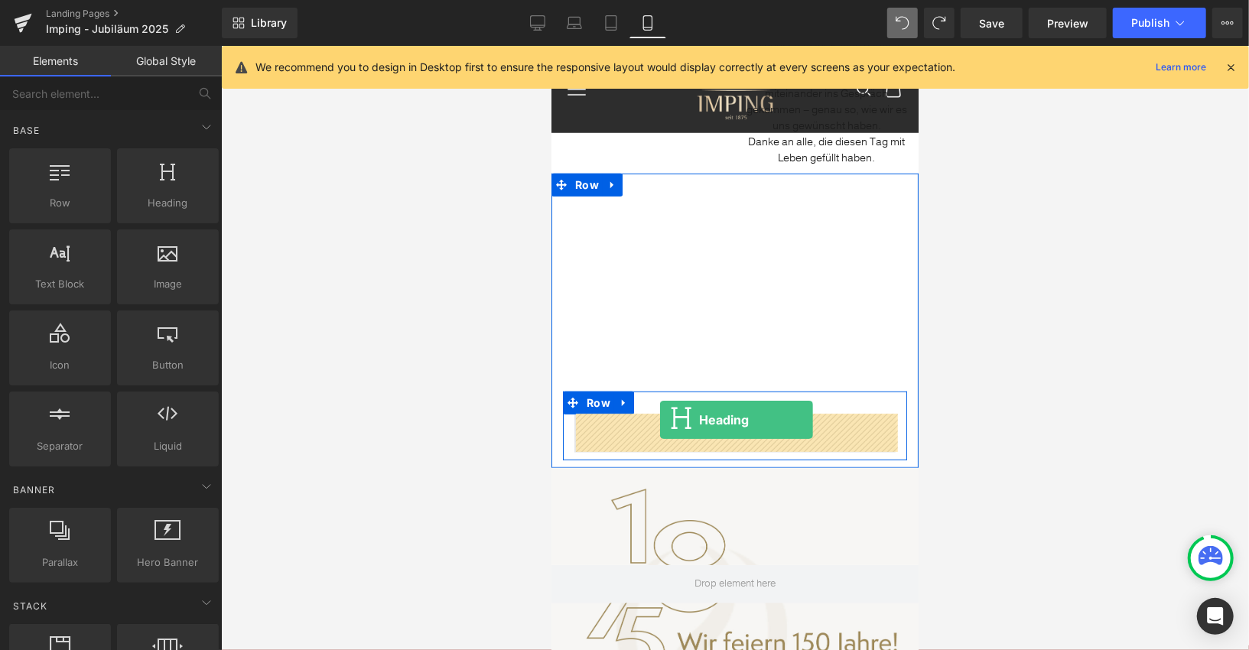
drag, startPoint x: 717, startPoint y: 248, endPoint x: 659, endPoint y: 419, distance: 180.7
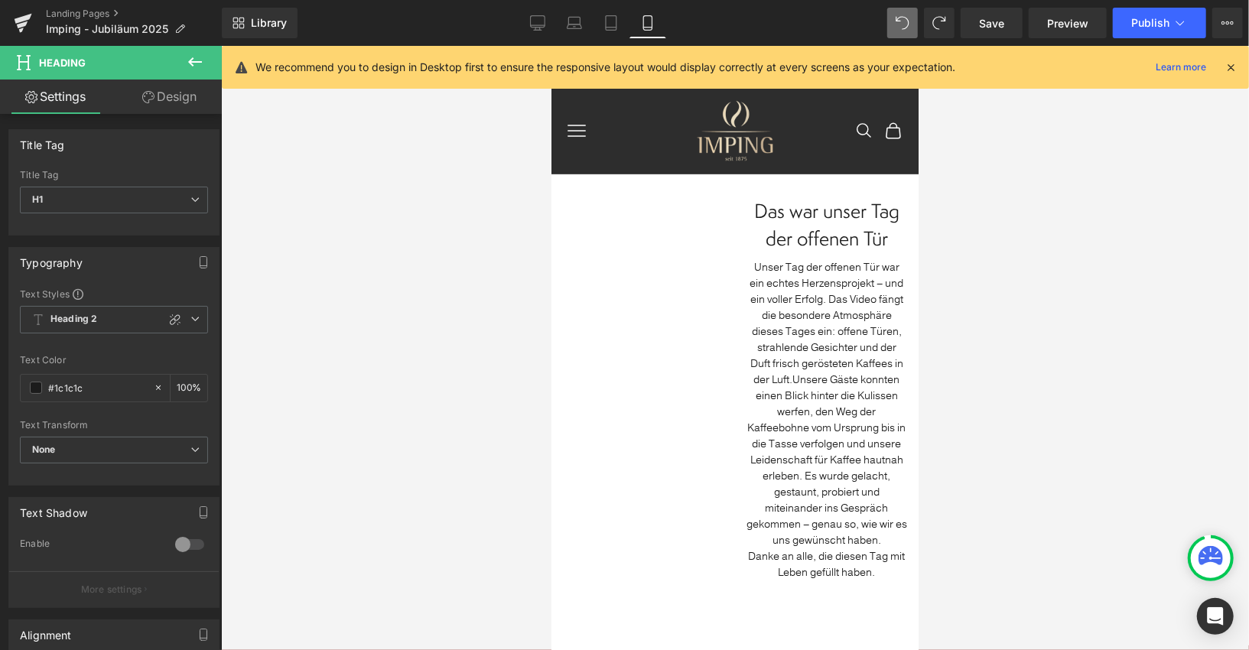
click at [827, 242] on span "Das war unser Tag der offenen Tür" at bounding box center [825, 224] width 145 height 54
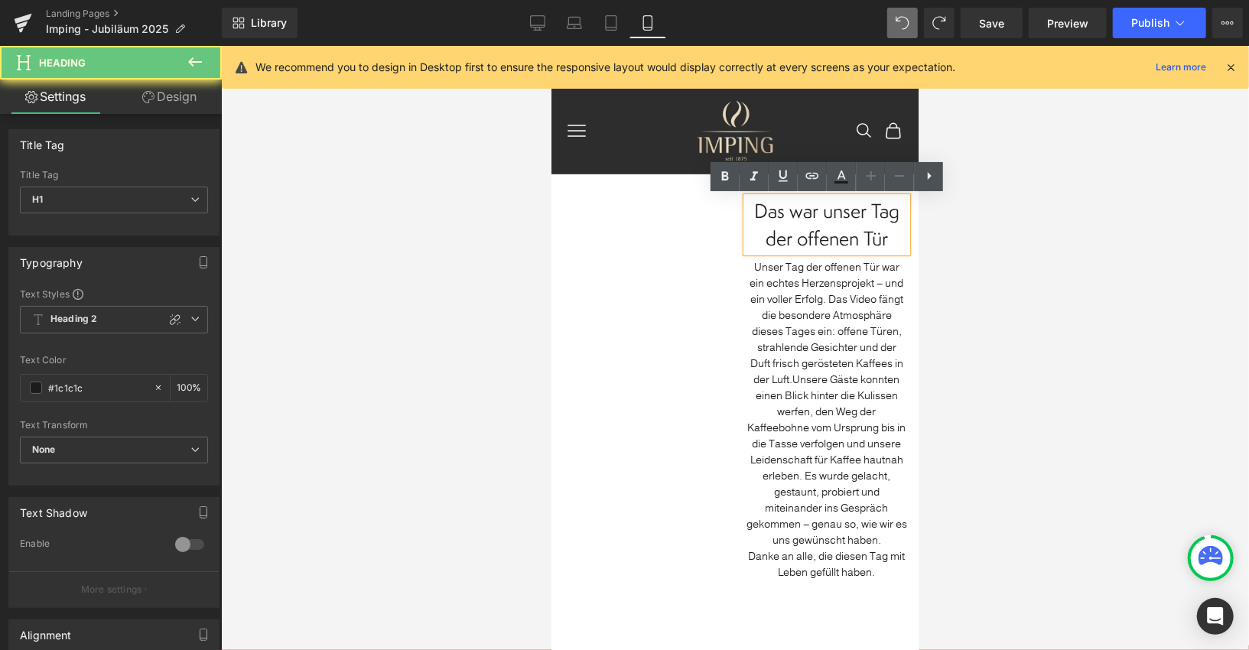
click at [827, 242] on span "Das war unser Tag der offenen Tür" at bounding box center [825, 224] width 145 height 54
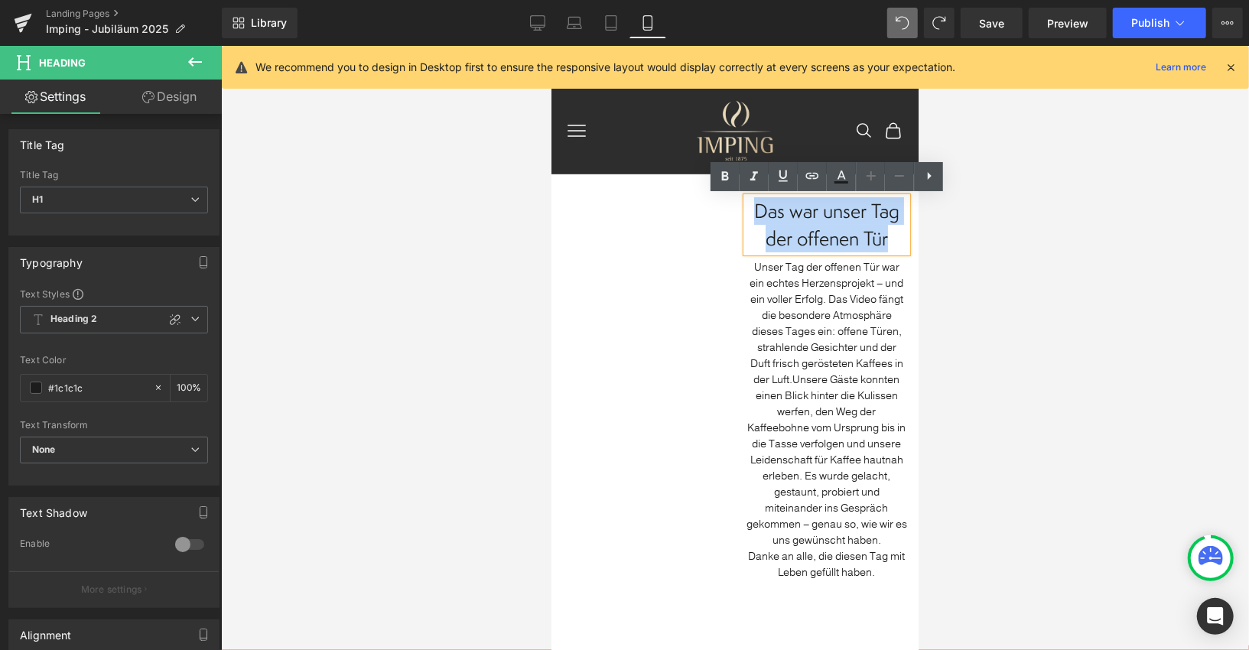
copy span "Das war unser Tag der offenen Tür"
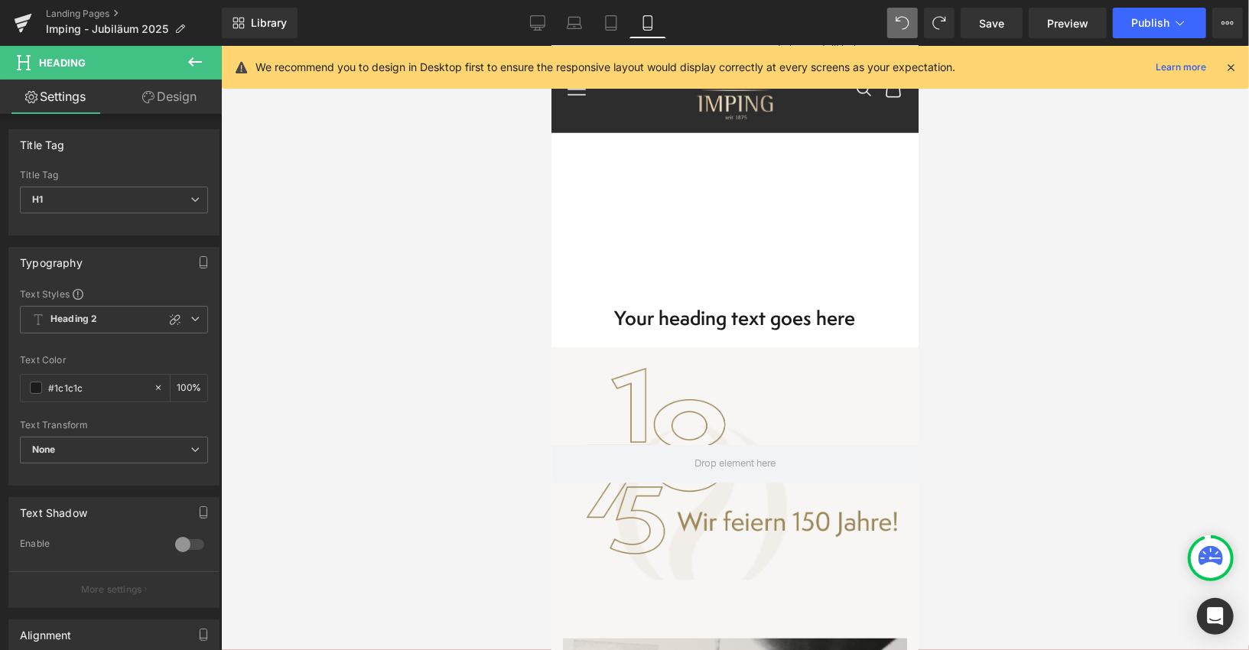
scroll to position [543, 0]
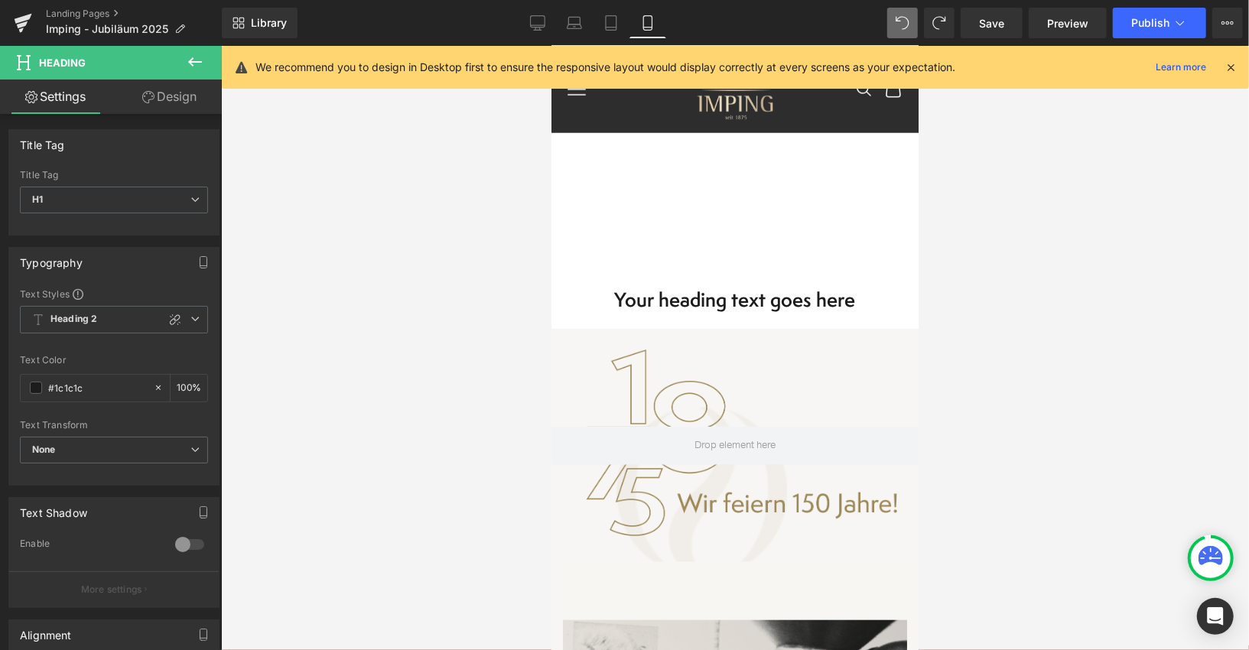
click at [795, 290] on h1 "Your heading text goes here" at bounding box center [734, 299] width 321 height 28
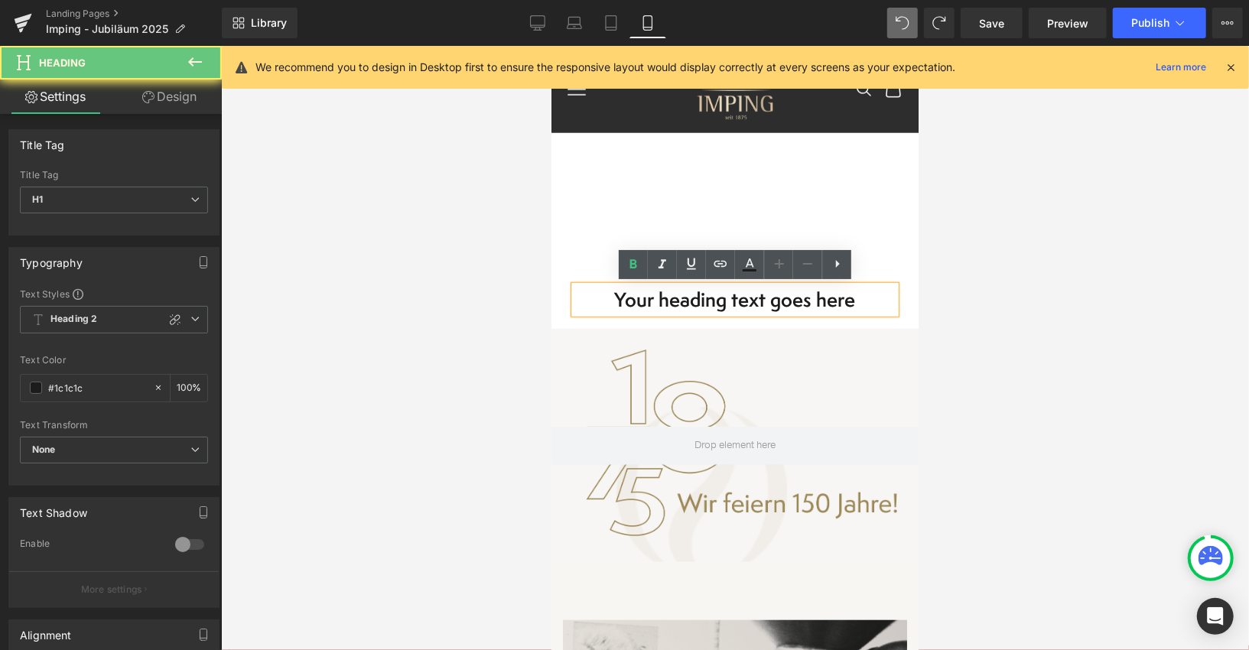
click at [795, 290] on h1 "Your heading text goes here" at bounding box center [734, 299] width 321 height 28
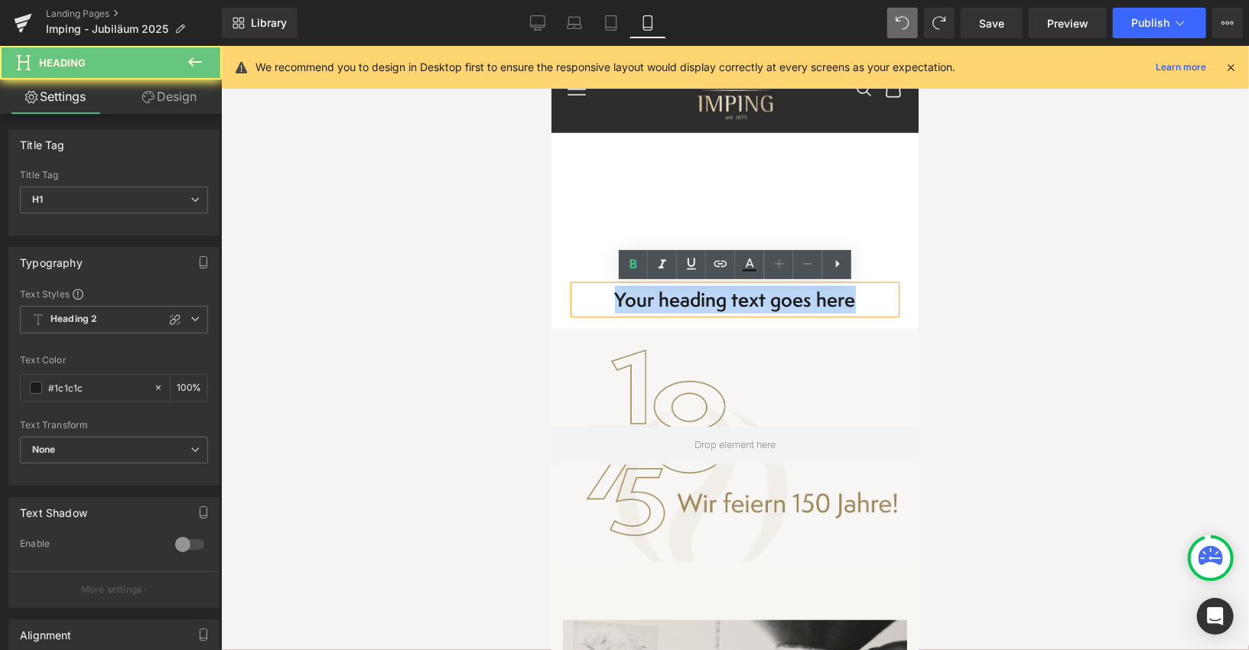
click at [795, 290] on h1 "Your heading text goes here" at bounding box center [734, 299] width 321 height 28
paste div
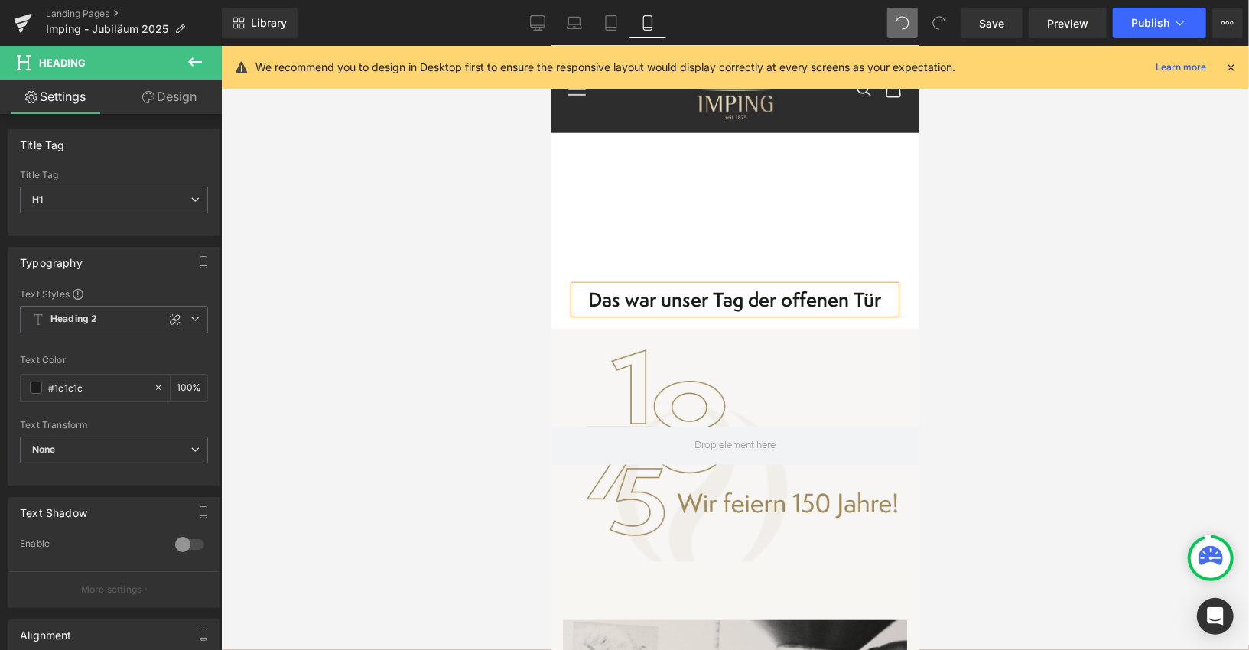
click at [794, 291] on h1 "Das war unser Tag der offenen Tür" at bounding box center [734, 299] width 321 height 28
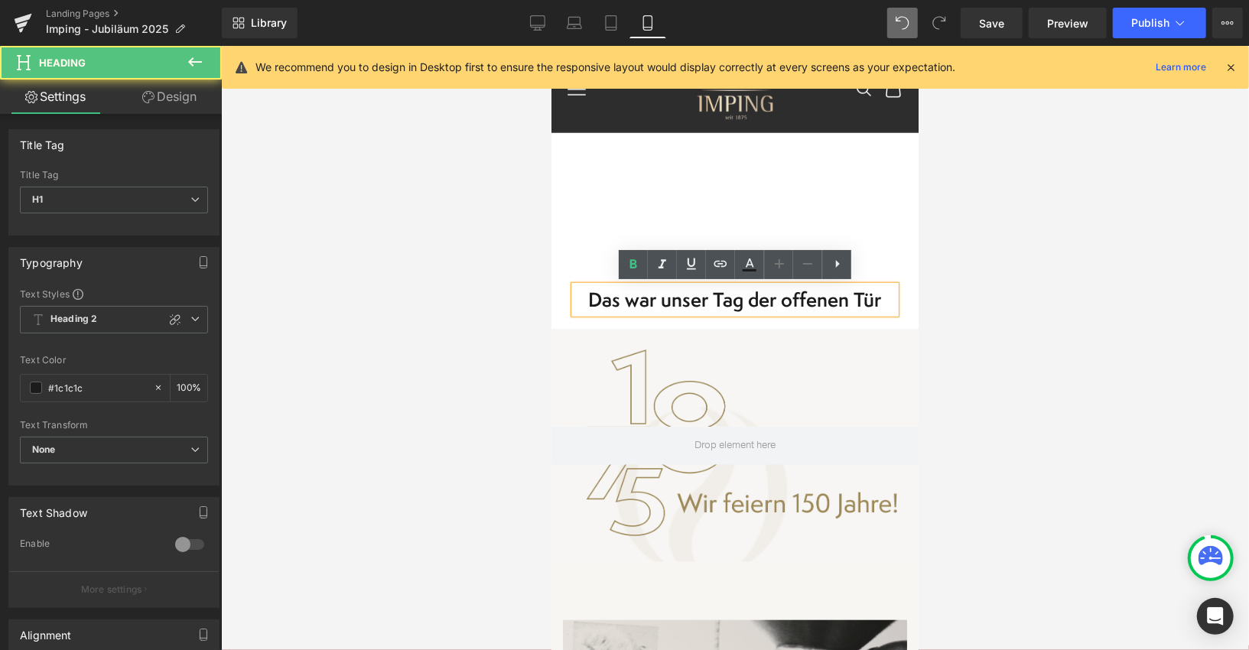
click at [794, 291] on h1 "Das war unser Tag der offenen Tür" at bounding box center [734, 299] width 321 height 28
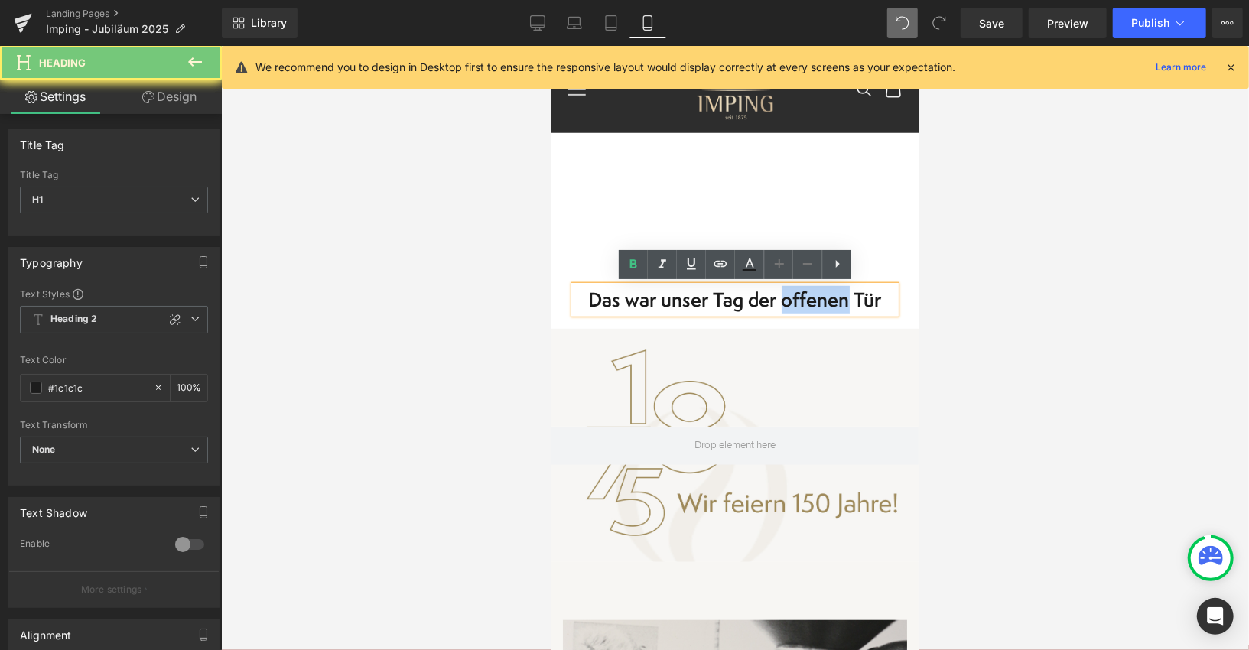
click at [794, 291] on h1 "Das war unser Tag der offenen Tür" at bounding box center [734, 299] width 321 height 28
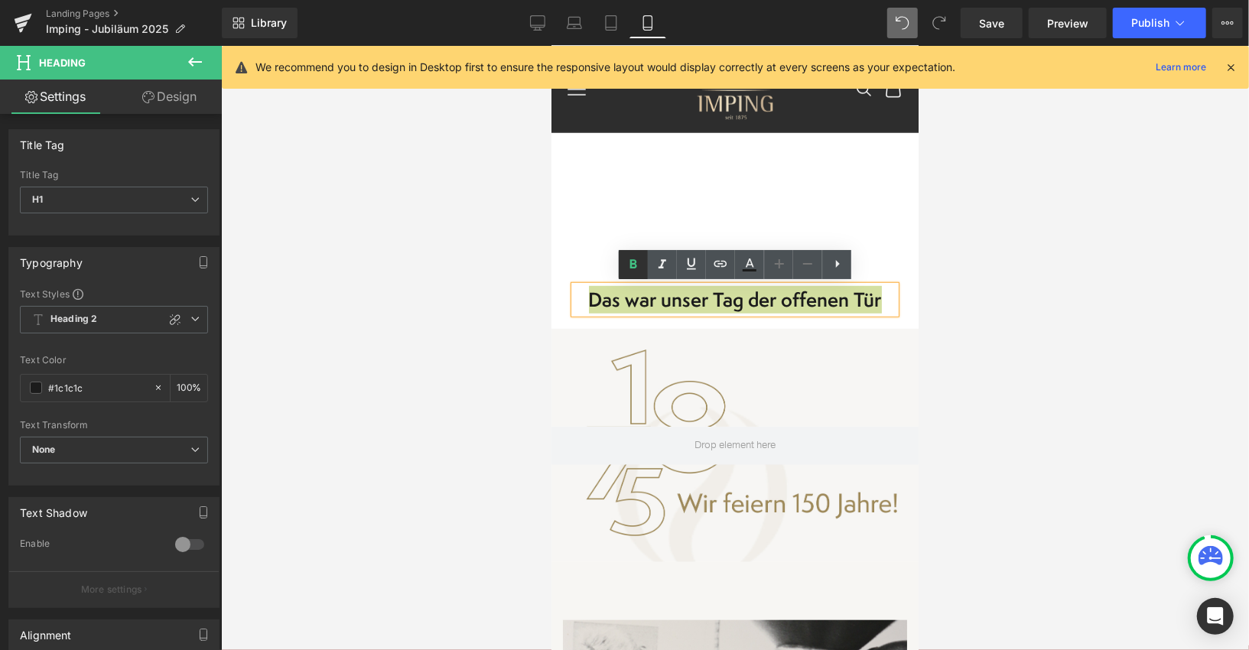
click at [634, 263] on icon at bounding box center [633, 264] width 7 height 9
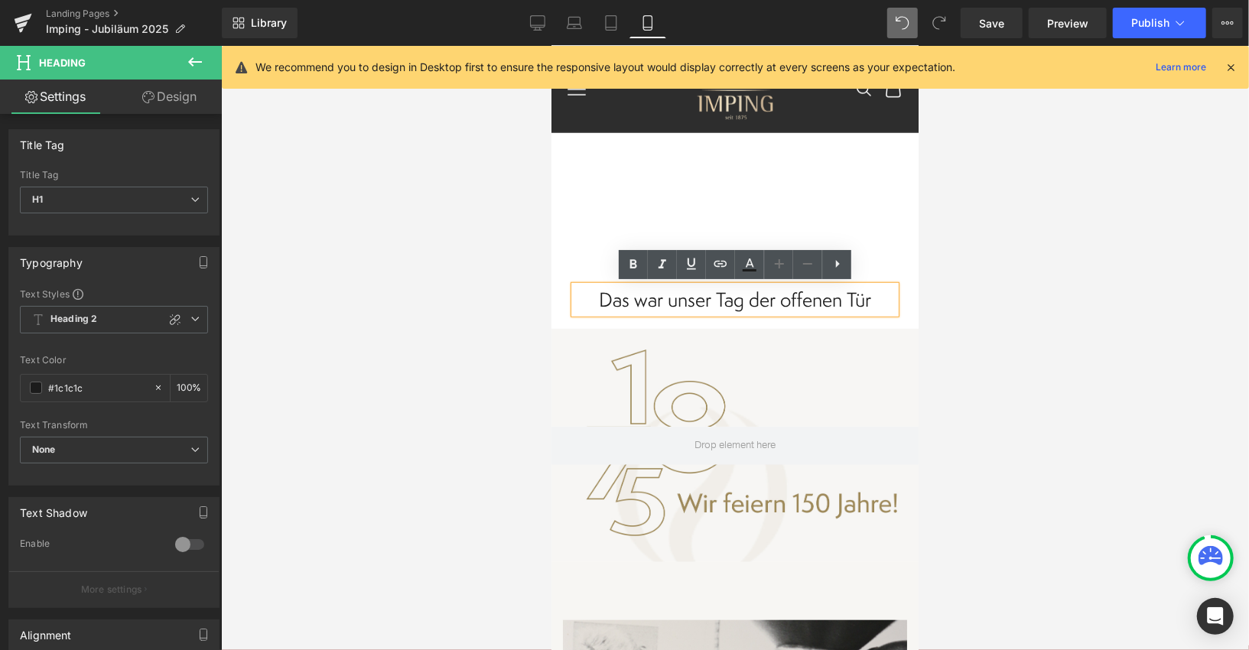
click at [515, 296] on div at bounding box center [735, 348] width 1028 height 604
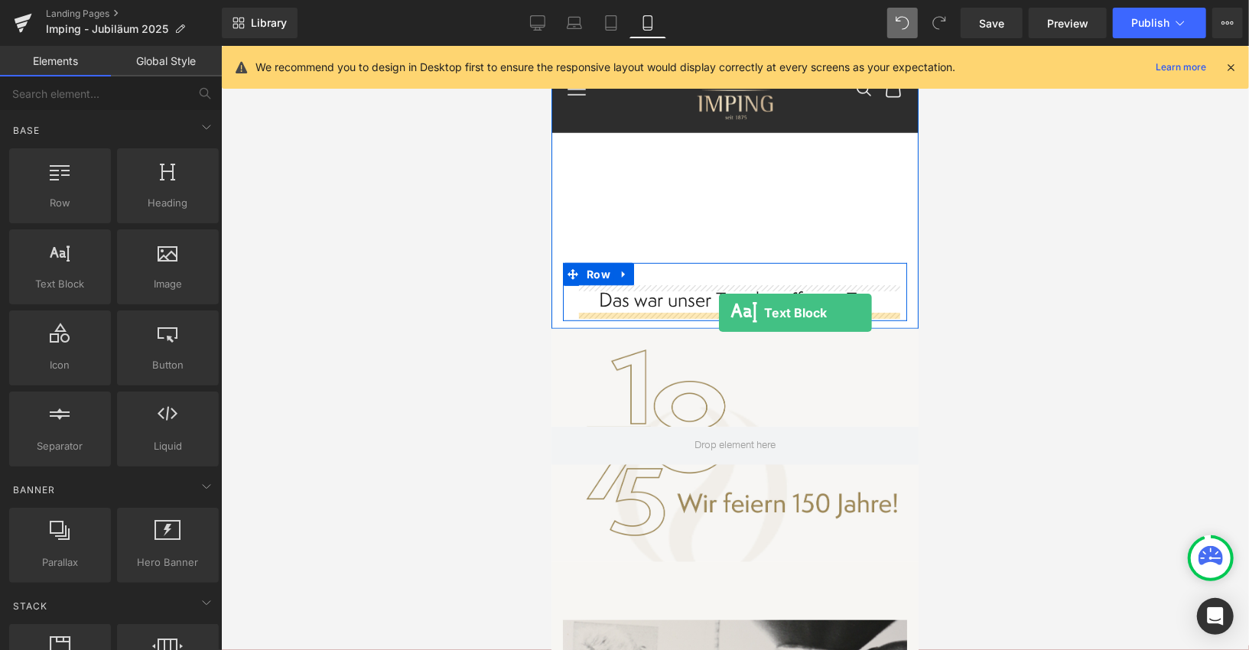
drag, startPoint x: 624, startPoint y: 299, endPoint x: 718, endPoint y: 312, distance: 95.0
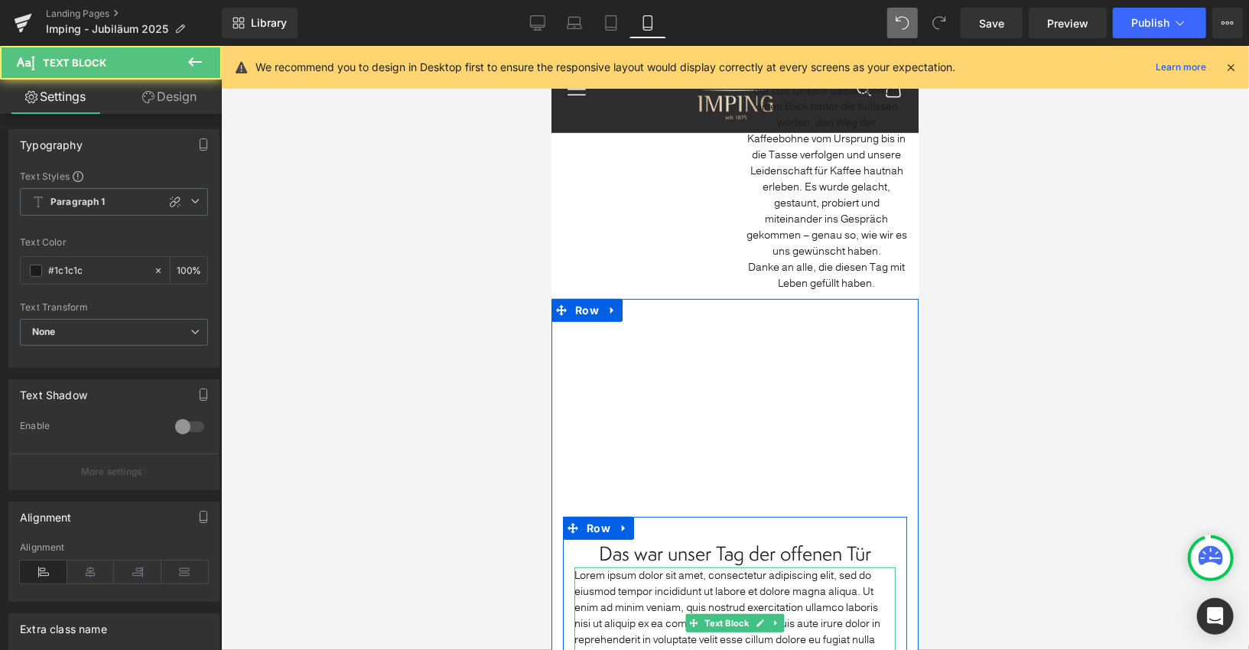
scroll to position [223, 0]
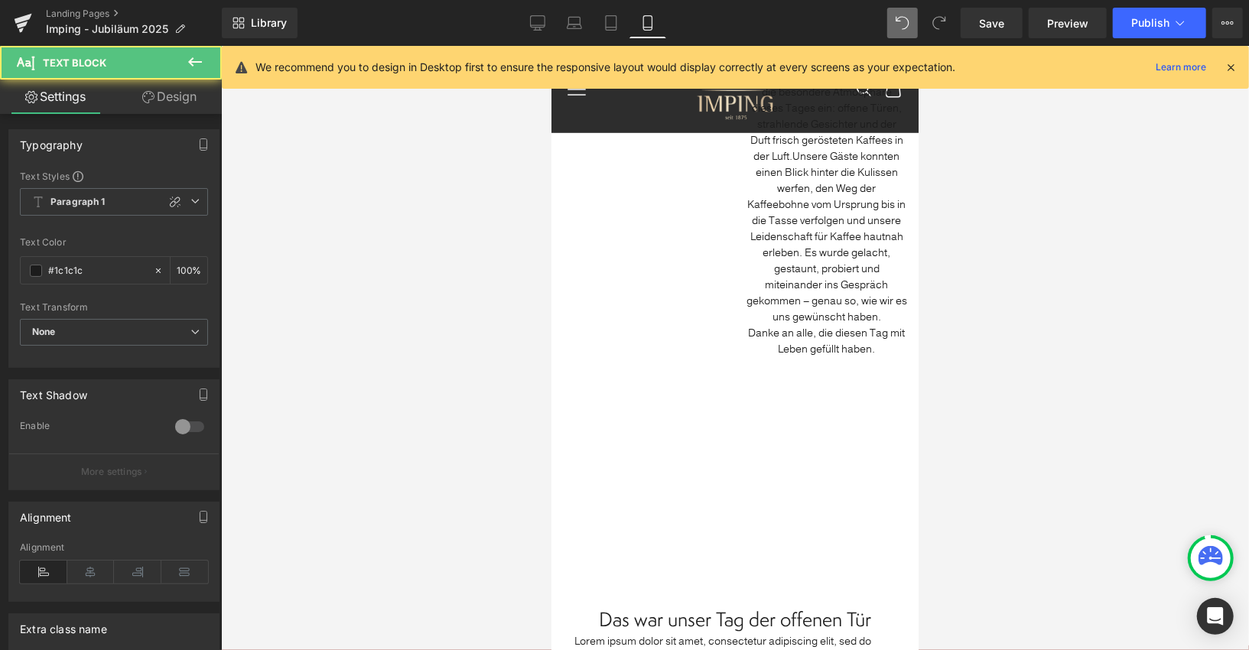
click at [834, 276] on span "Unsere Gäste konnten einen Blick hinter die Kulissen werfen, den Weg der Kaffee…" at bounding box center [826, 235] width 161 height 175
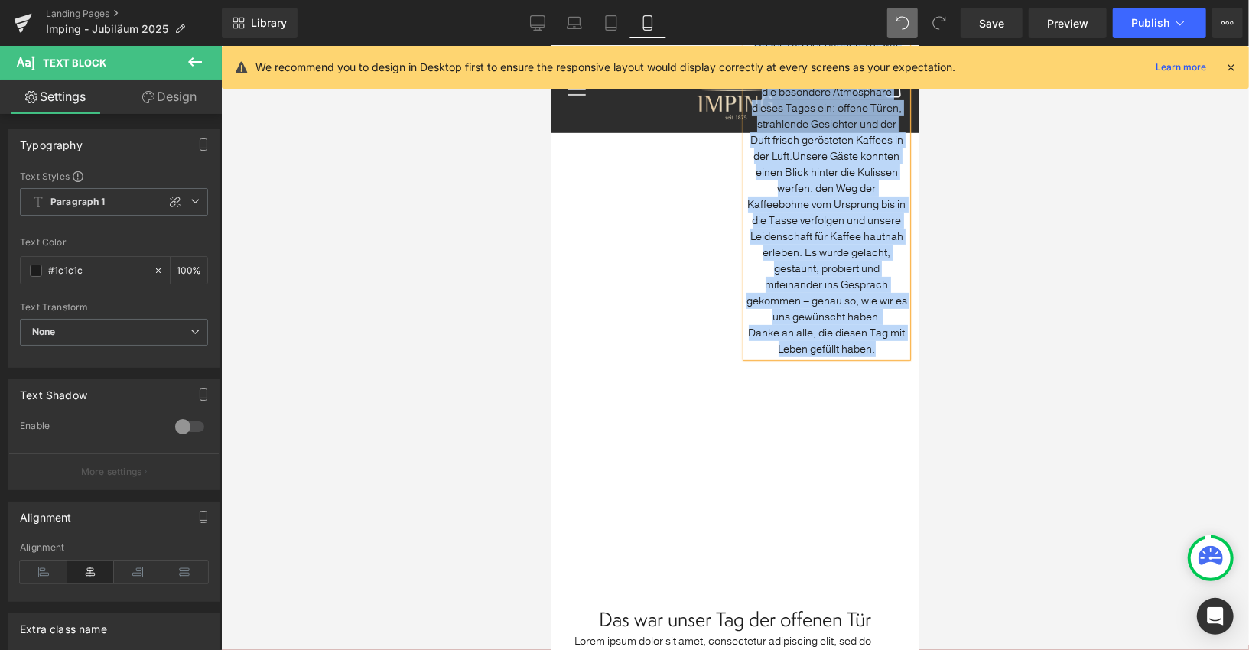
copy div "Unser Tag der offenen Tür war ein echtes Herzensprojekt – und ein voller Erfolg…"
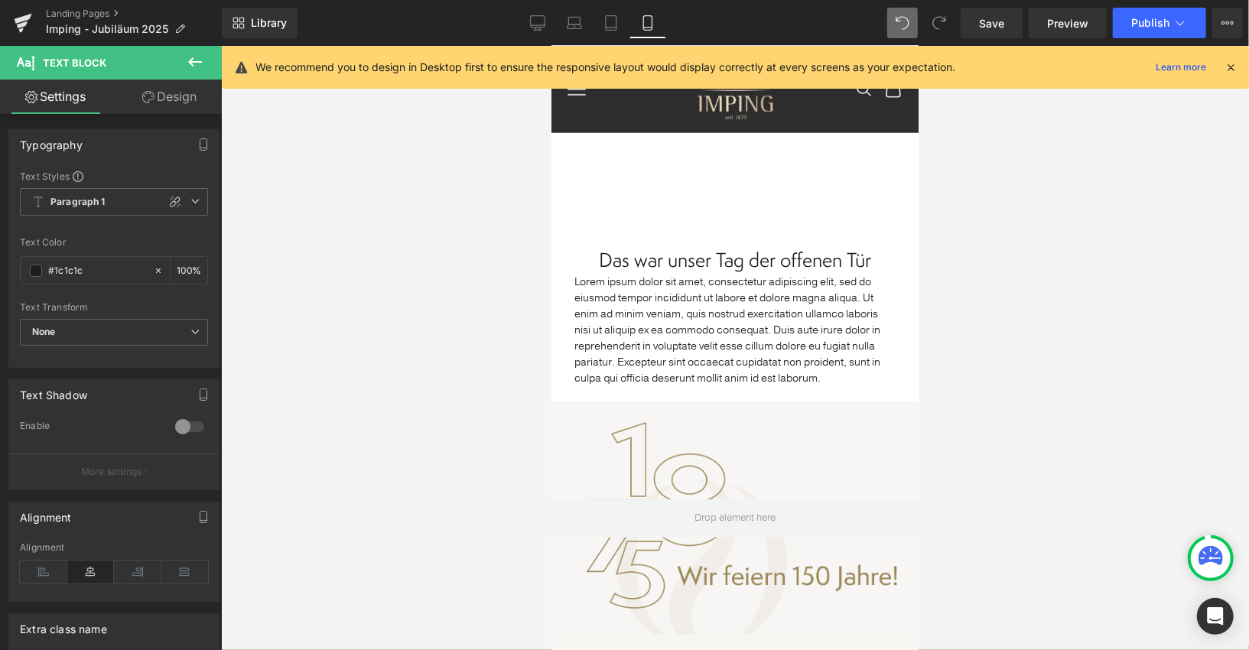
scroll to position [616, 0]
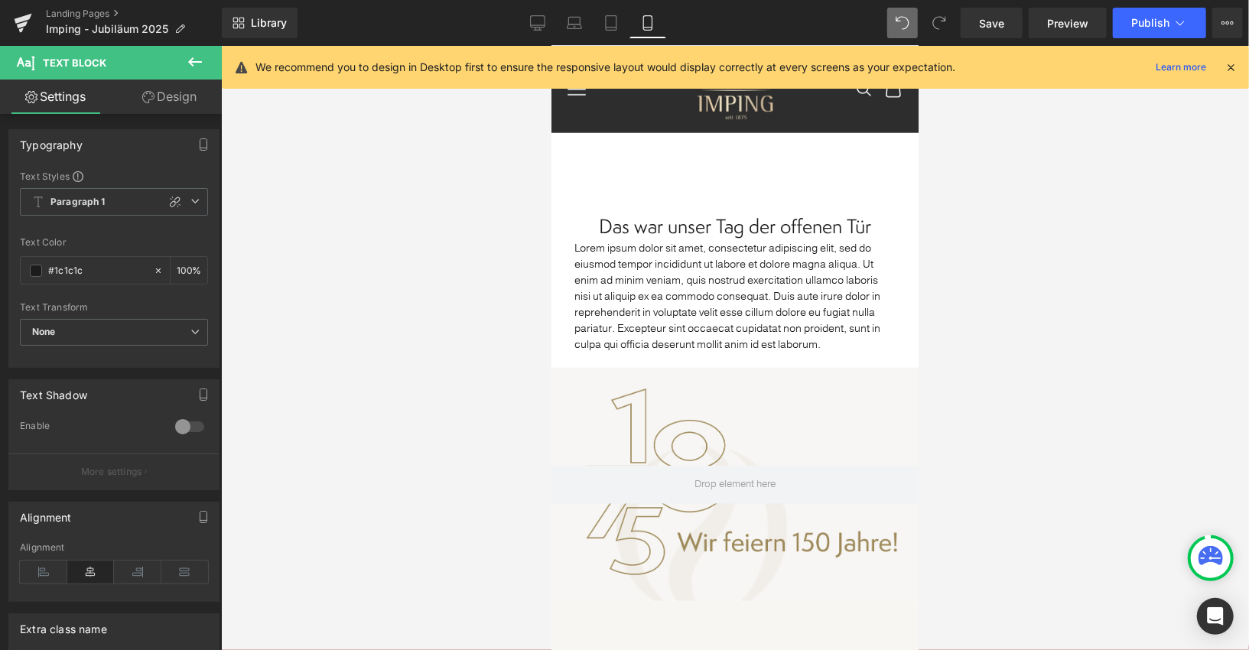
click at [801, 278] on p "Lorem ipsum dolor sit amet, consectetur adipiscing elit, sed do eiusmod tempor …" at bounding box center [734, 295] width 321 height 112
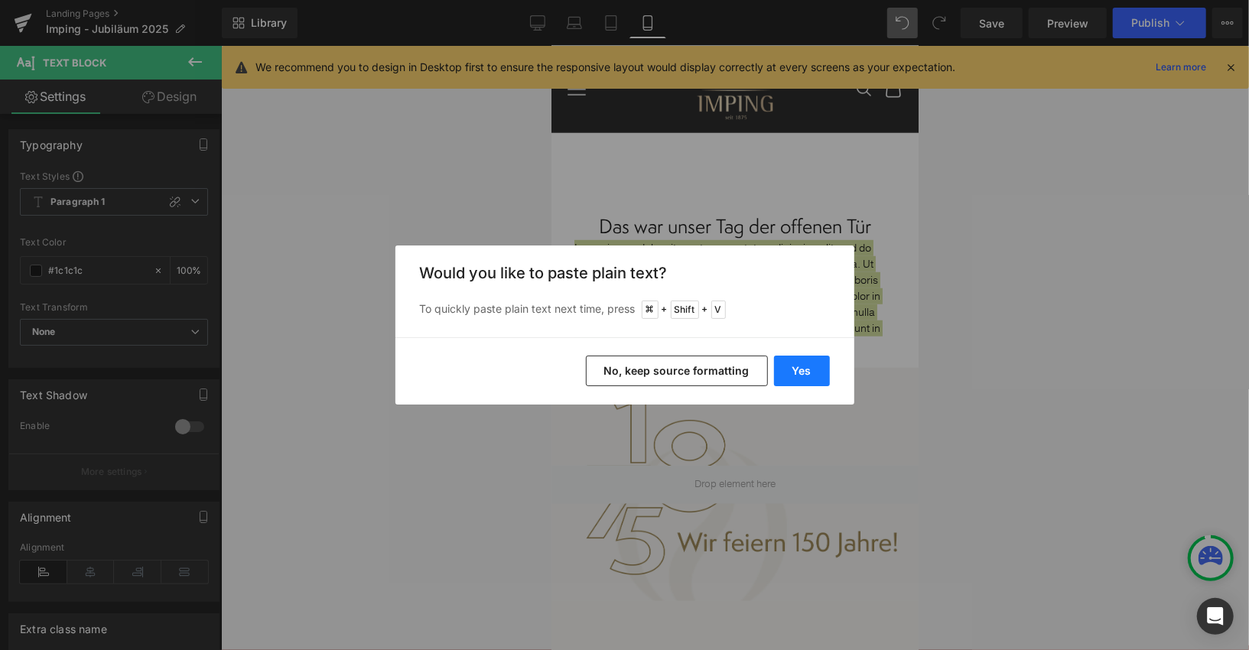
drag, startPoint x: 810, startPoint y: 372, endPoint x: 257, endPoint y: 327, distance: 554.8
click at [810, 372] on button "Yes" at bounding box center [802, 371] width 56 height 31
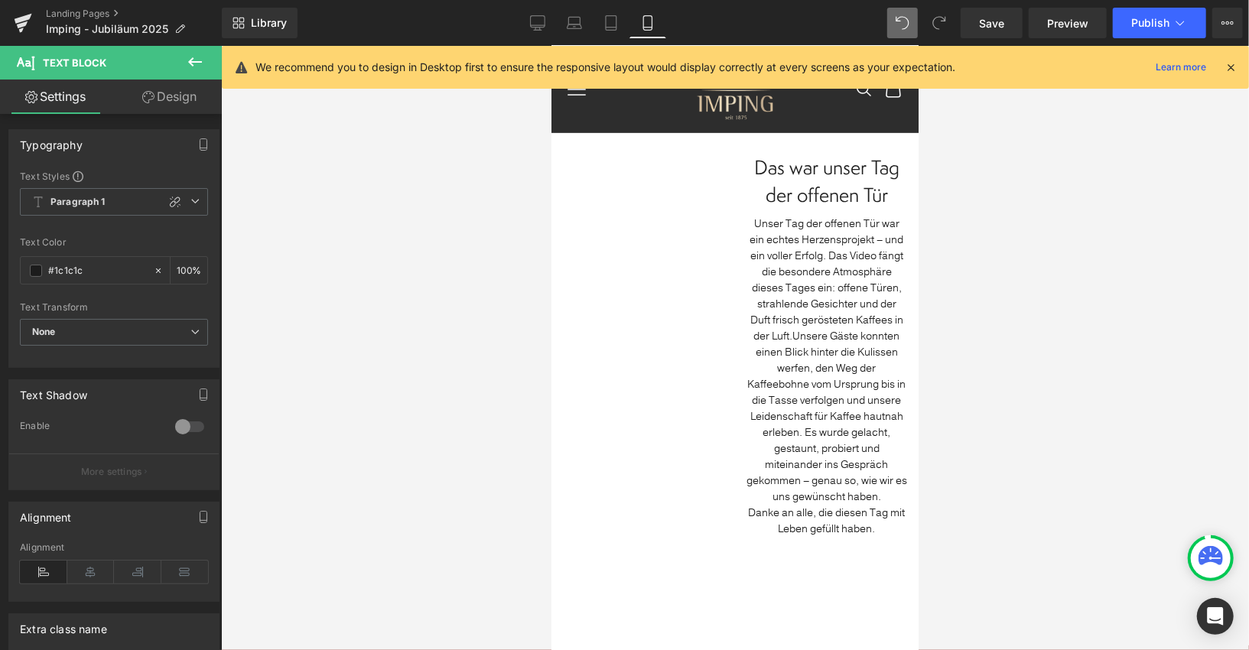
scroll to position [0, 0]
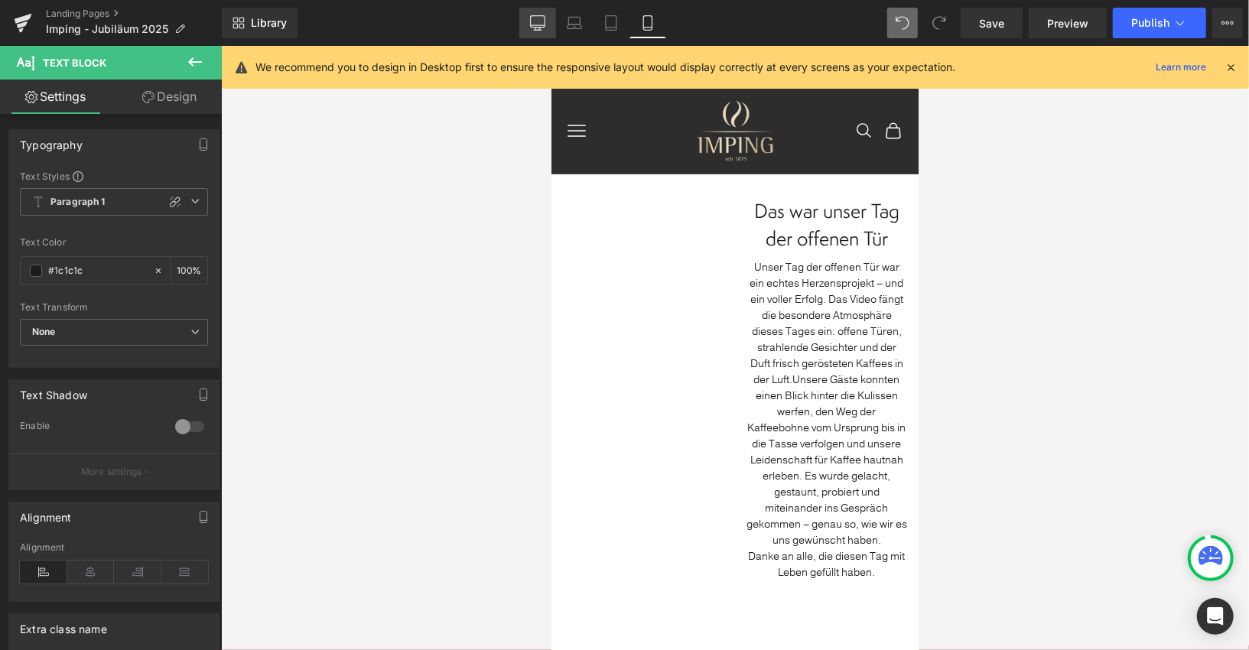
click at [545, 25] on icon at bounding box center [537, 25] width 15 height 0
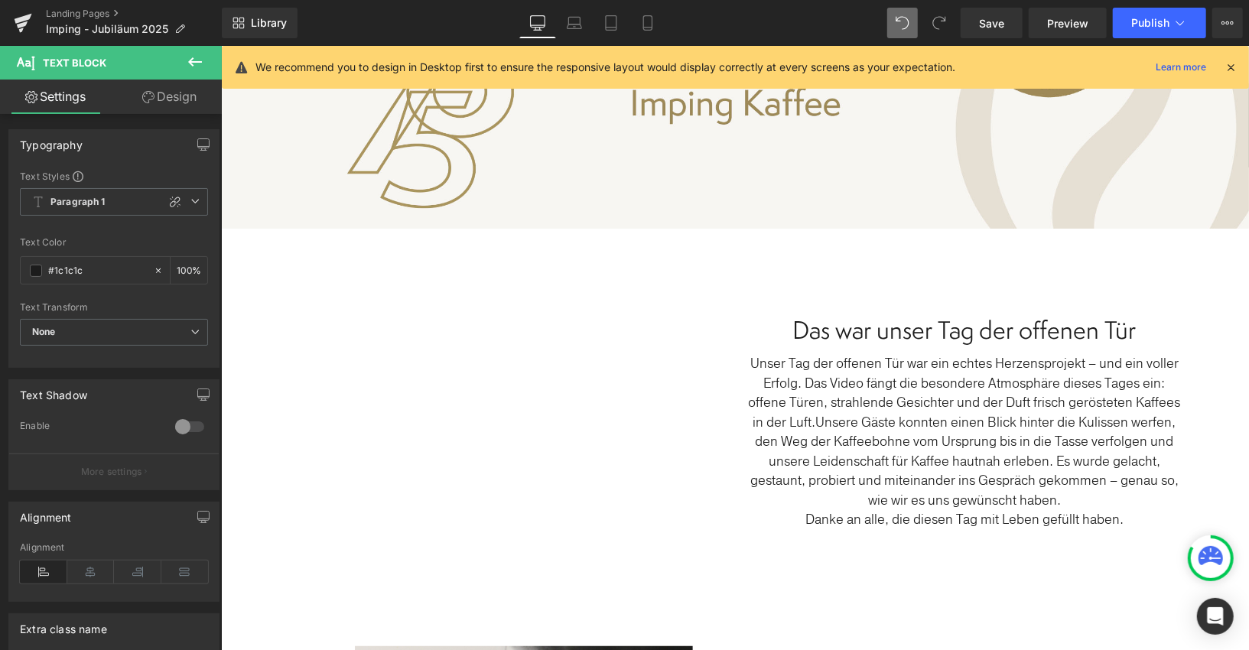
scroll to position [332, 0]
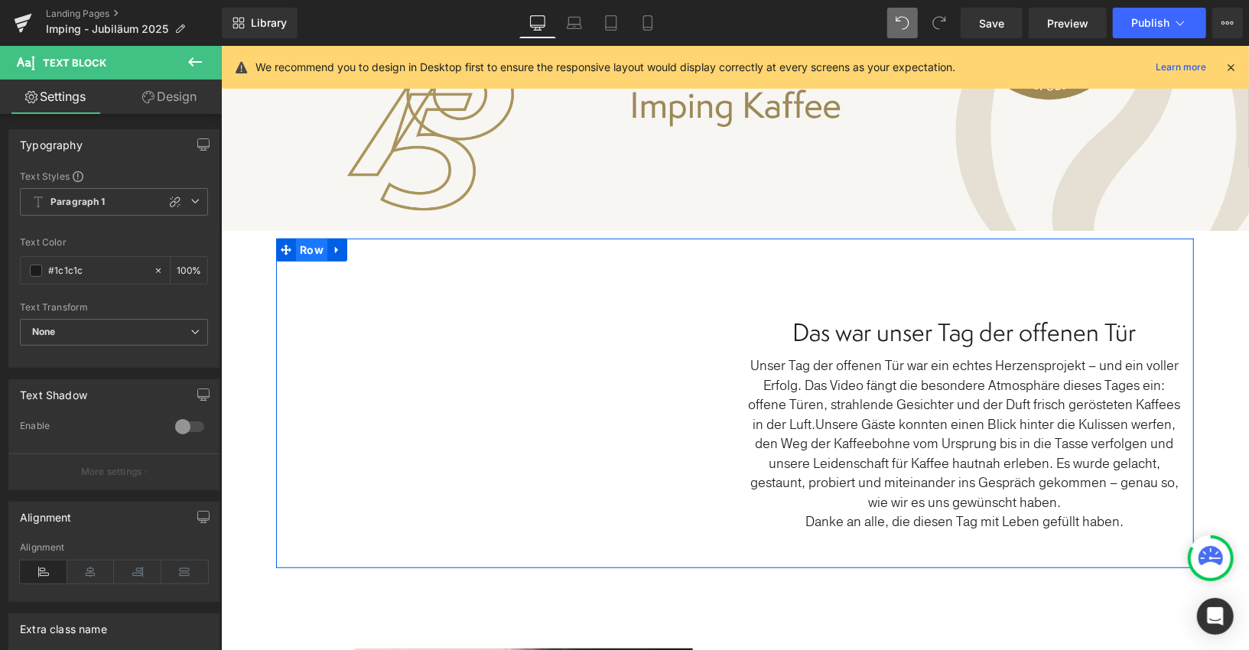
click at [304, 248] on span "Row" at bounding box center [310, 249] width 31 height 23
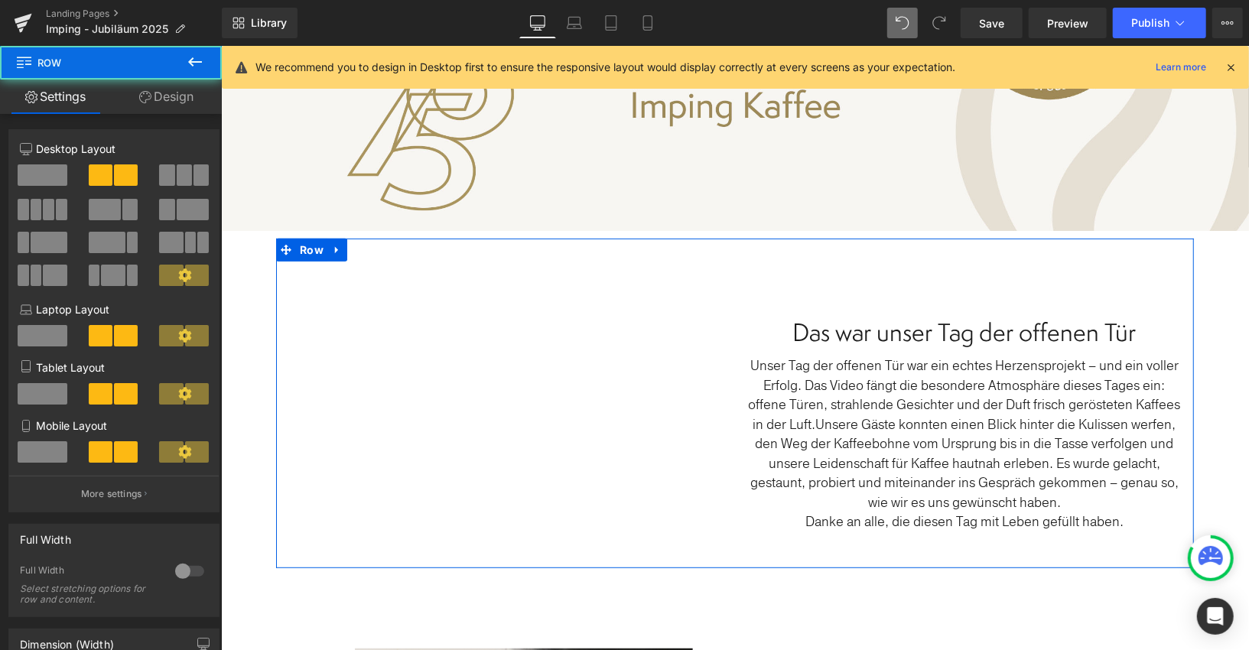
click at [177, 89] on link "Design" at bounding box center [166, 97] width 111 height 34
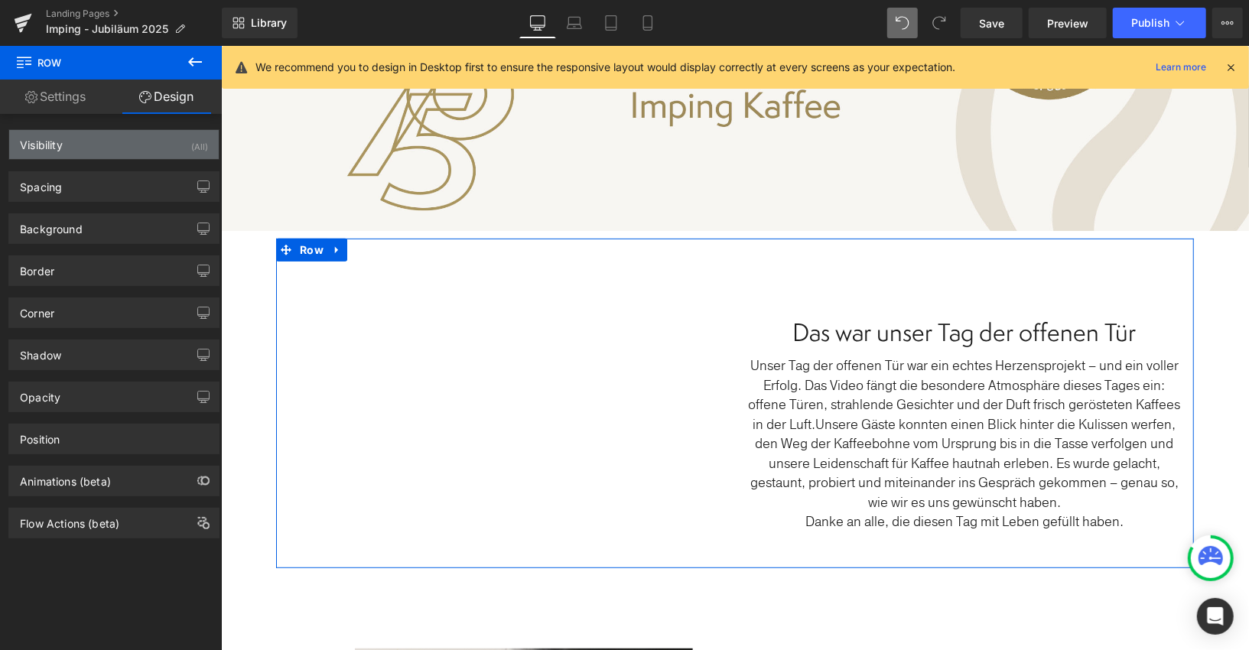
click at [107, 142] on div "Visibility (All)" at bounding box center [114, 144] width 210 height 29
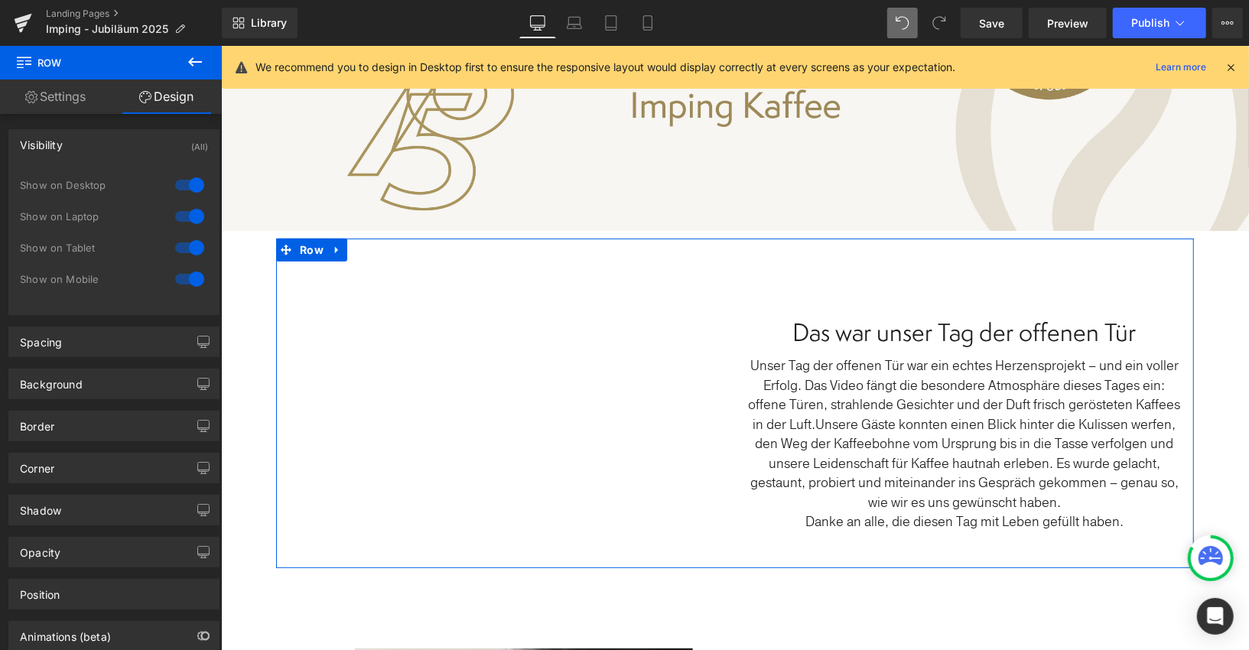
click at [187, 279] on div at bounding box center [189, 279] width 37 height 24
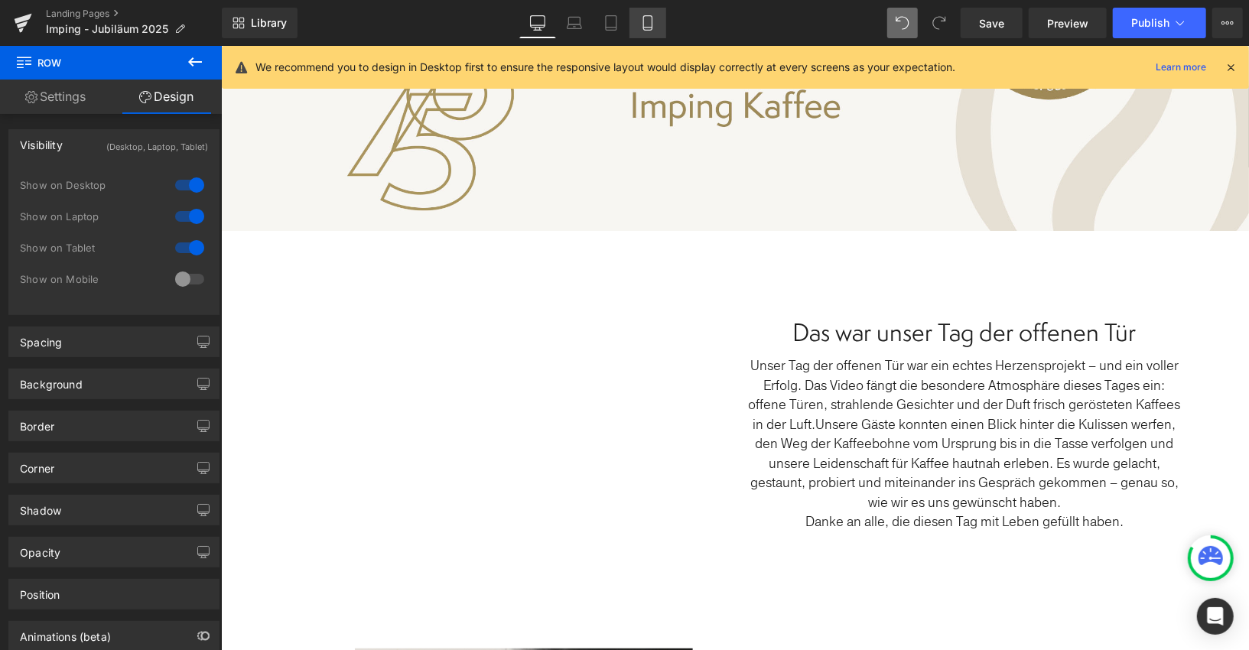
click at [647, 20] on icon at bounding box center [647, 22] width 15 height 15
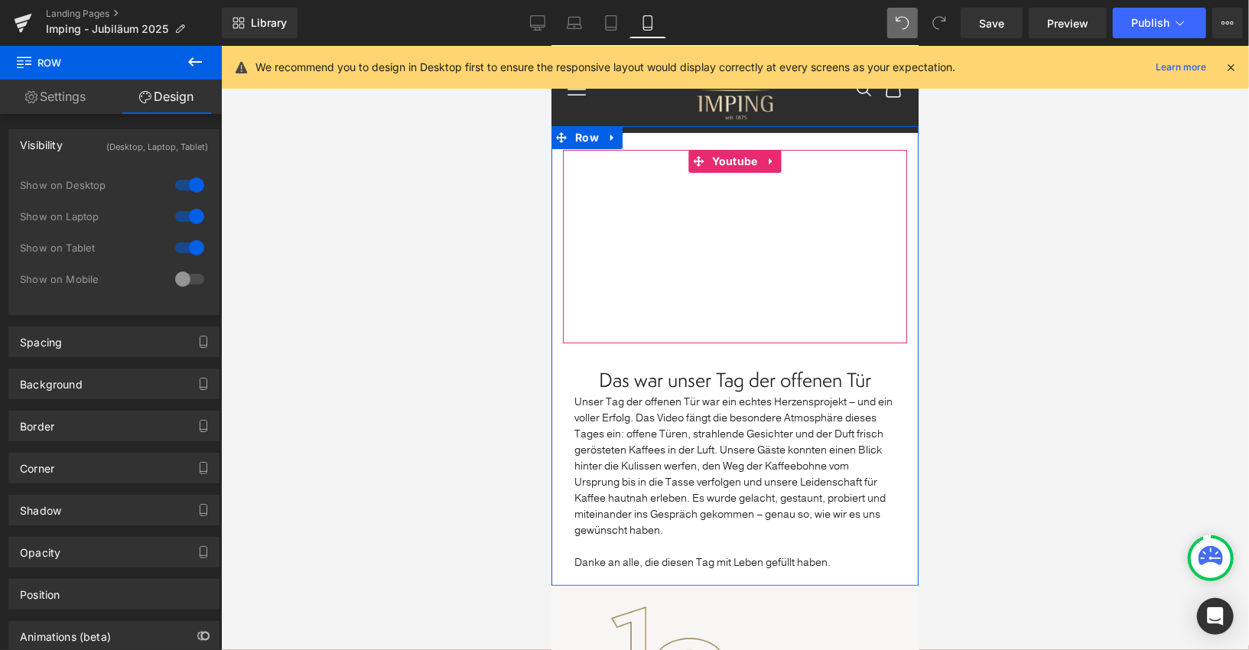
scroll to position [57, 0]
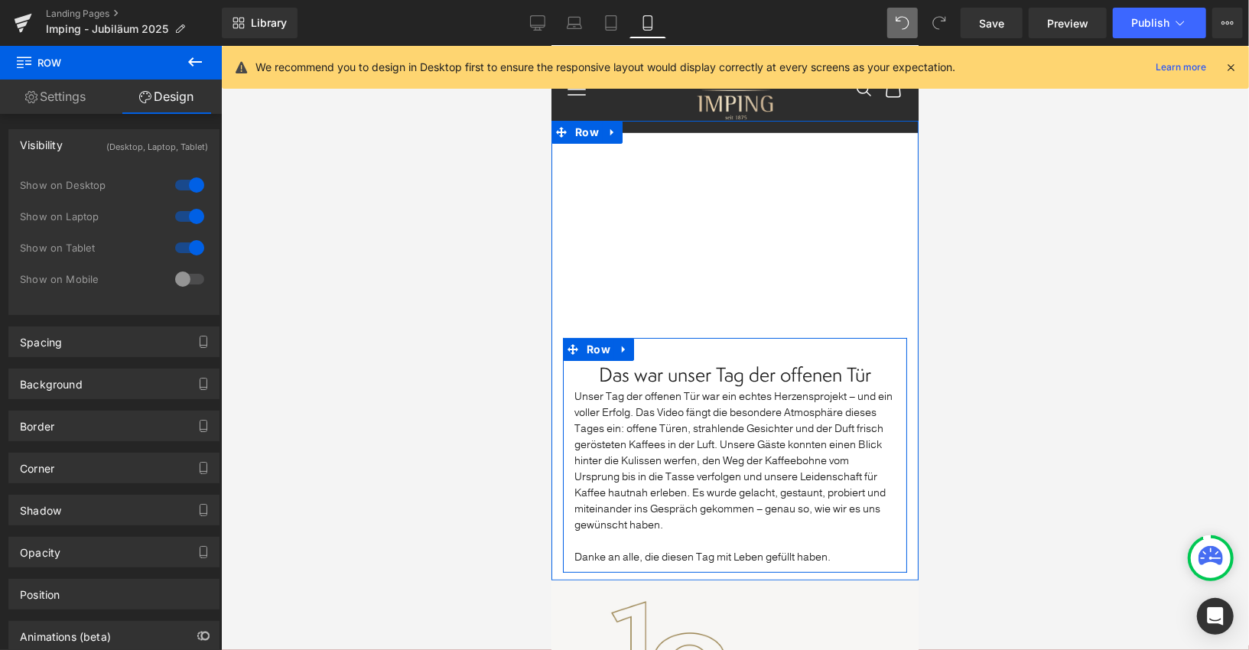
click at [694, 420] on p "Unser Tag der offenen Tür war ein echtes Herzensprojekt – und ein voller Erfolg…" at bounding box center [734, 460] width 321 height 145
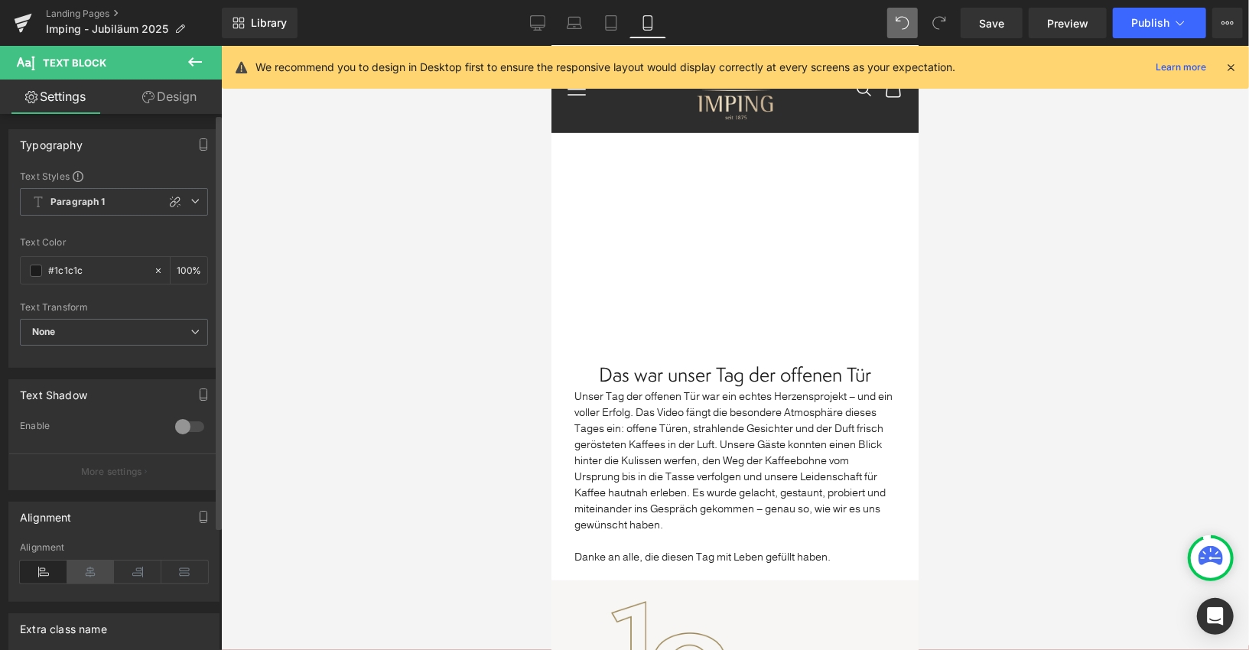
click at [90, 575] on icon at bounding box center [90, 572] width 47 height 23
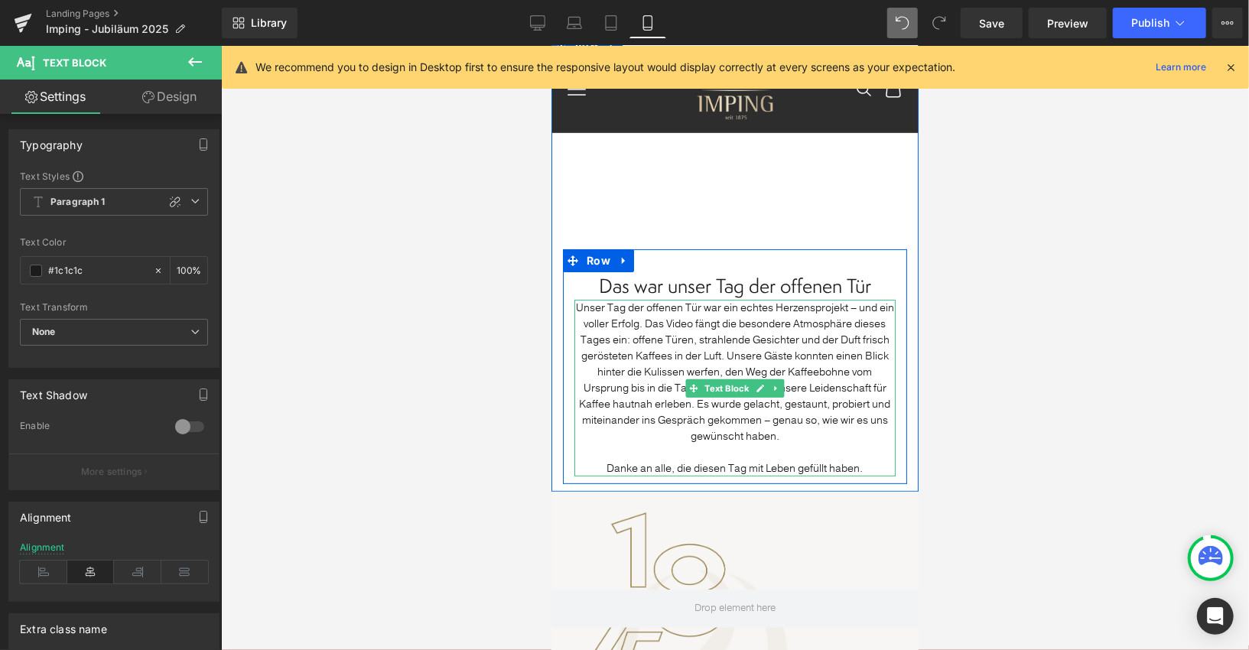
scroll to position [149, 0]
click at [767, 453] on p at bounding box center [734, 449] width 321 height 16
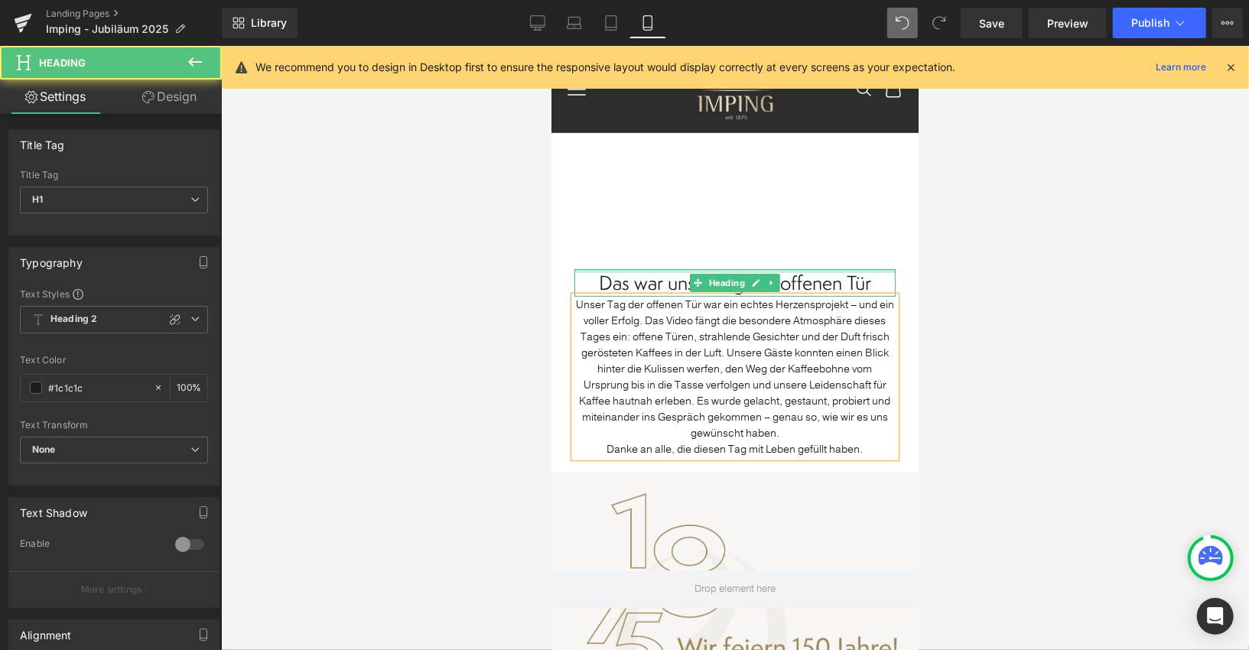
drag, startPoint x: 738, startPoint y: 263, endPoint x: 737, endPoint y: 249, distance: 13.8
click at [739, 261] on div "Das war unser Tag der offenen Tür Heading Unser Tag der offenen Tür war ein ech…" at bounding box center [734, 354] width 344 height 219
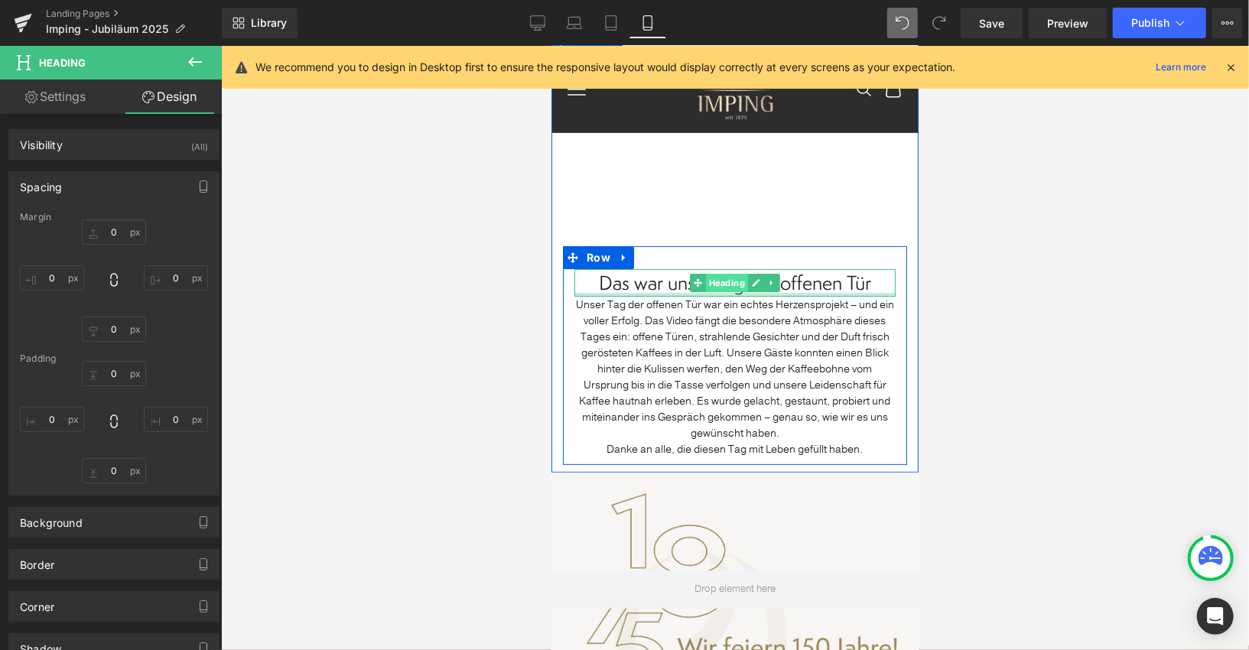
click at [740, 288] on div "Das war unser Tag der offenen Tür Heading" at bounding box center [734, 282] width 321 height 28
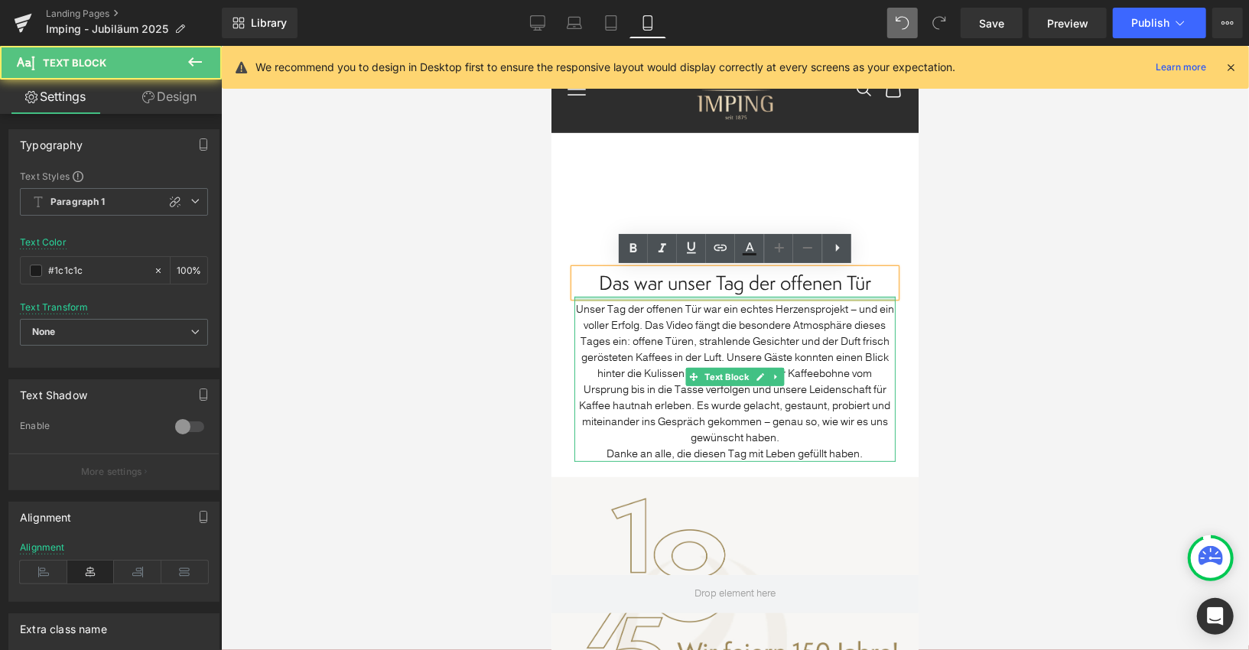
click at [727, 303] on div "Unser Tag der offenen Tür war ein echtes Herzensprojekt – und ein voller Erfolg…" at bounding box center [734, 378] width 321 height 165
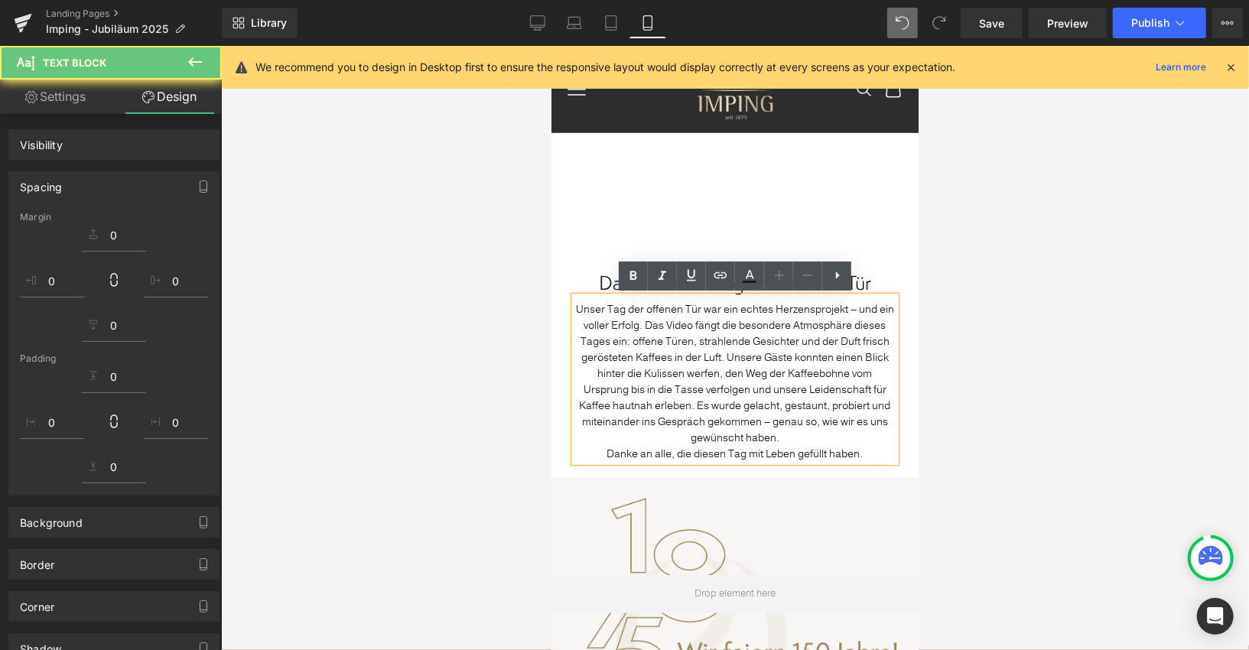
click at [1000, 348] on div at bounding box center [735, 348] width 1028 height 604
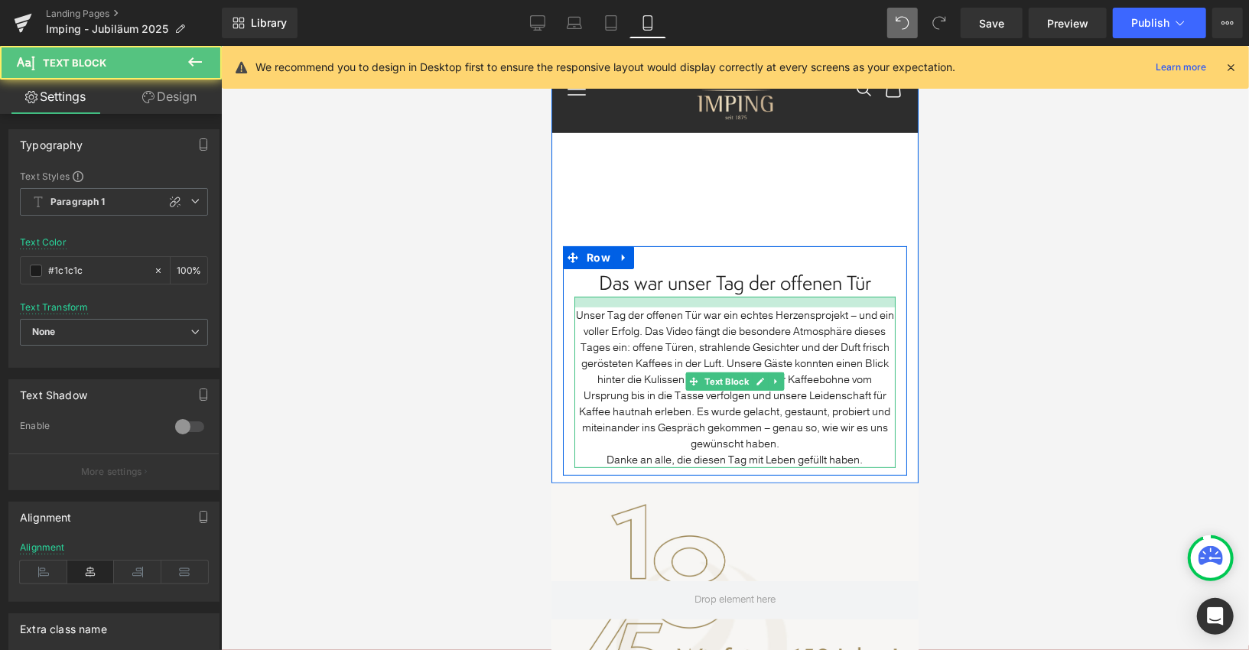
click at [764, 301] on div at bounding box center [734, 301] width 321 height 11
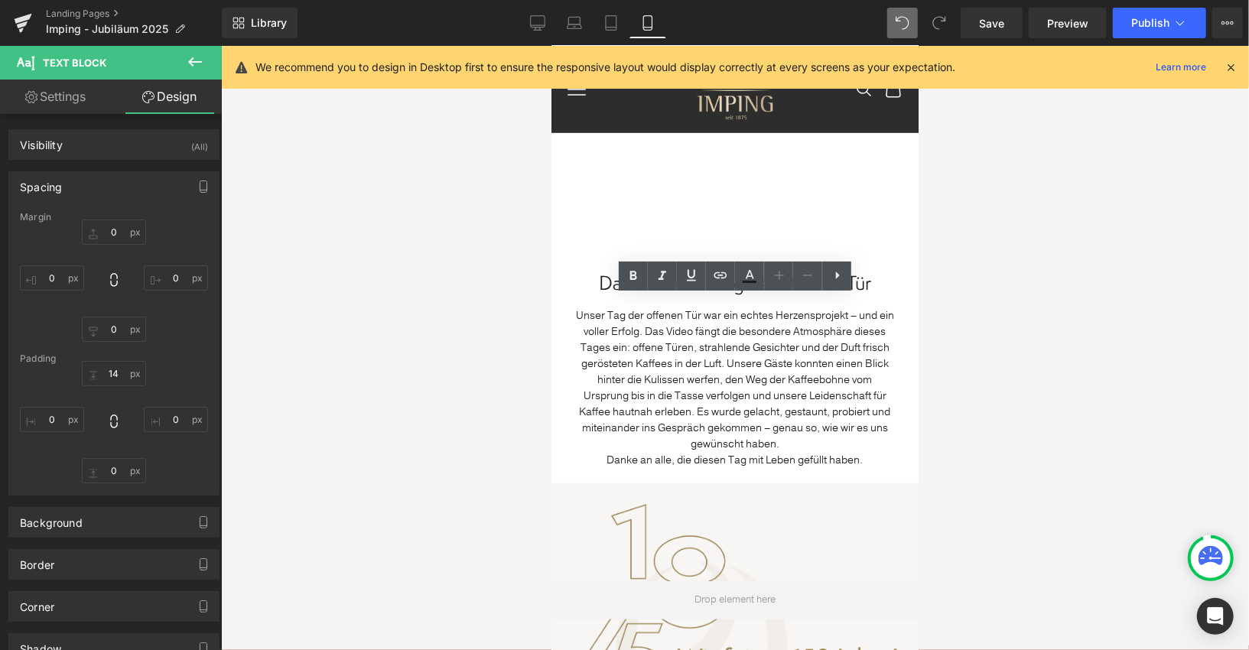
click at [980, 387] on div at bounding box center [735, 348] width 1028 height 604
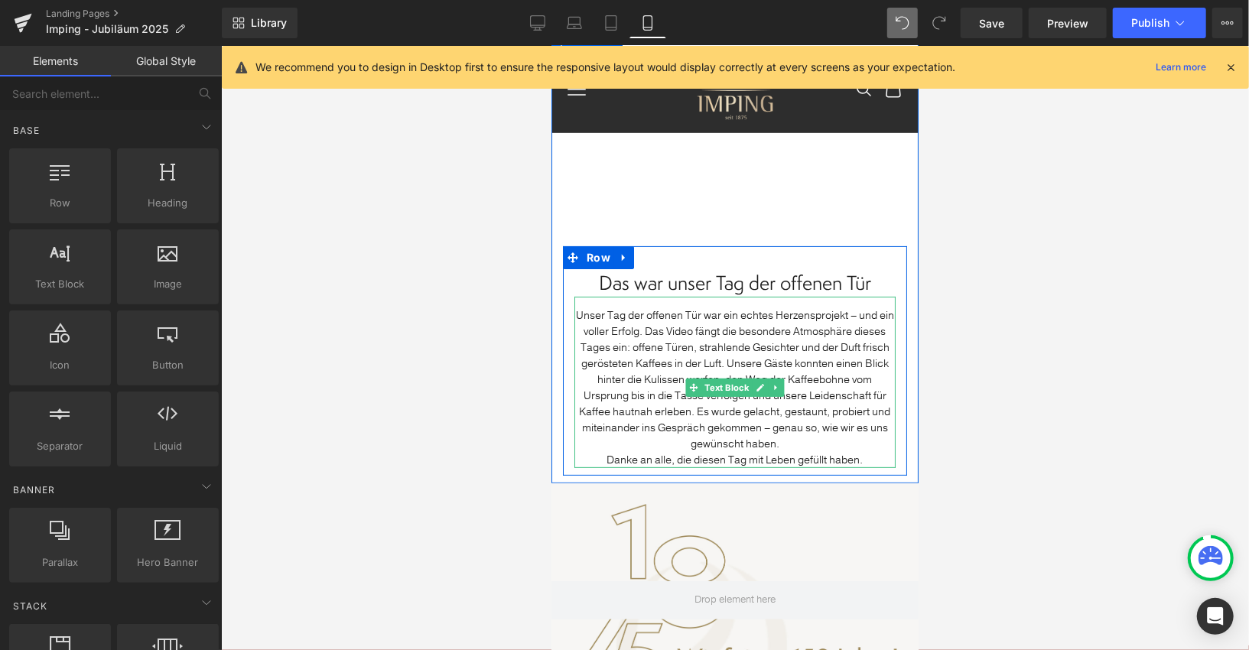
click at [597, 457] on p "Danke an alle, die diesen Tag mit Leben gefüllt haben." at bounding box center [734, 459] width 321 height 16
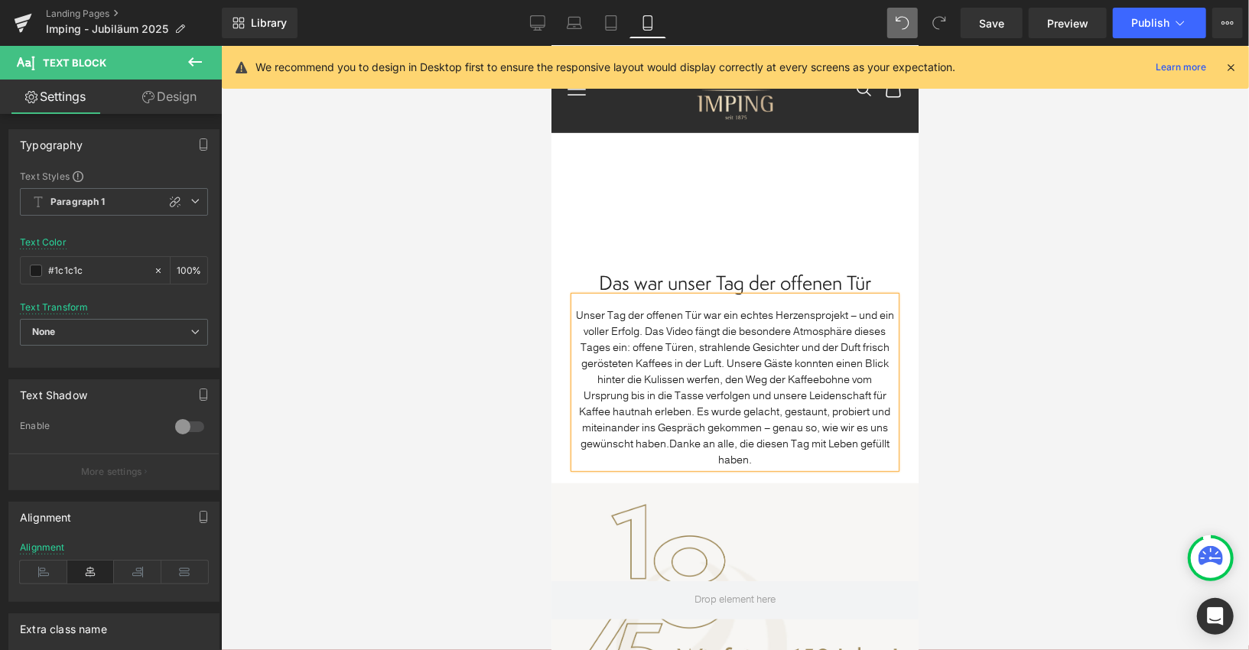
click at [604, 371] on p "Unser Tag der offenen Tür war ein echtes Herzensprojekt – und ein voller Erfolg…" at bounding box center [734, 387] width 321 height 161
drag, startPoint x: 168, startPoint y: 101, endPoint x: 68, endPoint y: 190, distance: 134.3
click at [168, 101] on link "Design" at bounding box center [169, 97] width 111 height 34
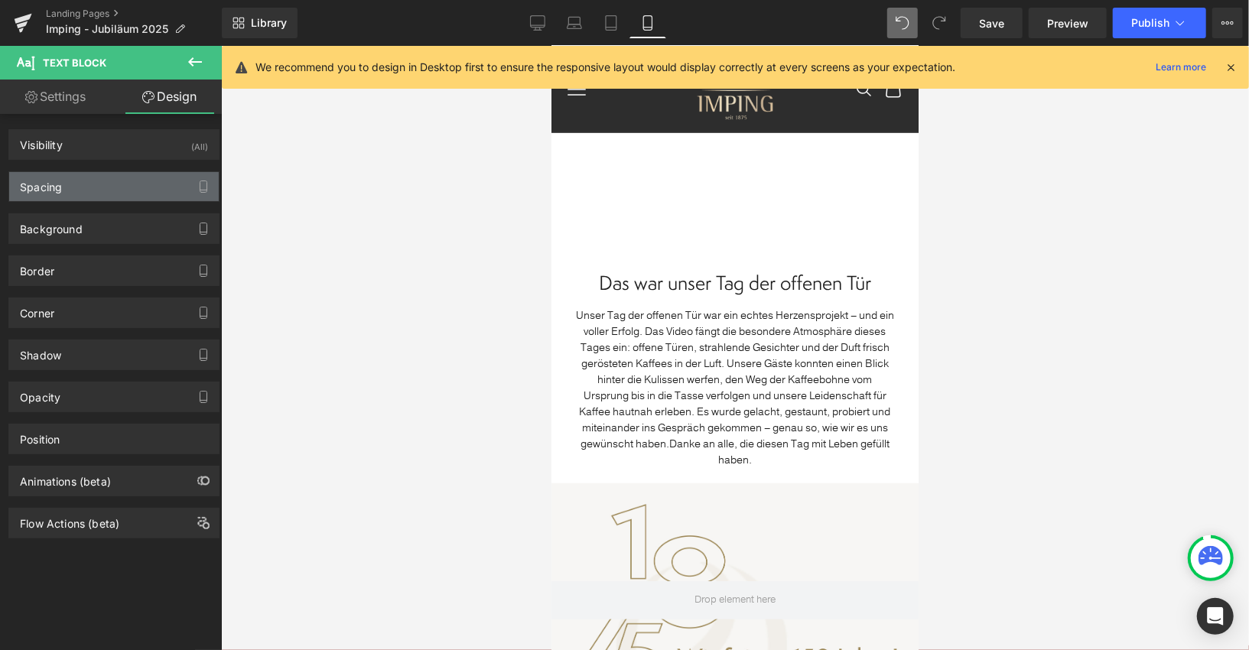
click at [51, 193] on div "Spacing" at bounding box center [41, 182] width 42 height 21
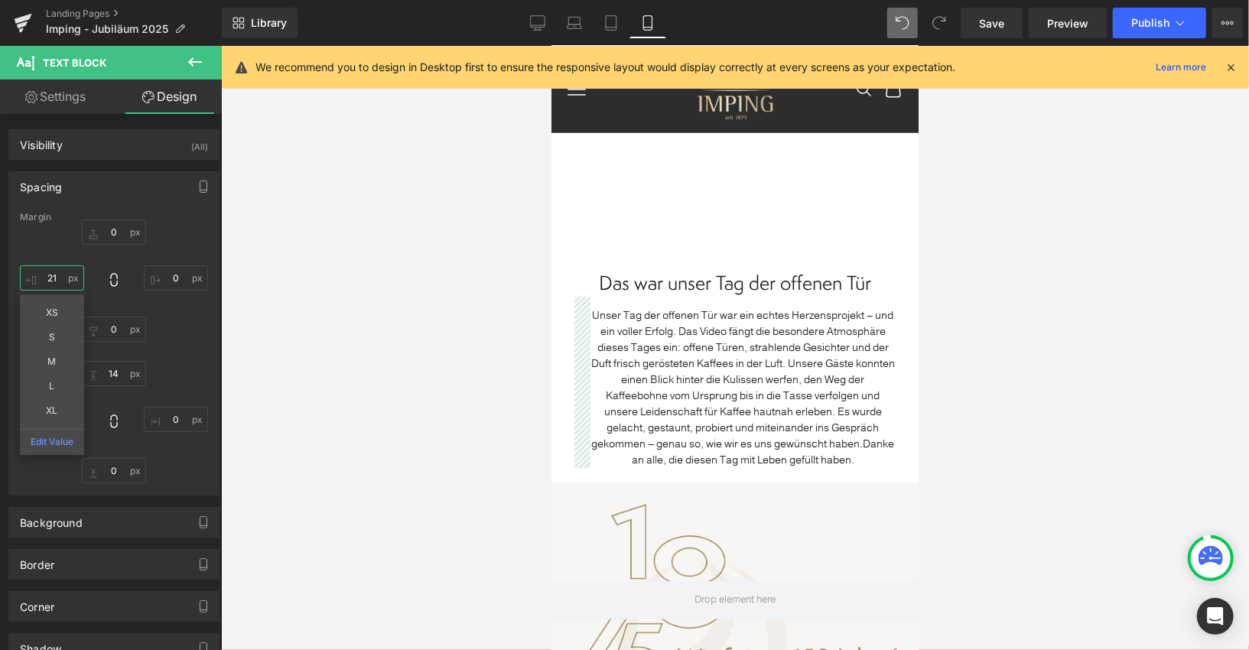
click at [58, 270] on input "text" at bounding box center [52, 277] width 64 height 25
click at [57, 276] on input "text" at bounding box center [52, 277] width 64 height 25
type input "10"
click at [164, 275] on input "text" at bounding box center [176, 277] width 64 height 25
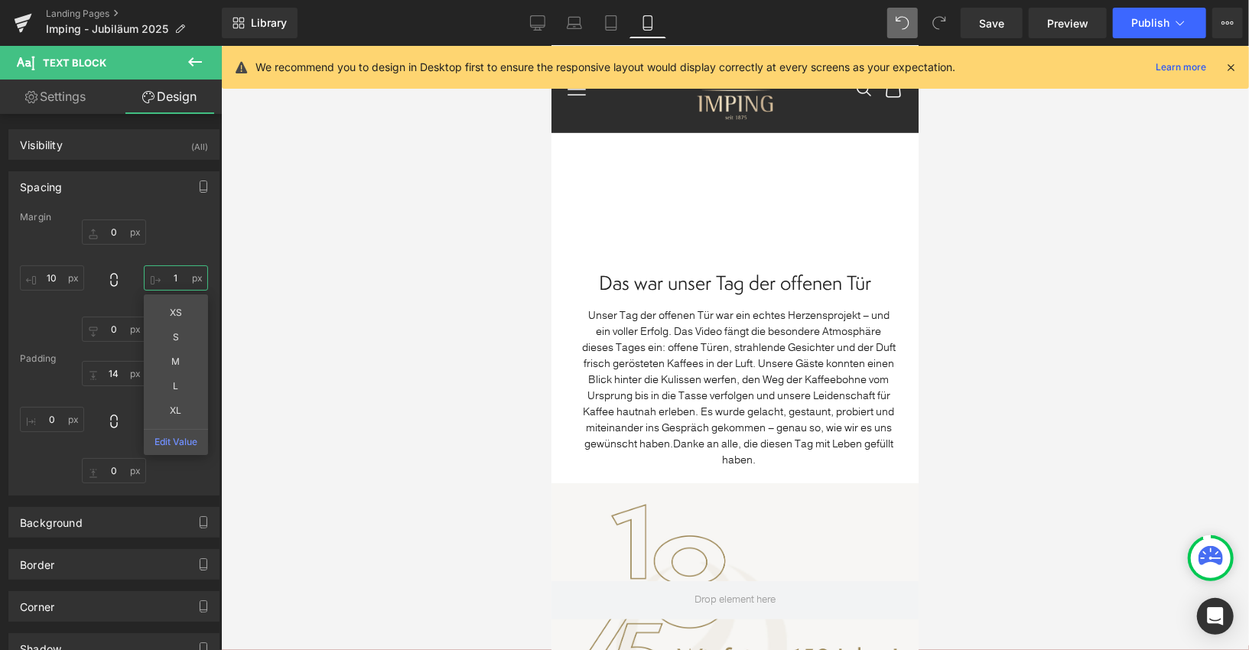
type input "10"
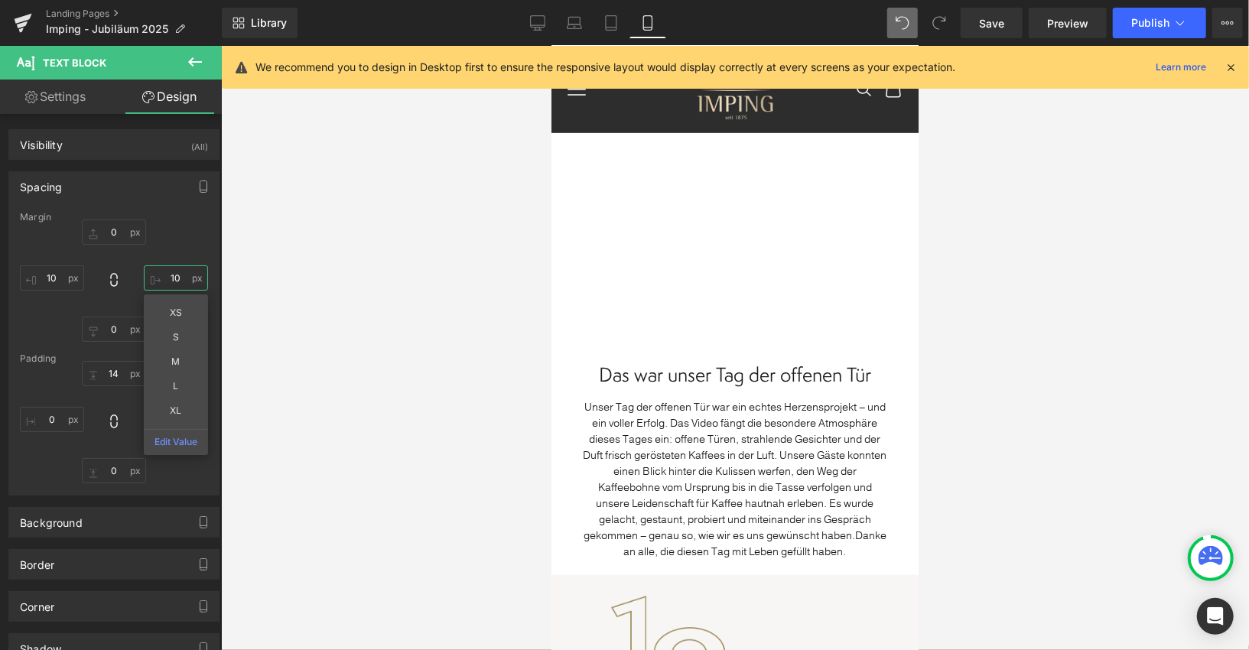
scroll to position [136, 0]
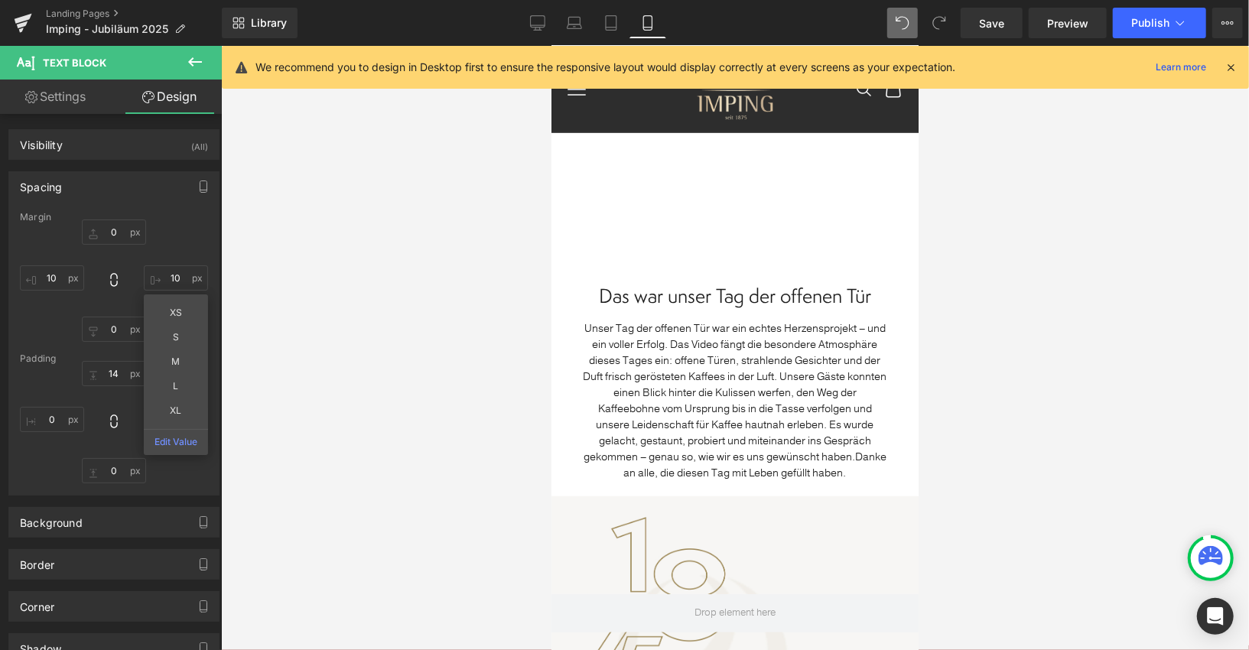
click at [569, 555] on div at bounding box center [734, 612] width 367 height 233
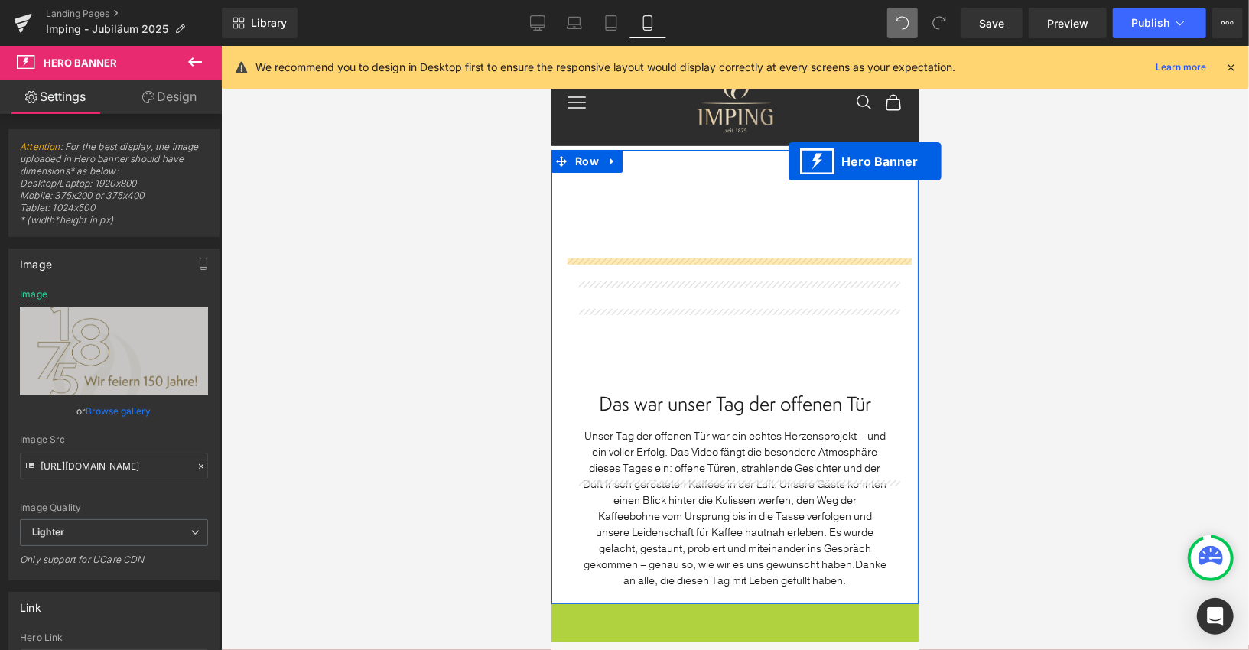
scroll to position [0, 0]
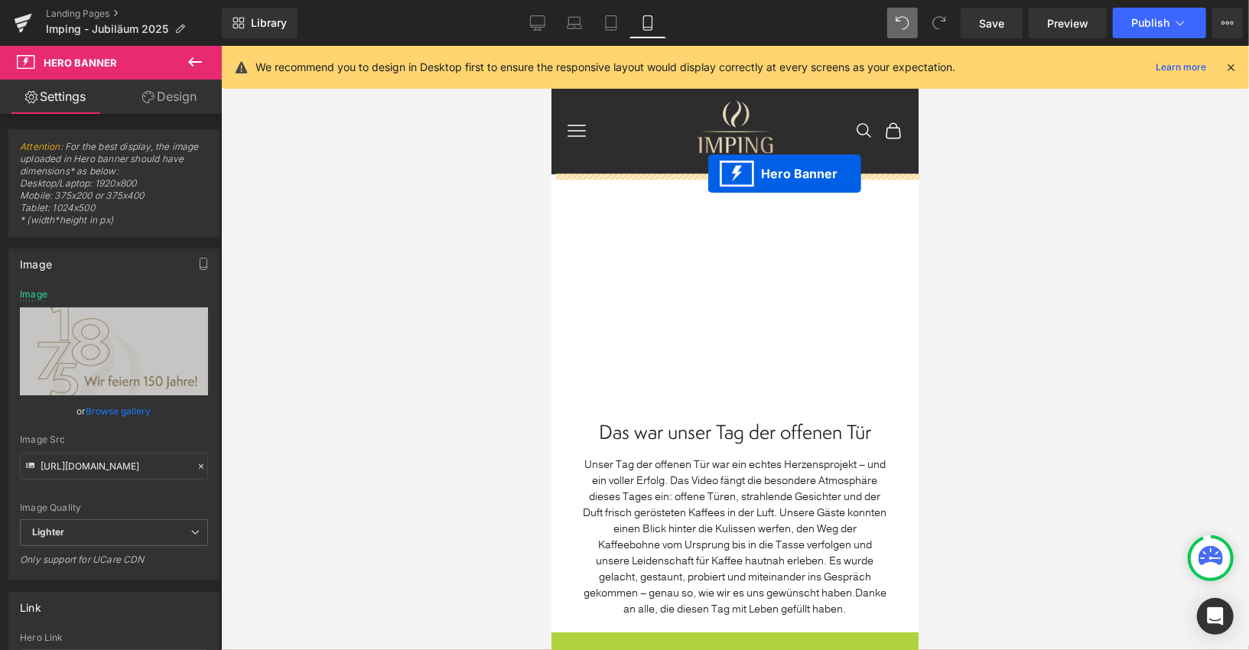
drag, startPoint x: 697, startPoint y: 503, endPoint x: 707, endPoint y: 173, distance: 330.5
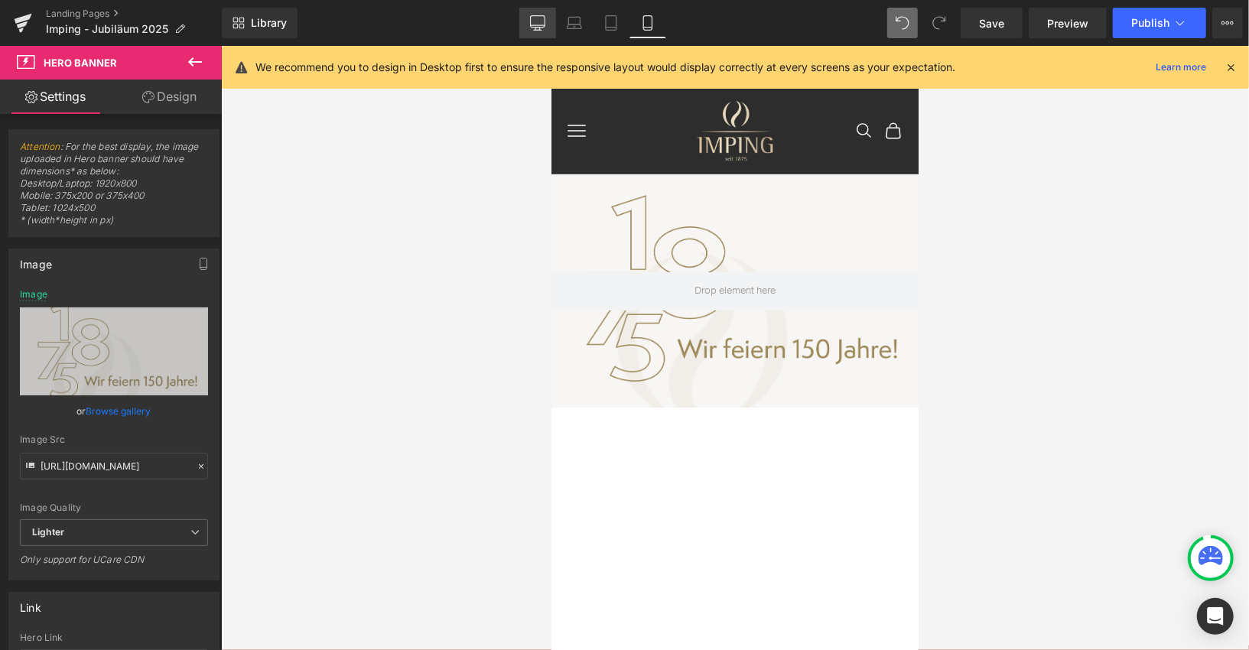
click at [532, 33] on link "Desktop" at bounding box center [537, 23] width 37 height 31
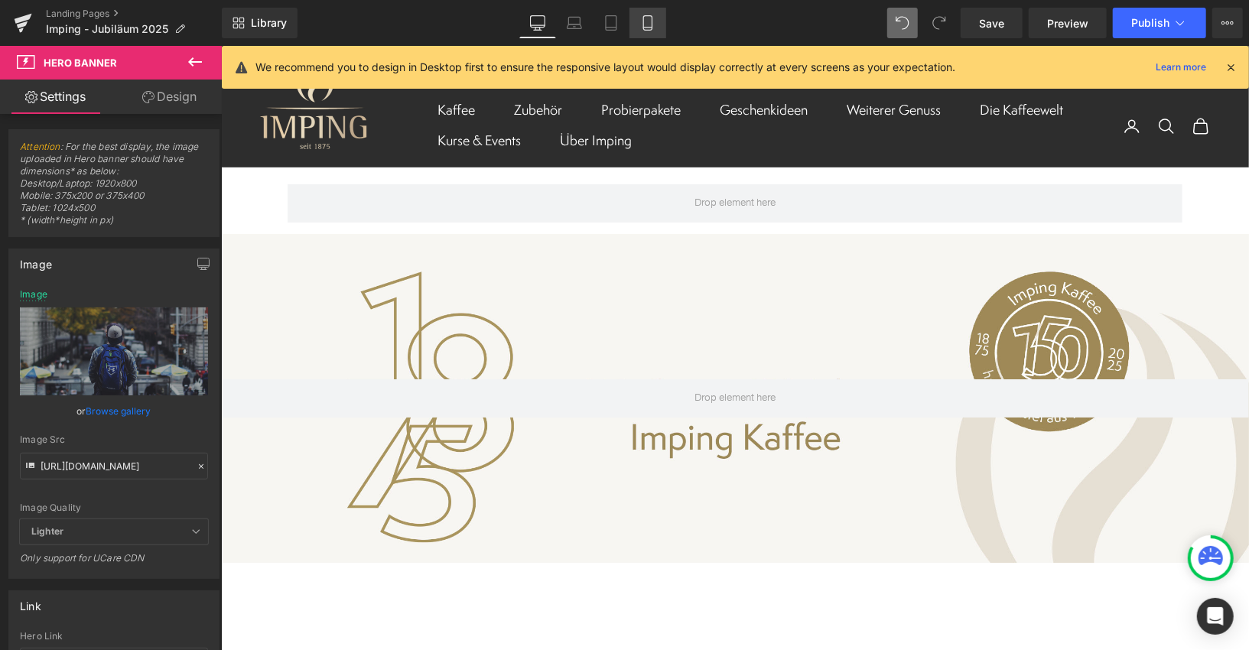
click at [647, 25] on icon at bounding box center [647, 22] width 15 height 15
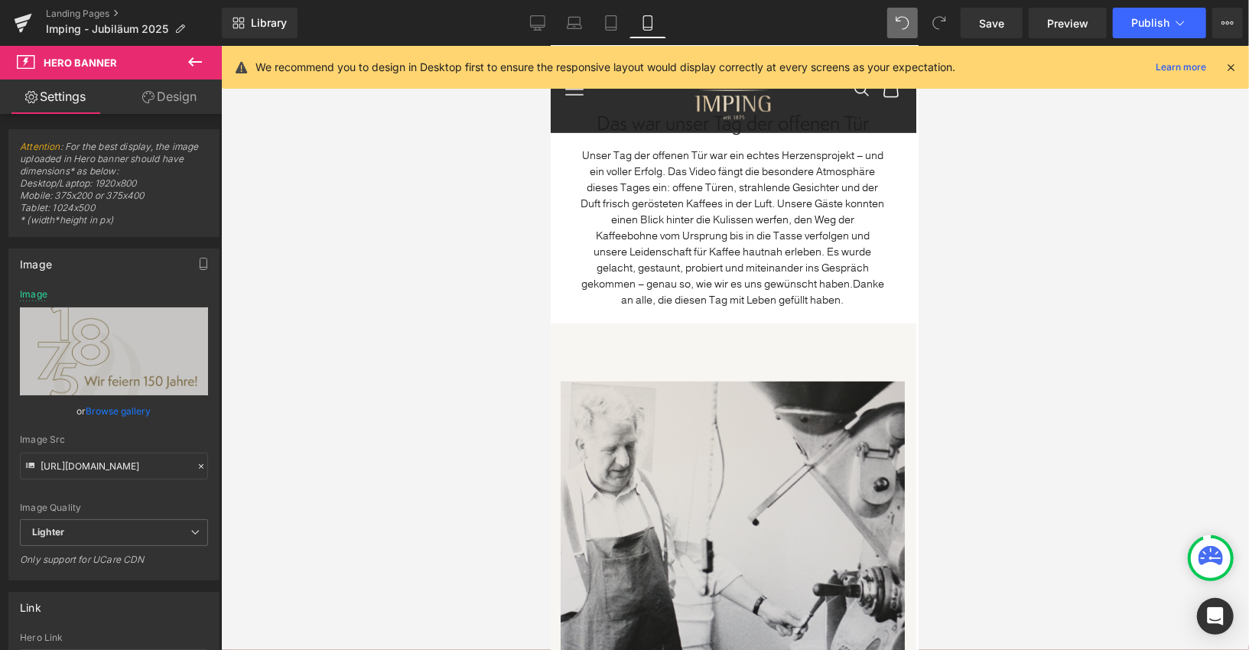
scroll to position [551, 2]
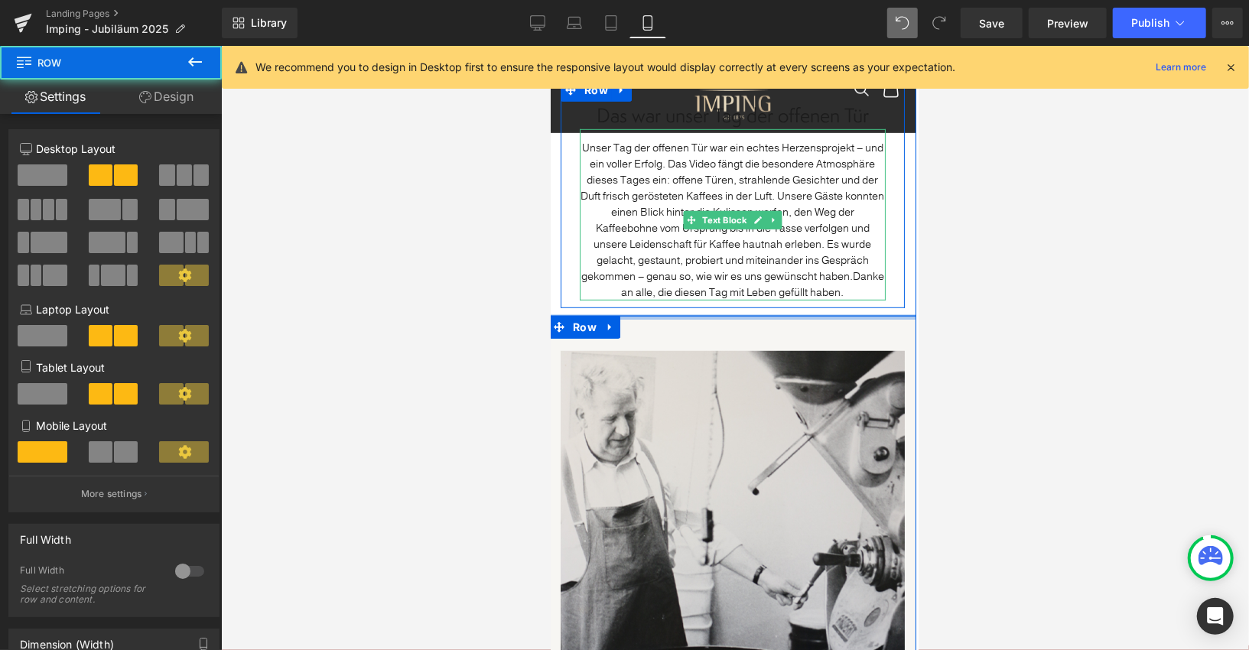
drag, startPoint x: 707, startPoint y: 324, endPoint x: 707, endPoint y: 292, distance: 32.1
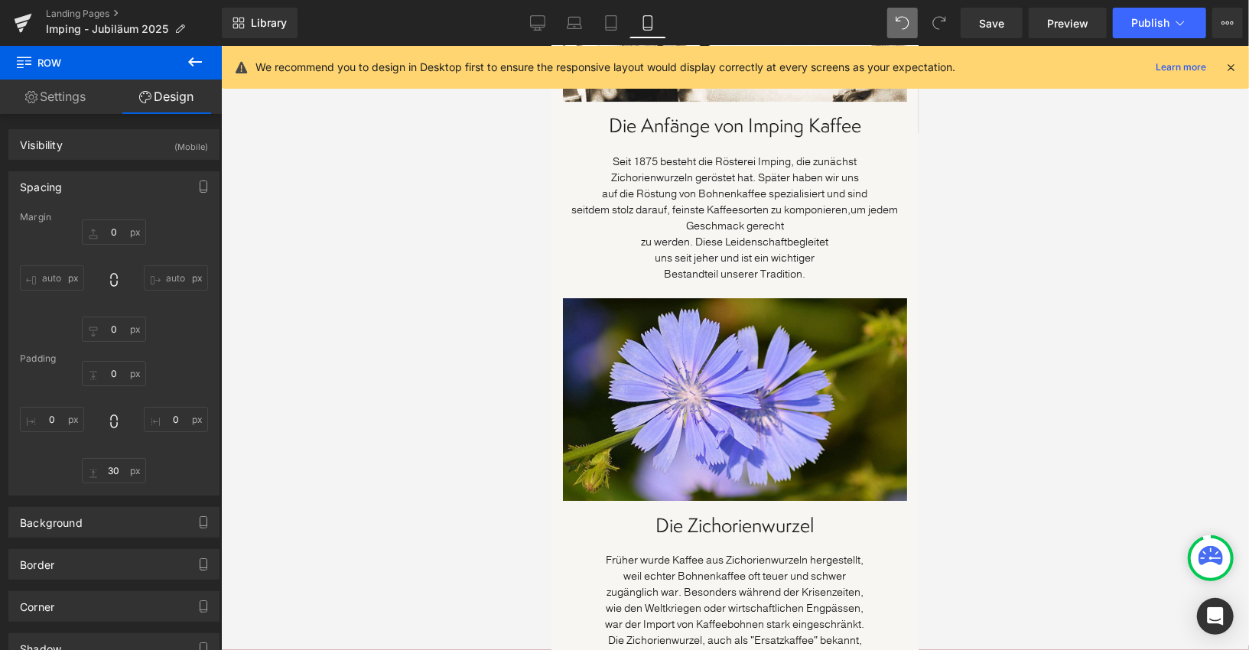
scroll to position [3477, 0]
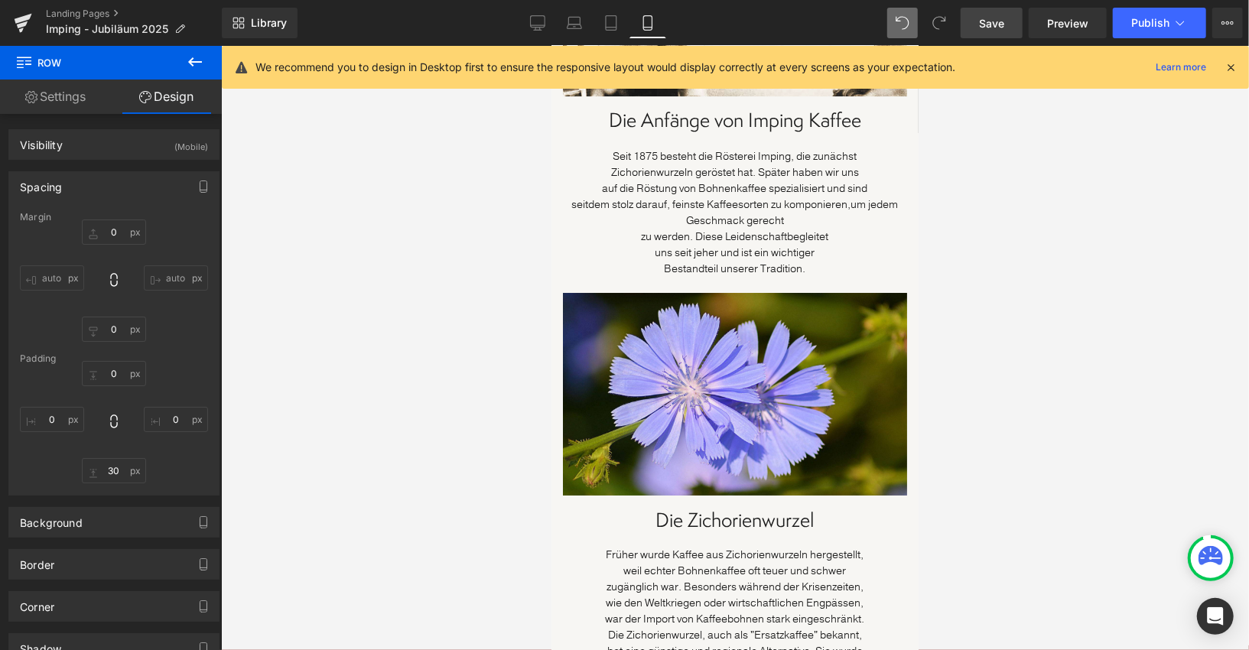
click at [1003, 21] on span "Save" at bounding box center [991, 23] width 25 height 16
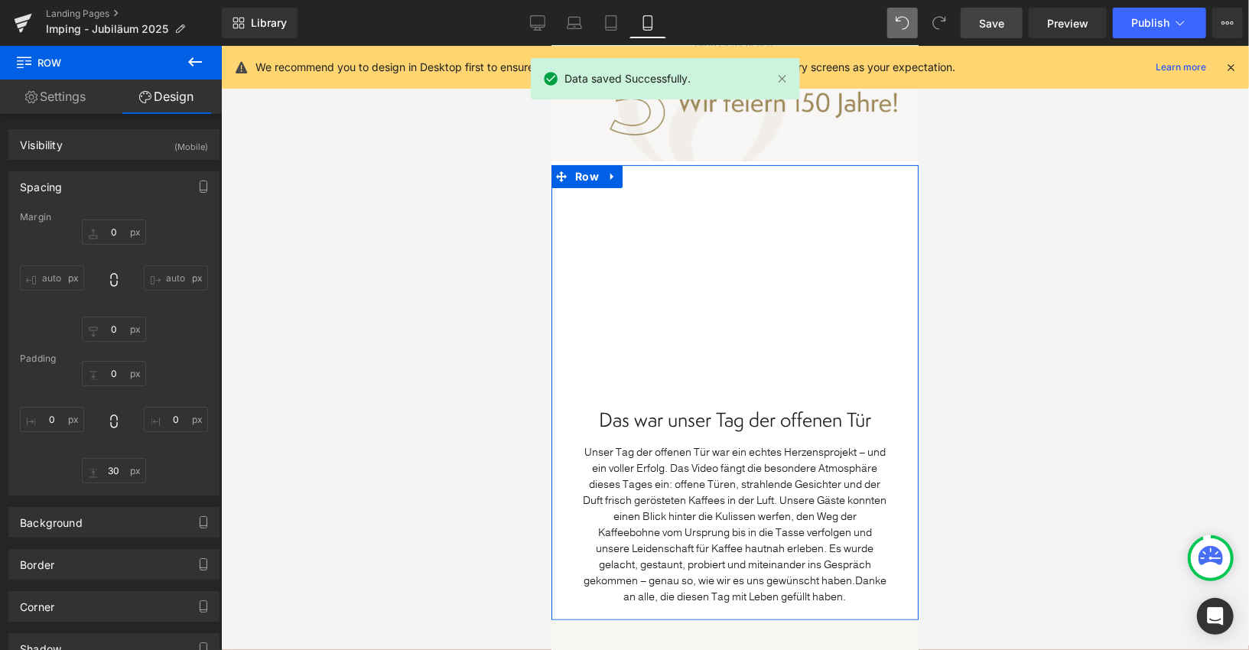
scroll to position [177, 0]
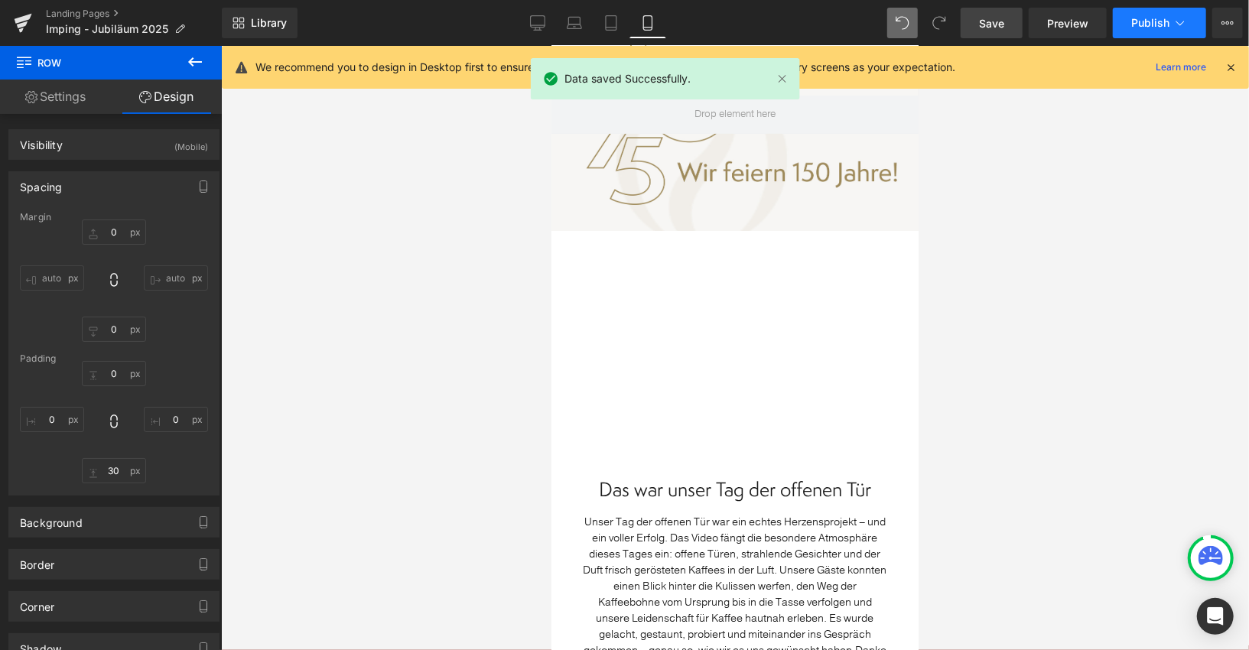
click at [1127, 19] on button "Publish" at bounding box center [1159, 23] width 93 height 31
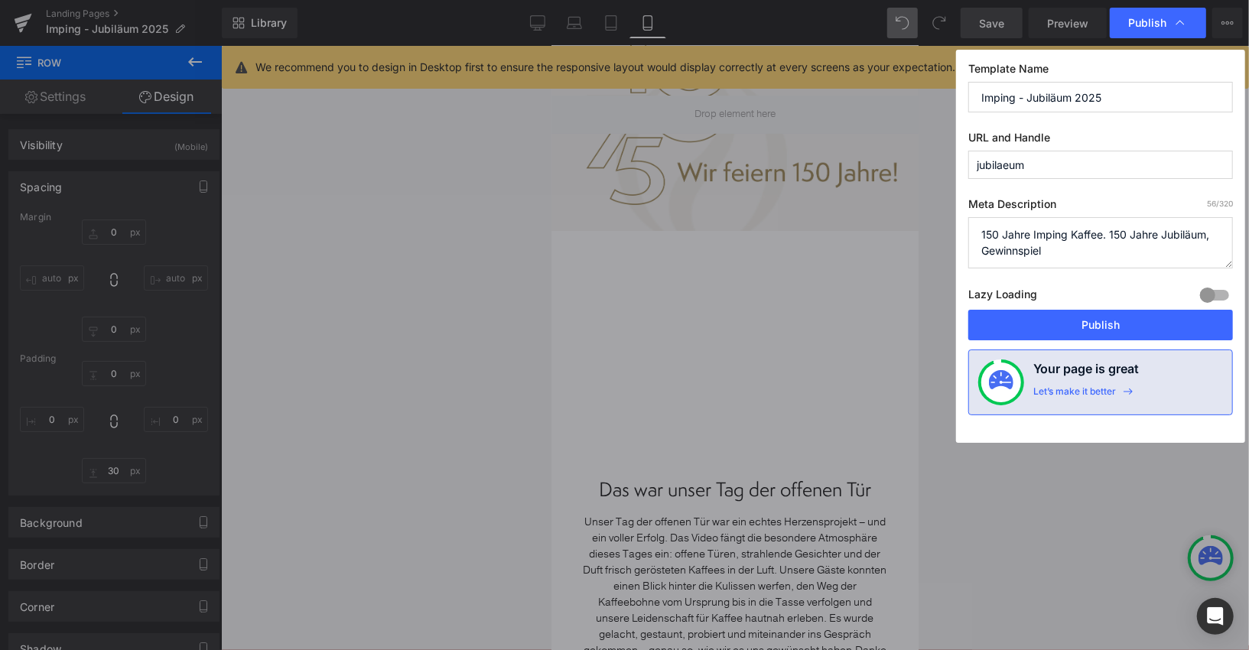
click at [1071, 251] on textarea "150 Jahre Imping Kaffee. 150 Jahre Jubiläum, Gewinnspiel" at bounding box center [1100, 242] width 265 height 51
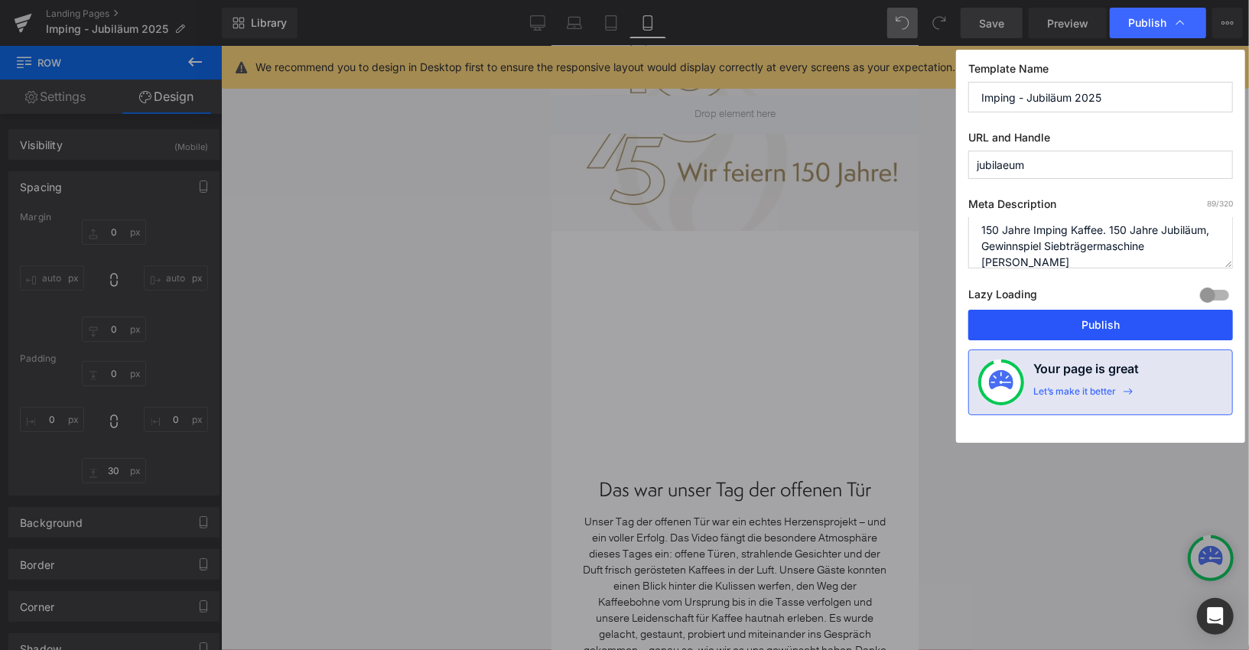
type textarea "150 Jahre Imping Kaffee. 150 Jahre Jubiläum, Gewinnspiel Siebträgermaschine [PE…"
click at [1106, 317] on button "Publish" at bounding box center [1100, 325] width 265 height 31
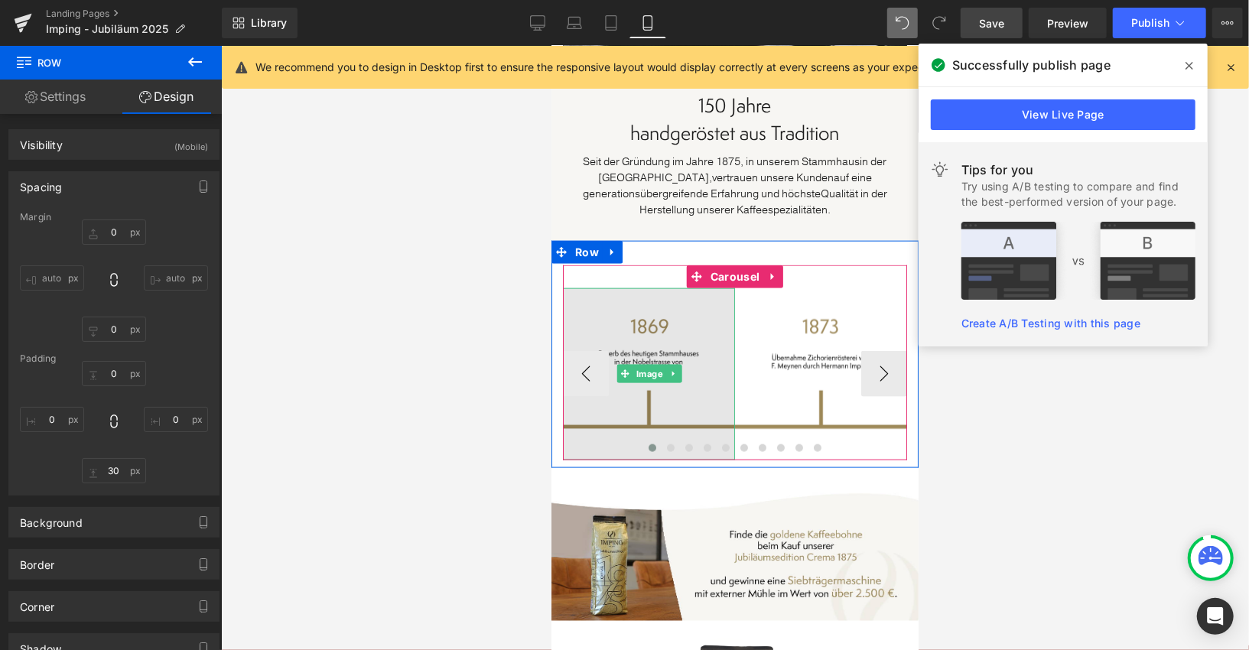
scroll to position [1156, 0]
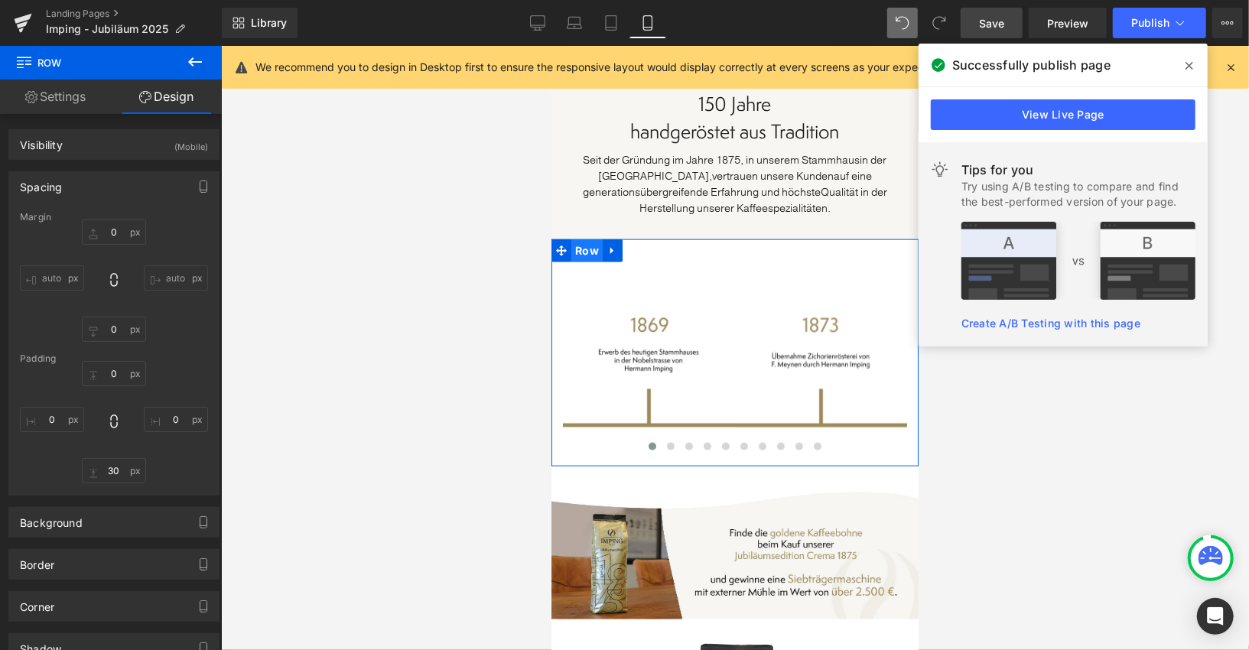
click at [584, 251] on span "Row" at bounding box center [586, 250] width 31 height 23
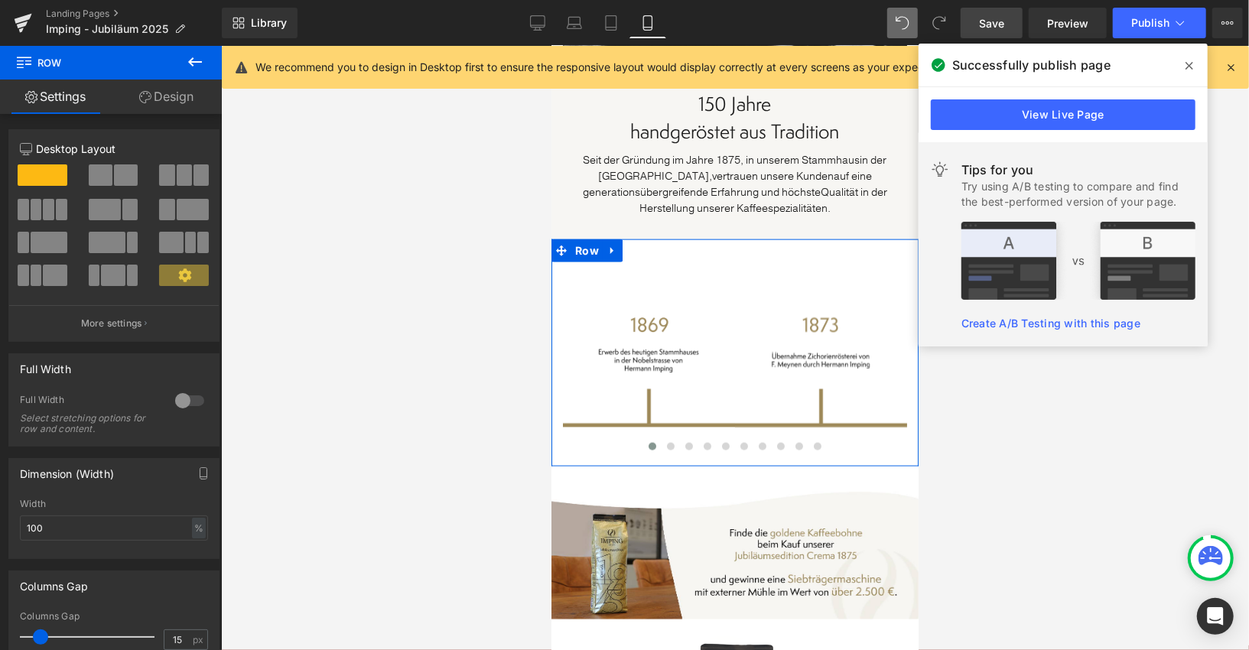
click at [184, 97] on link "Design" at bounding box center [166, 97] width 111 height 34
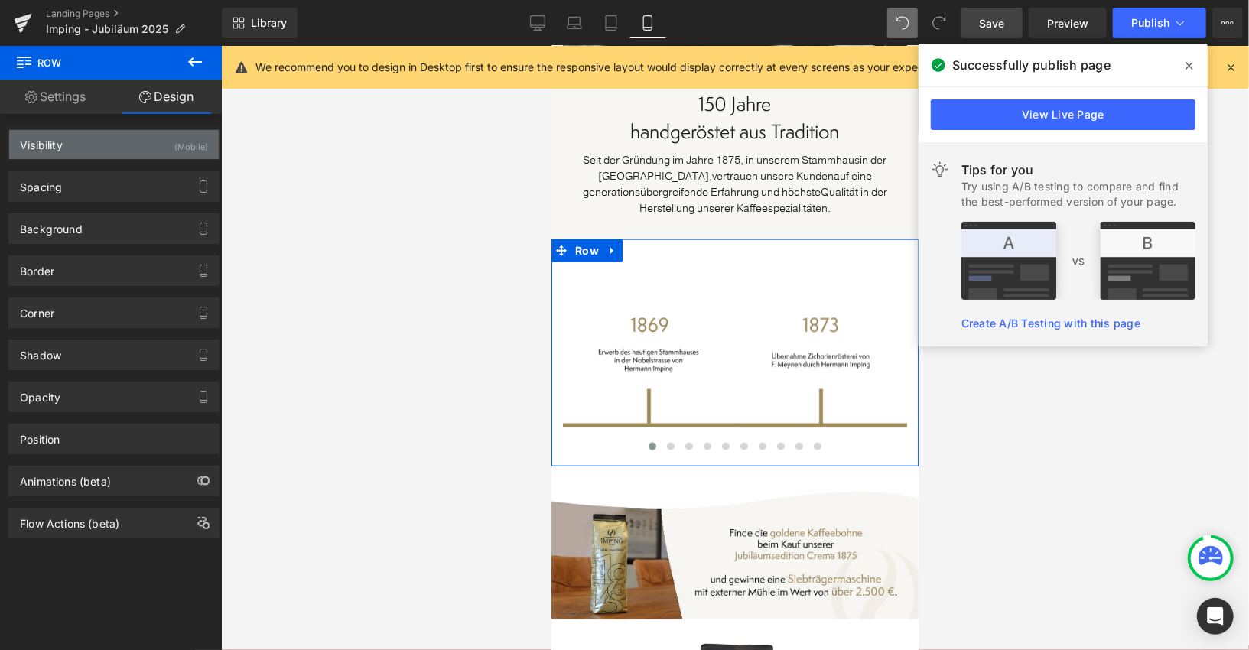
click at [167, 132] on div "Visibility (Mobile)" at bounding box center [114, 144] width 210 height 29
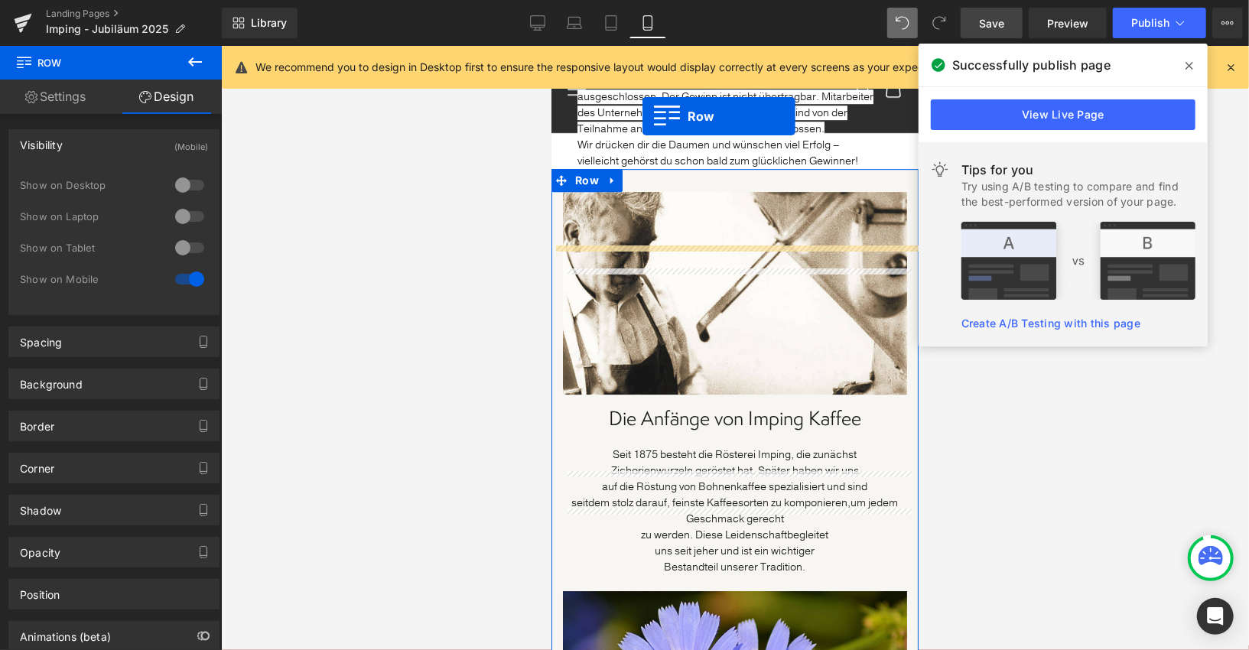
scroll to position [2868, 0]
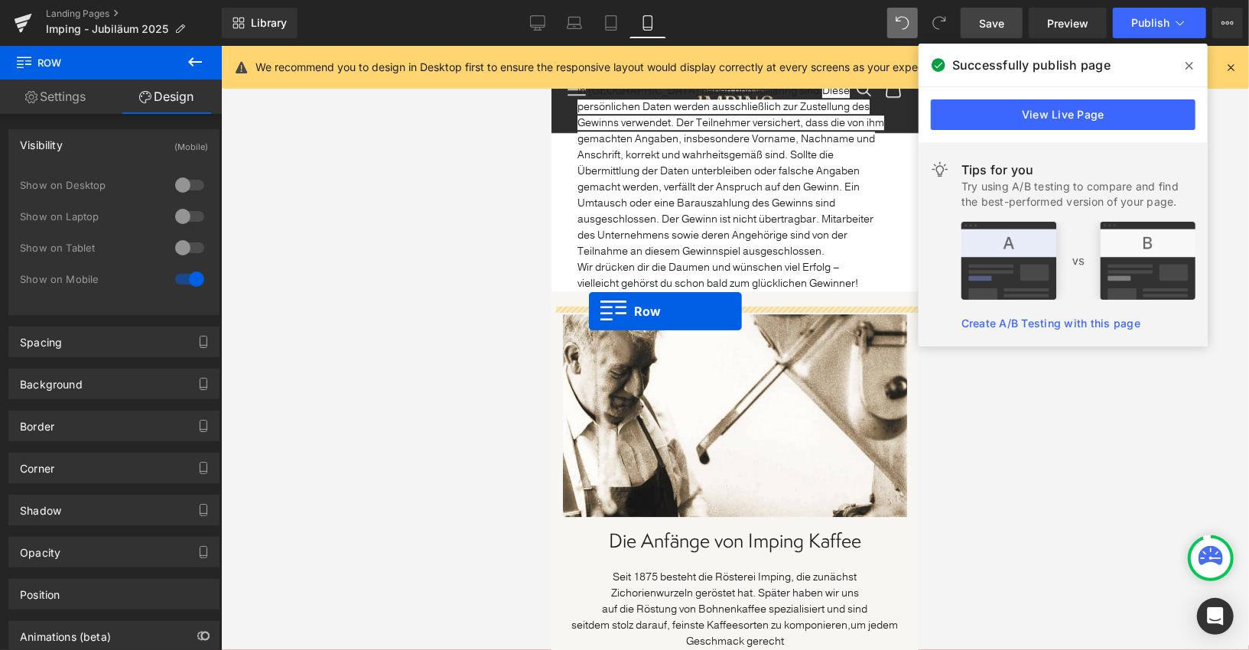
drag, startPoint x: 574, startPoint y: 241, endPoint x: 588, endPoint y: 311, distance: 71.1
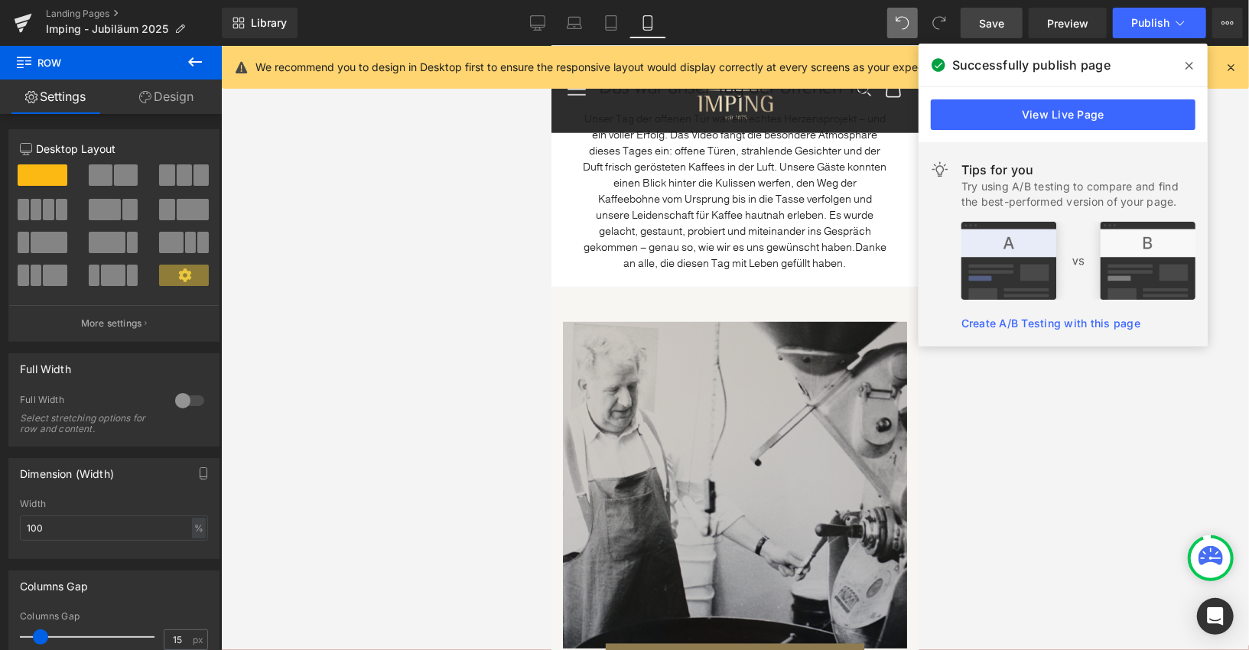
scroll to position [577, 0]
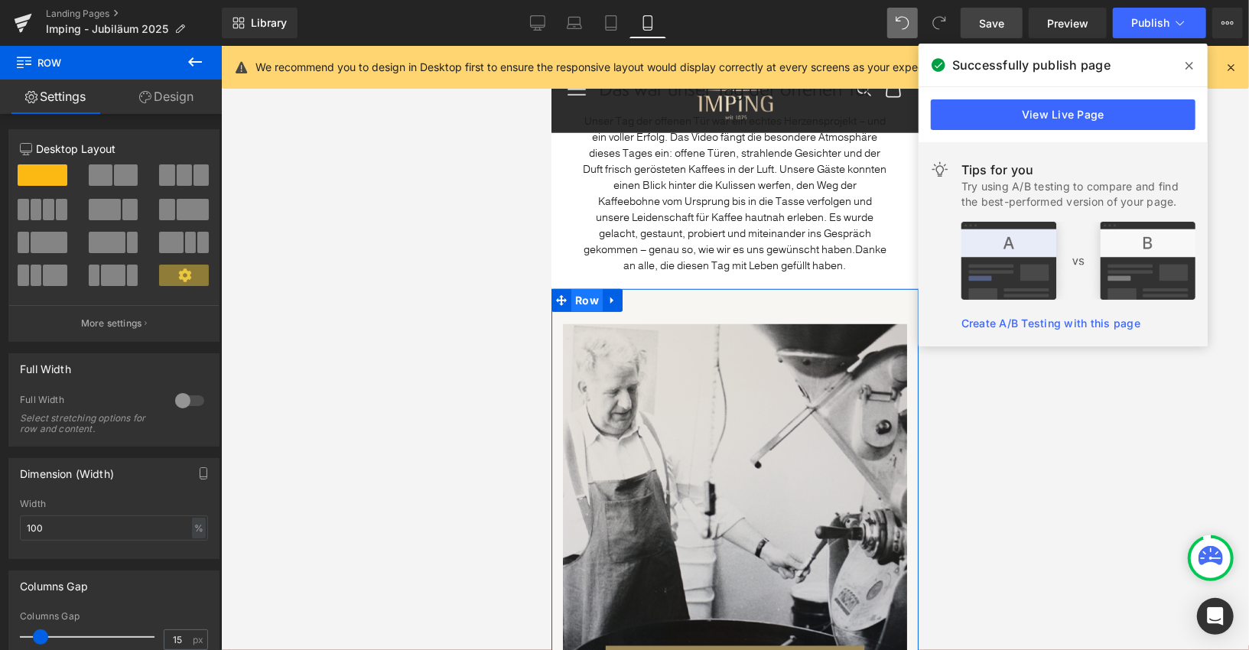
click at [578, 296] on span "Row" at bounding box center [586, 299] width 31 height 23
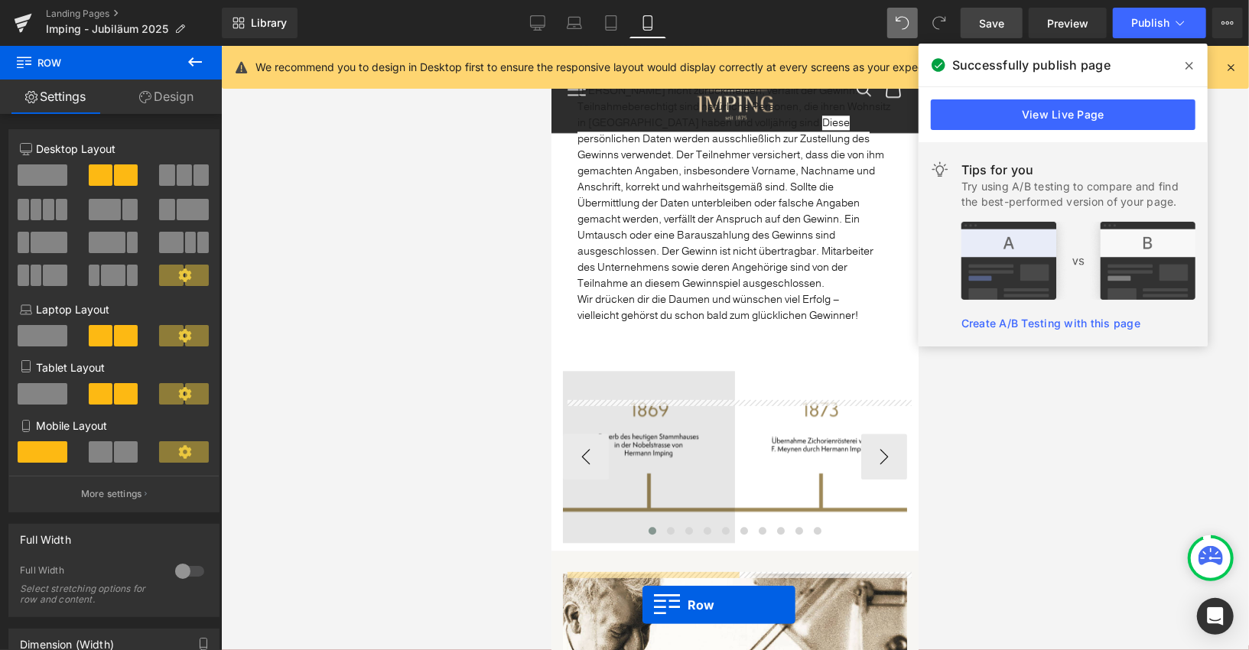
scroll to position [2338, 0]
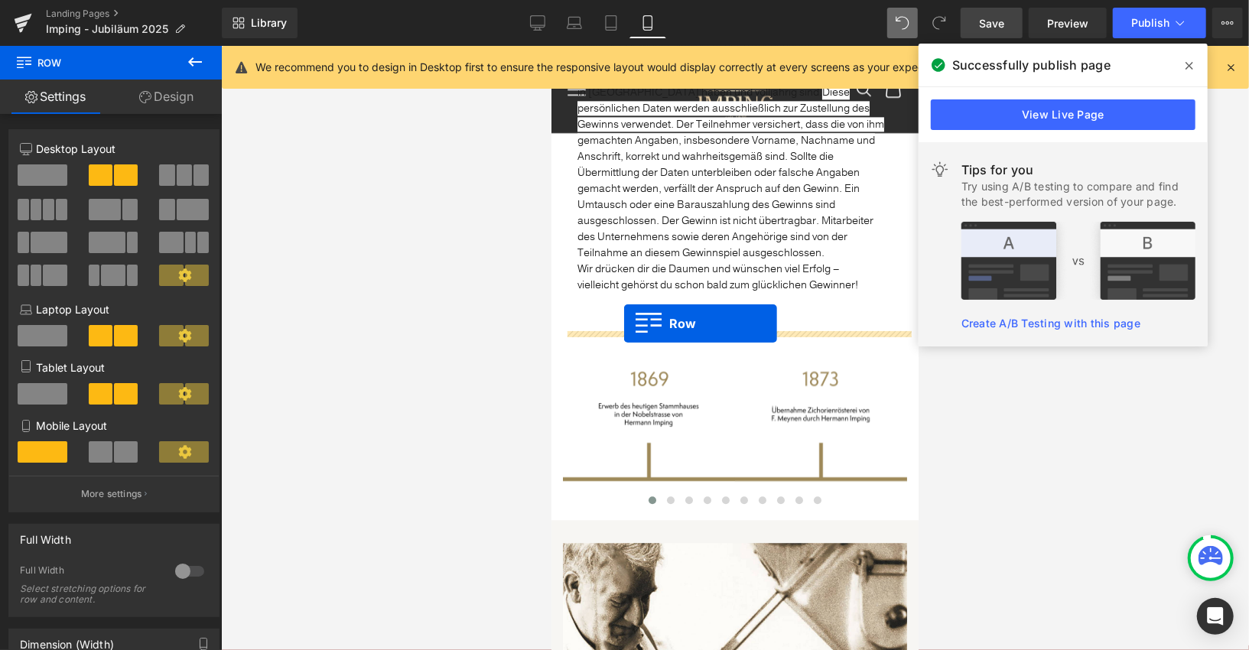
drag, startPoint x: 579, startPoint y: 176, endPoint x: 623, endPoint y: 323, distance: 153.4
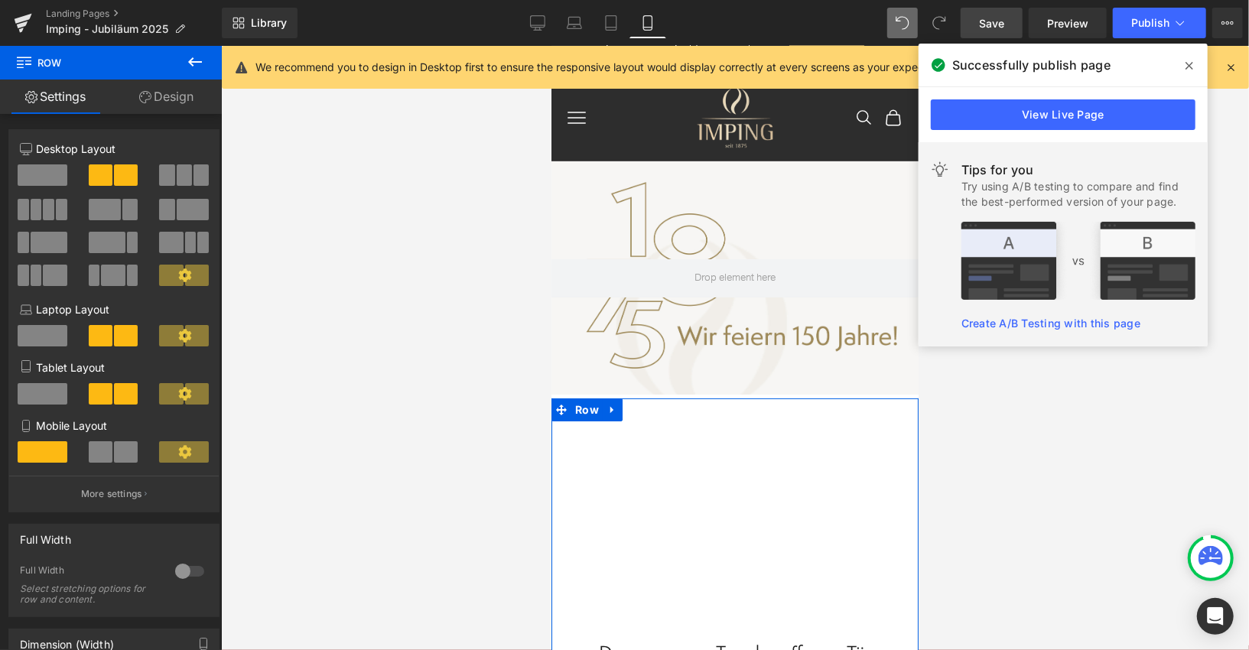
scroll to position [0, 0]
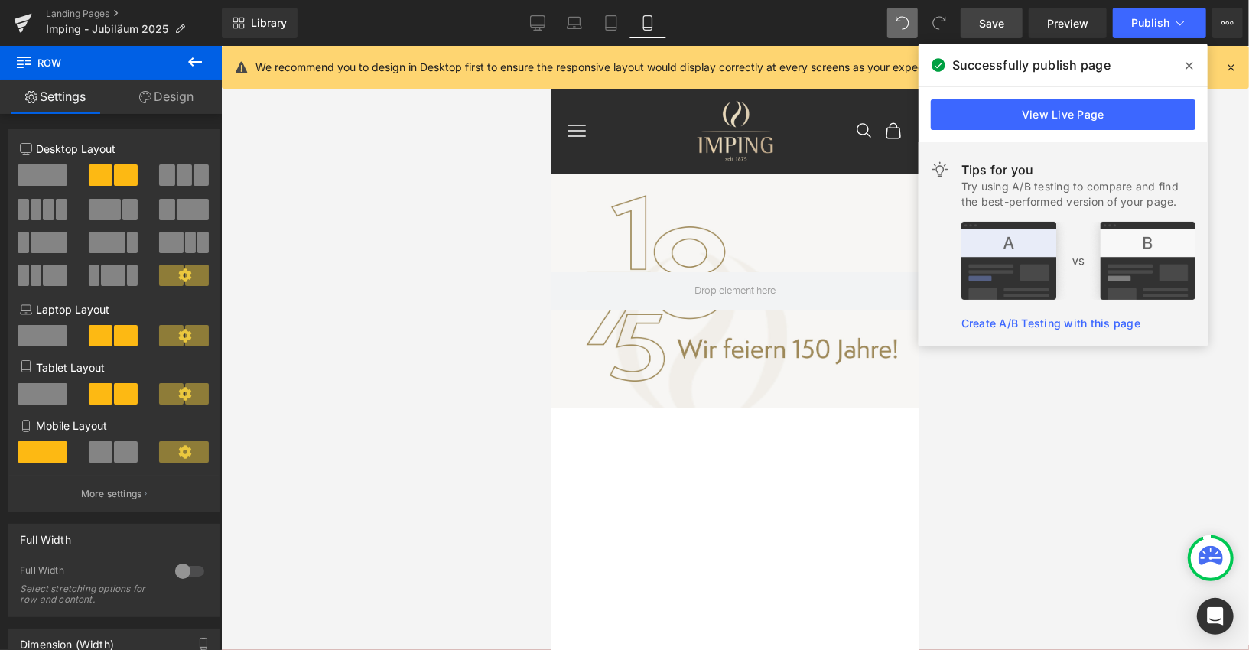
click at [994, 32] on link "Save" at bounding box center [992, 23] width 62 height 31
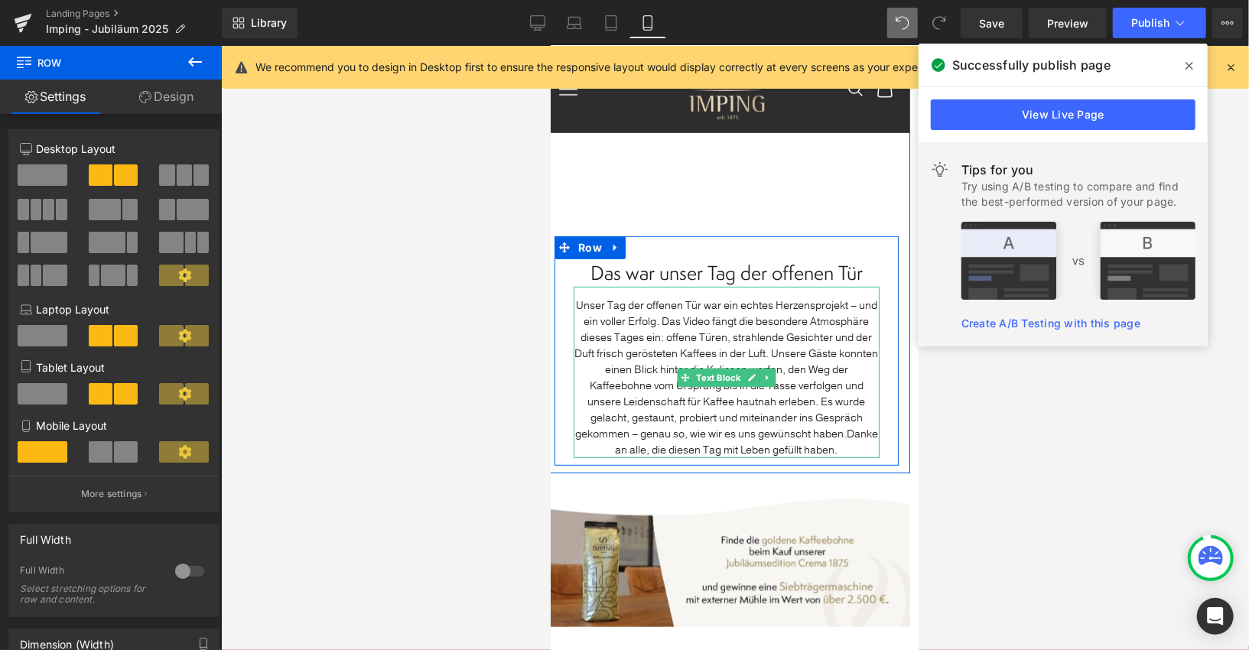
scroll to position [396, 8]
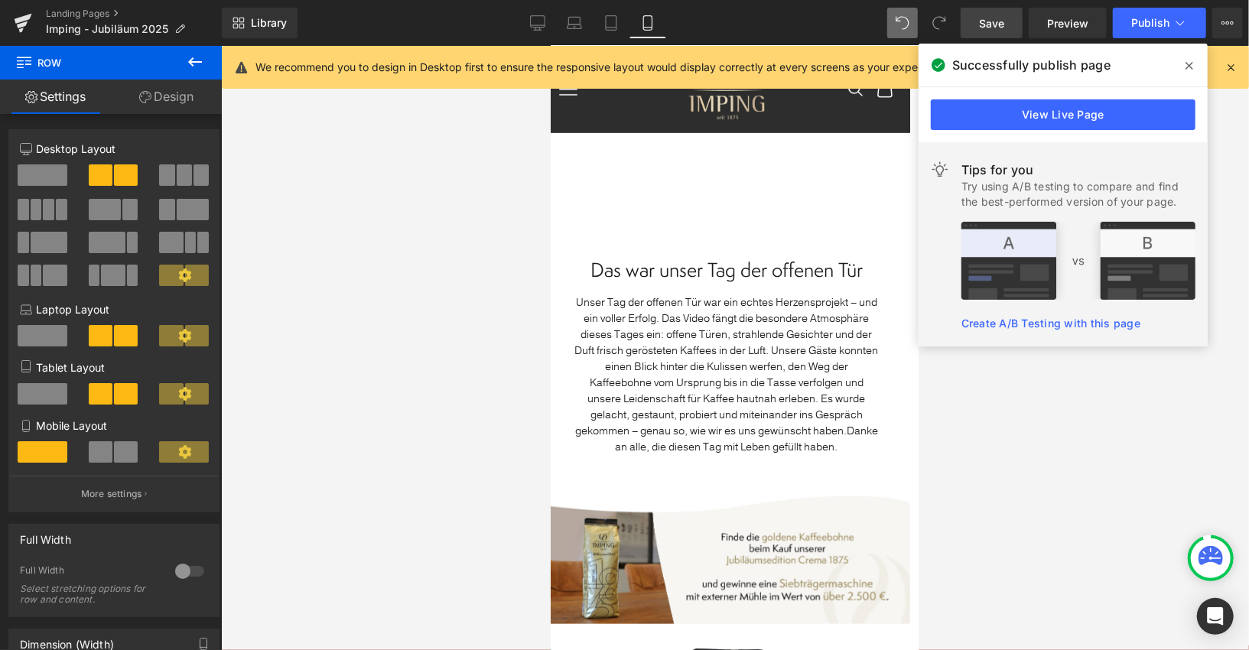
click at [1006, 16] on link "Save" at bounding box center [992, 23] width 62 height 31
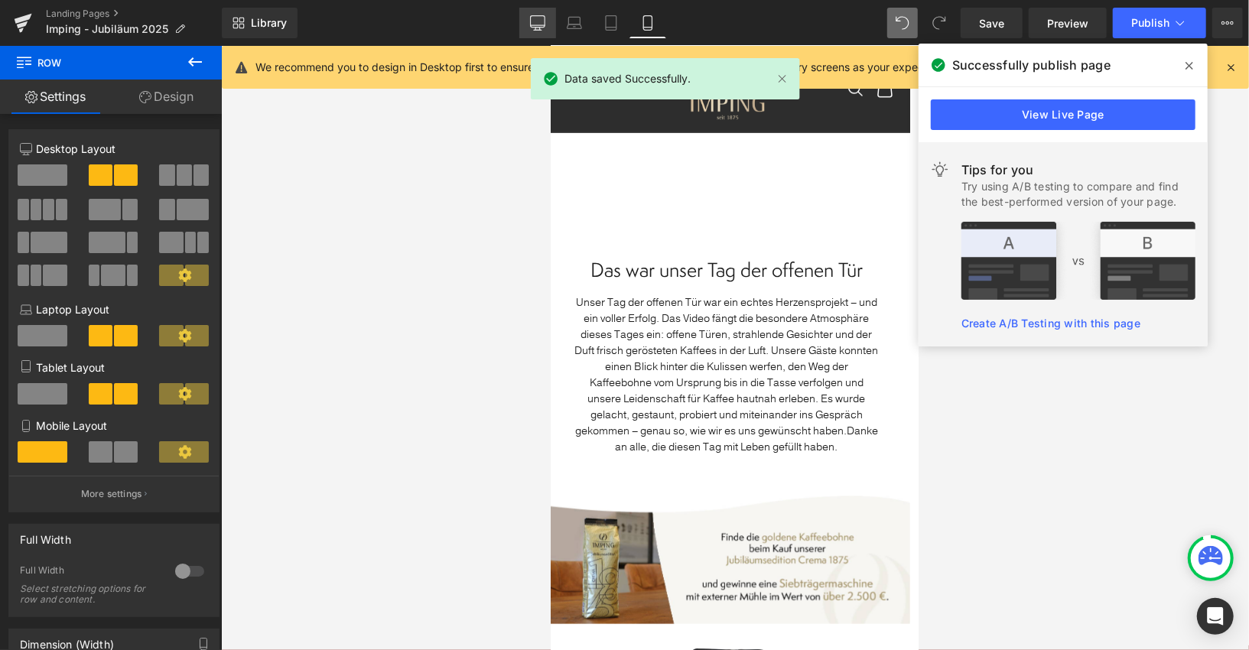
click at [525, 21] on link "Desktop" at bounding box center [537, 23] width 37 height 31
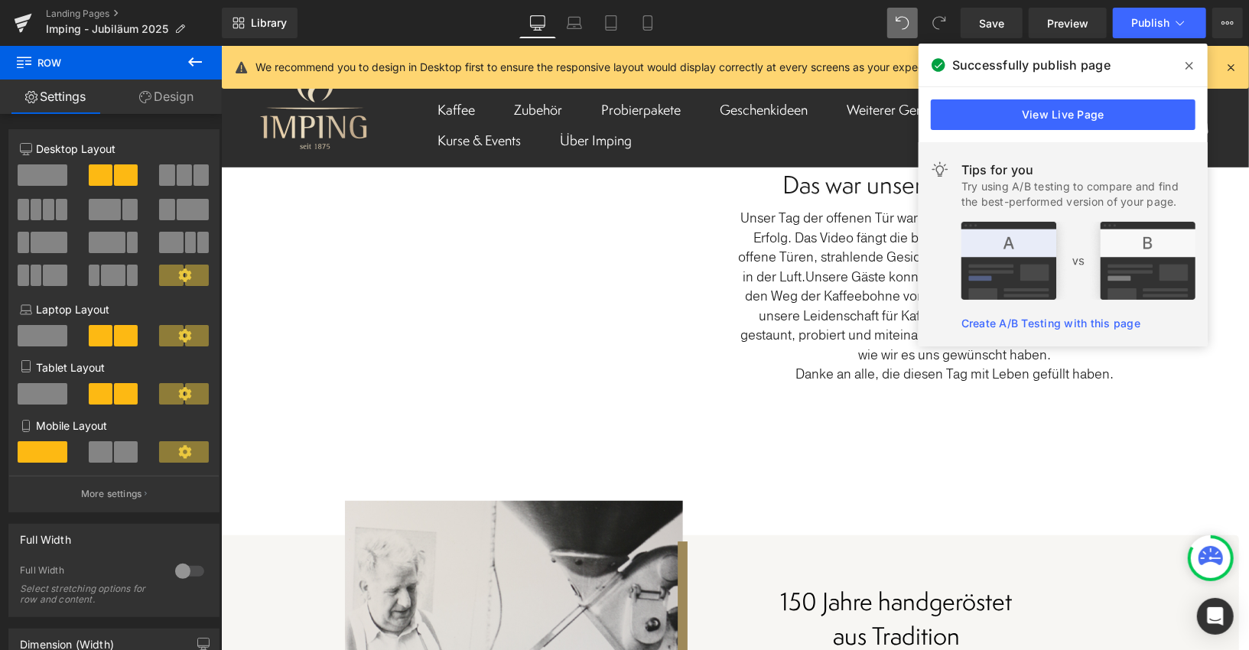
scroll to position [0, 10]
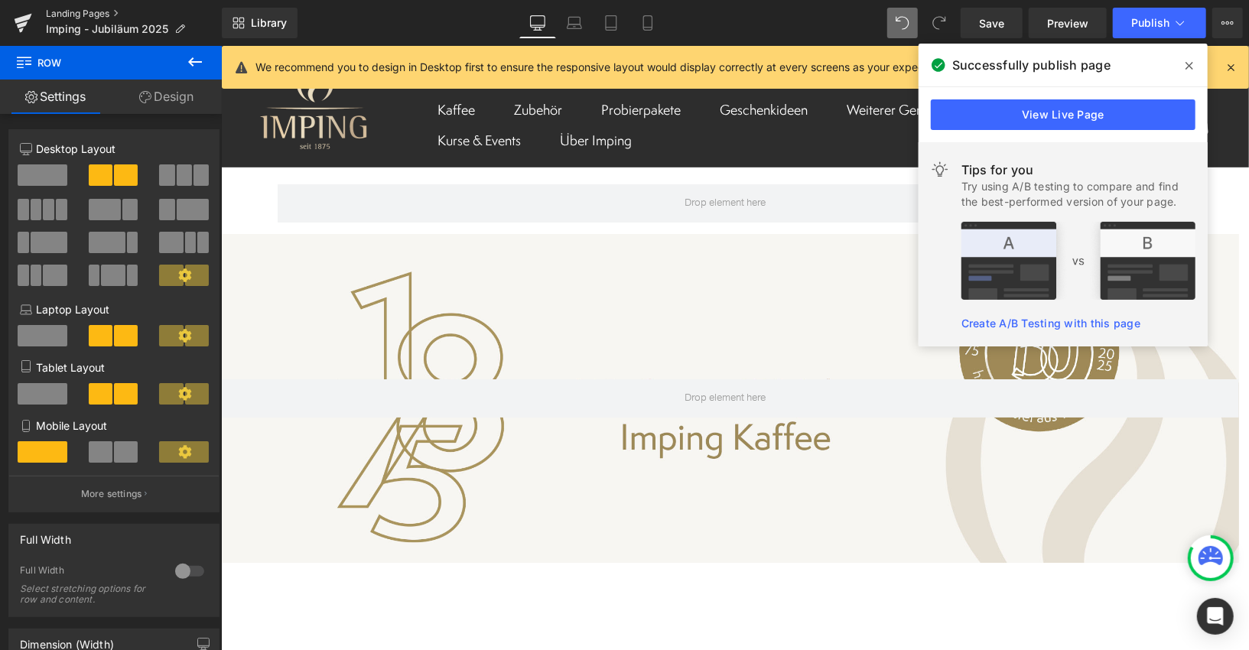
click at [90, 9] on link "Landing Pages" at bounding box center [134, 14] width 176 height 12
